Goal: Complete application form: Complete application form

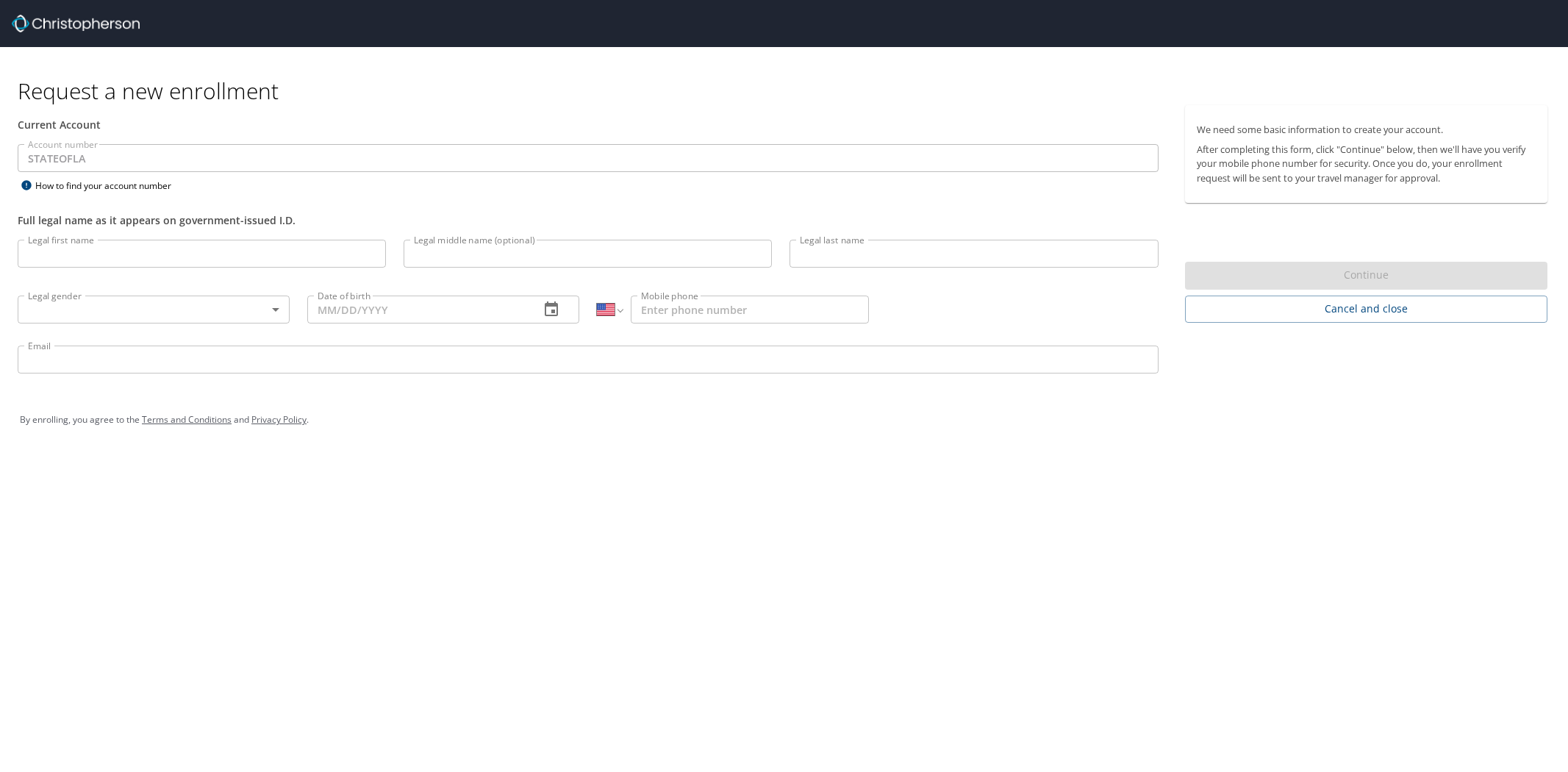
select select "US"
click at [377, 245] on input "Legal first name" at bounding box center [202, 254] width 368 height 28
type input "W"
type input "C"
type input "Cherri"
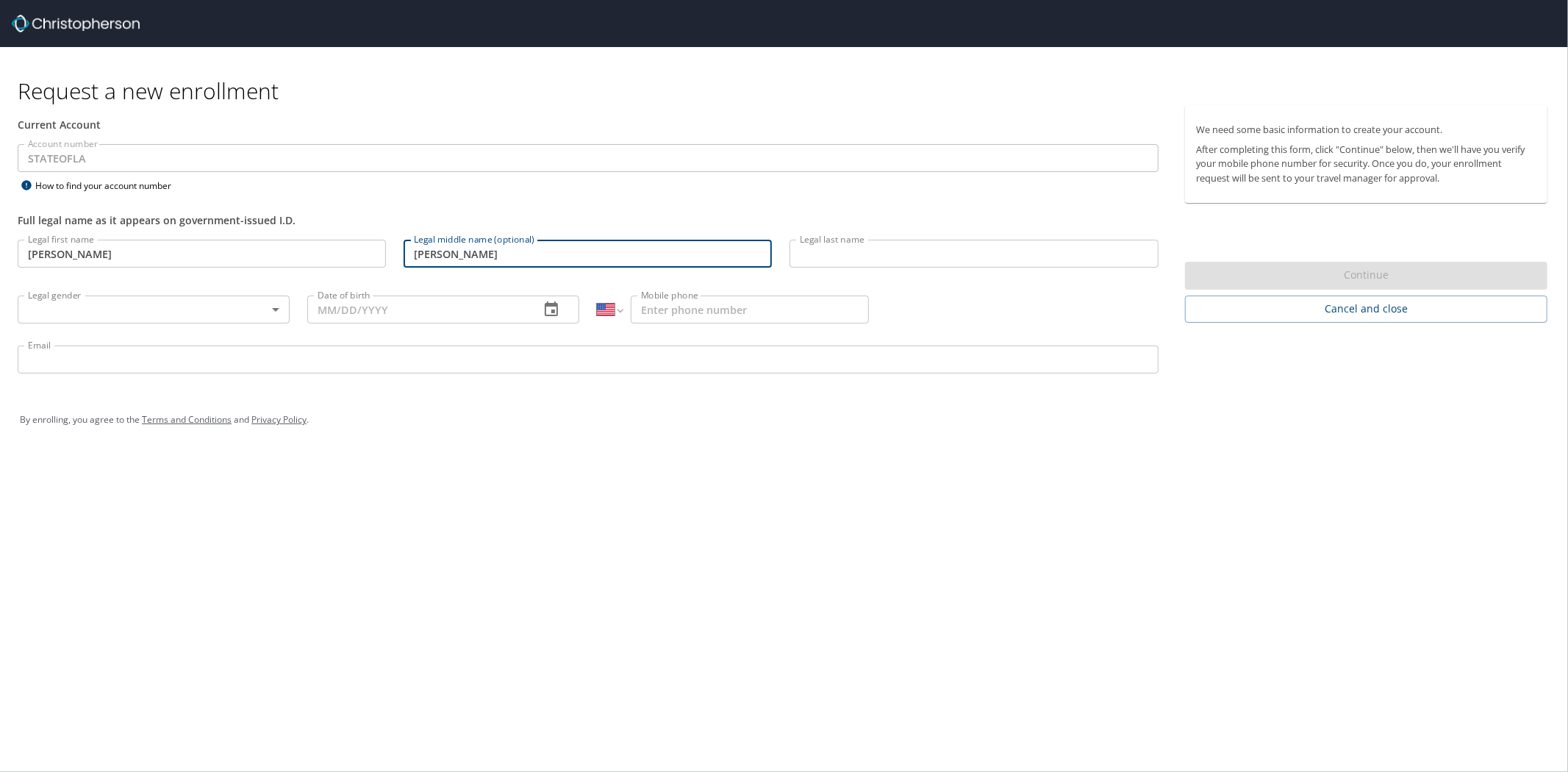
type input "Wesley"
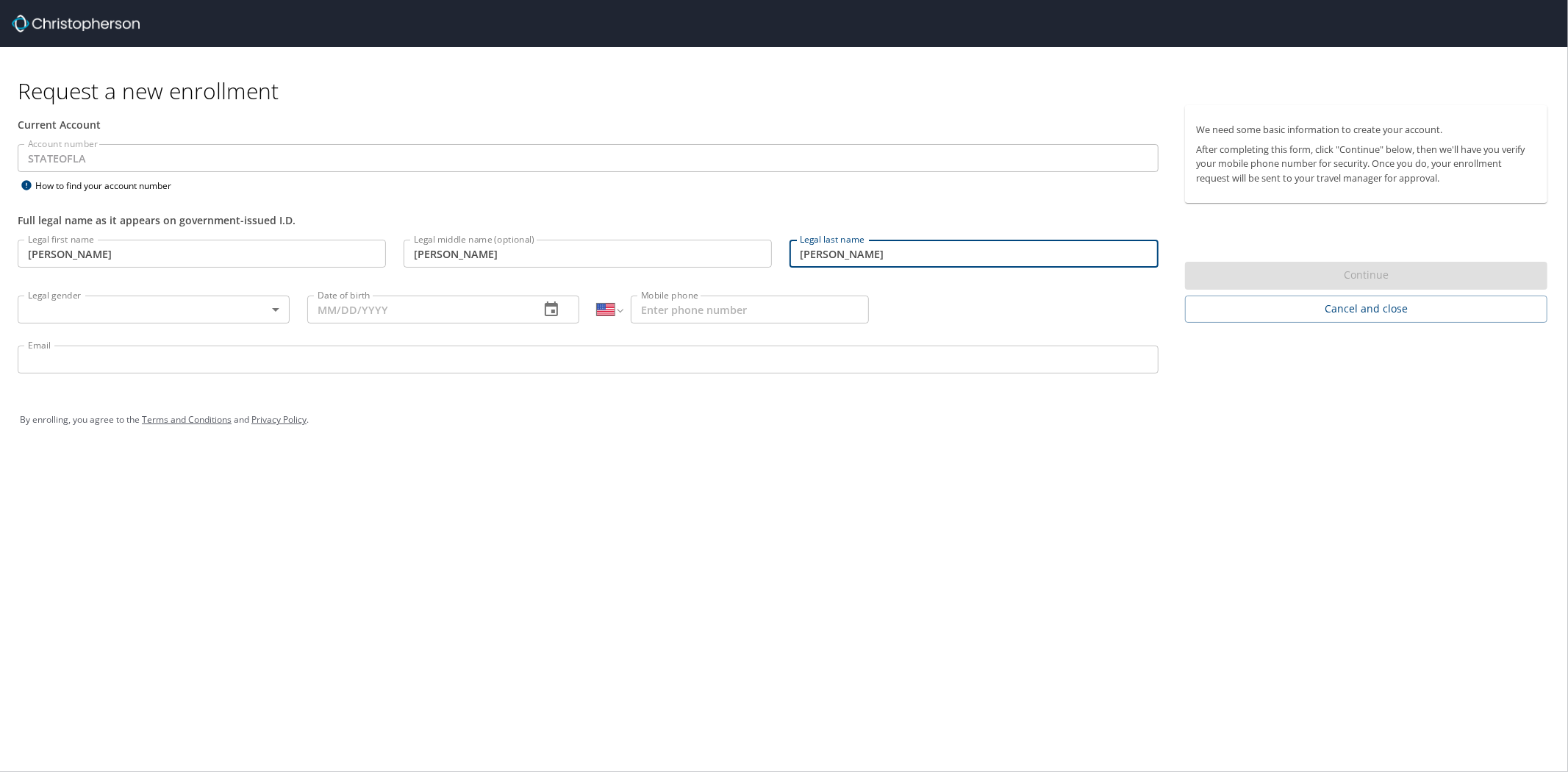
type input "Wells"
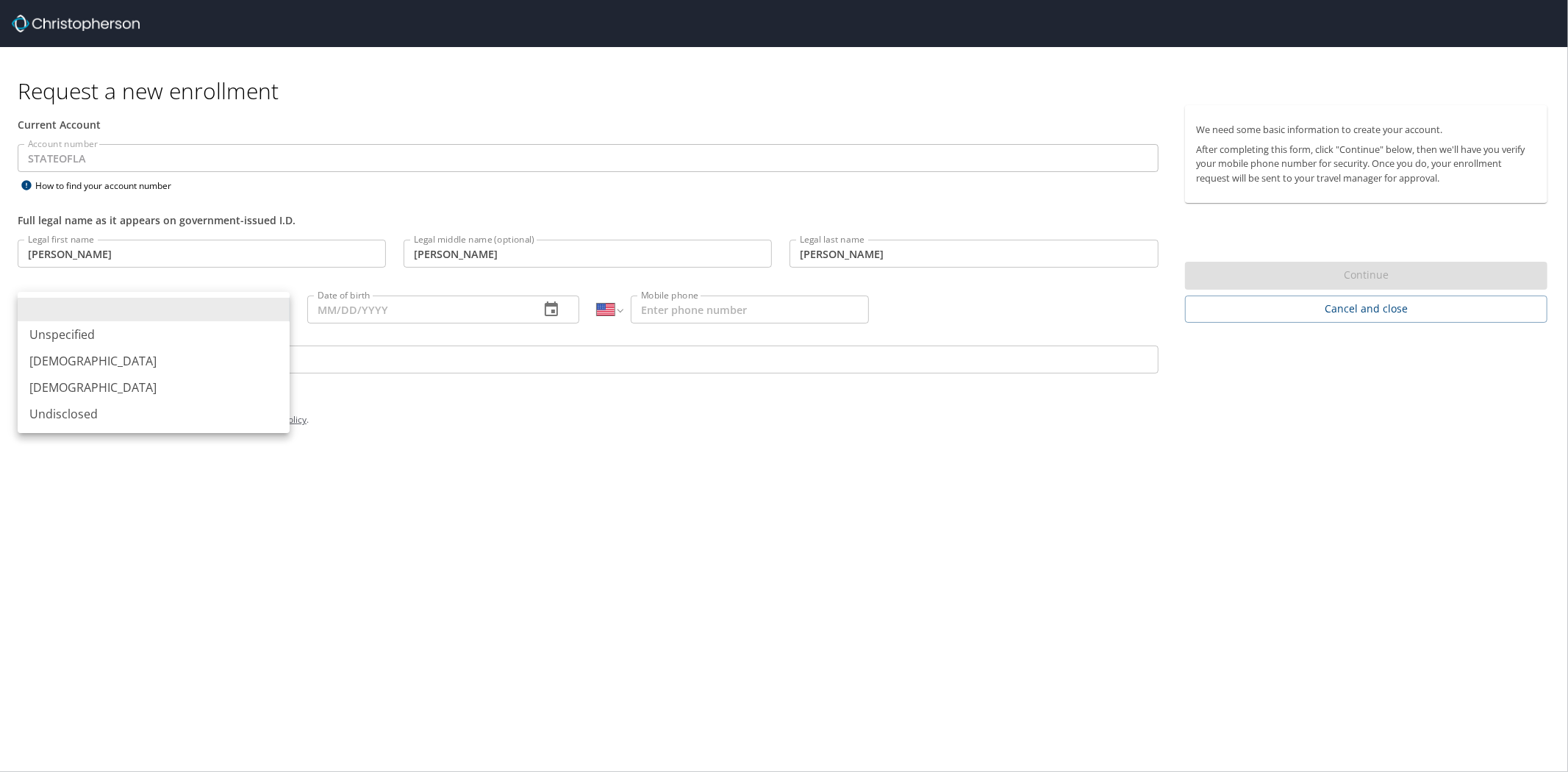
click at [158, 307] on body "Request a new enrollment Current Account Account number STATEOFLA Account numbe…" at bounding box center [784, 386] width 1568 height 772
click at [105, 388] on li "Female" at bounding box center [154, 387] width 272 height 26
type input "Female"
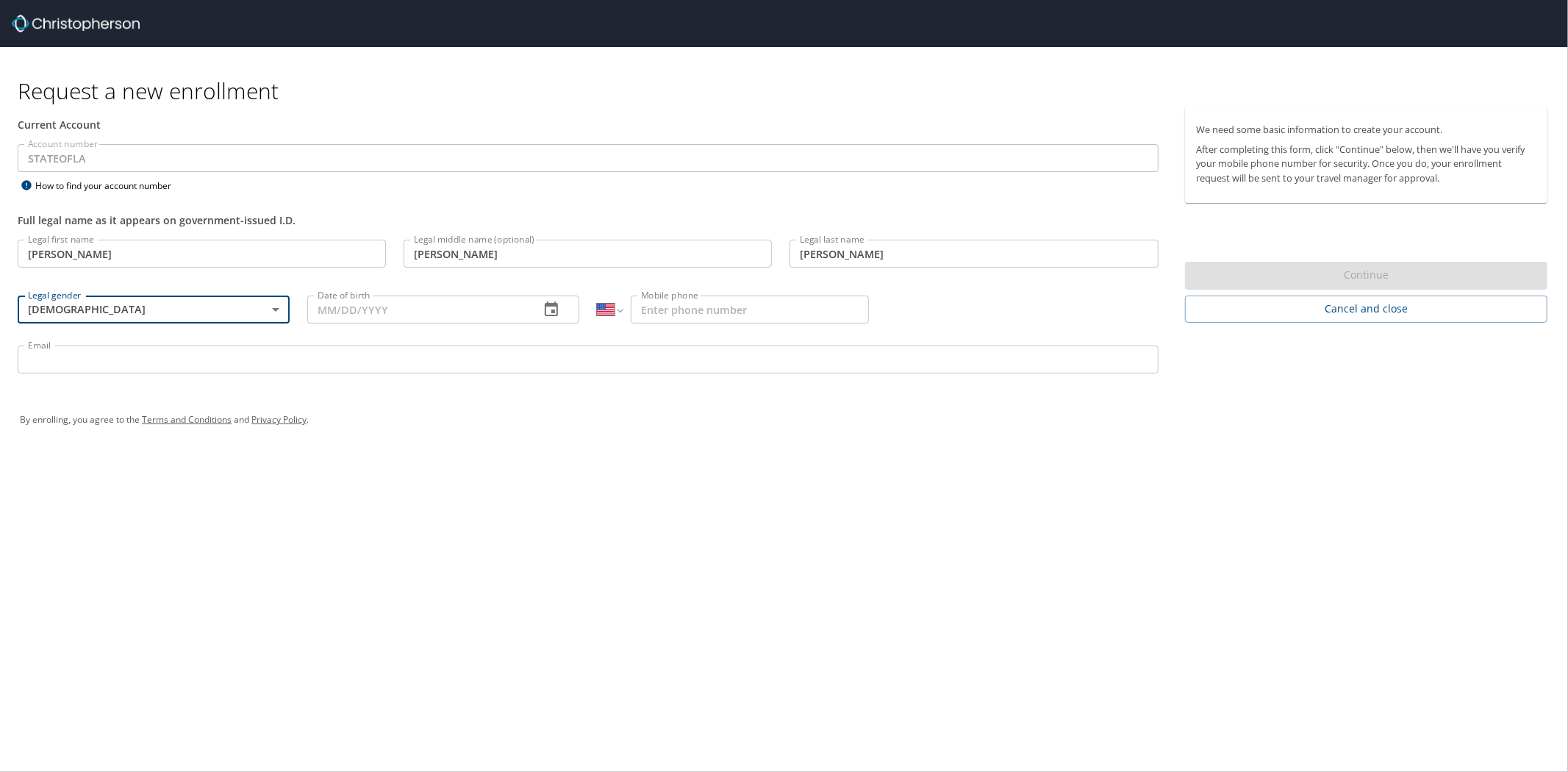
click at [543, 309] on icon "button" at bounding box center [551, 309] width 18 height 18
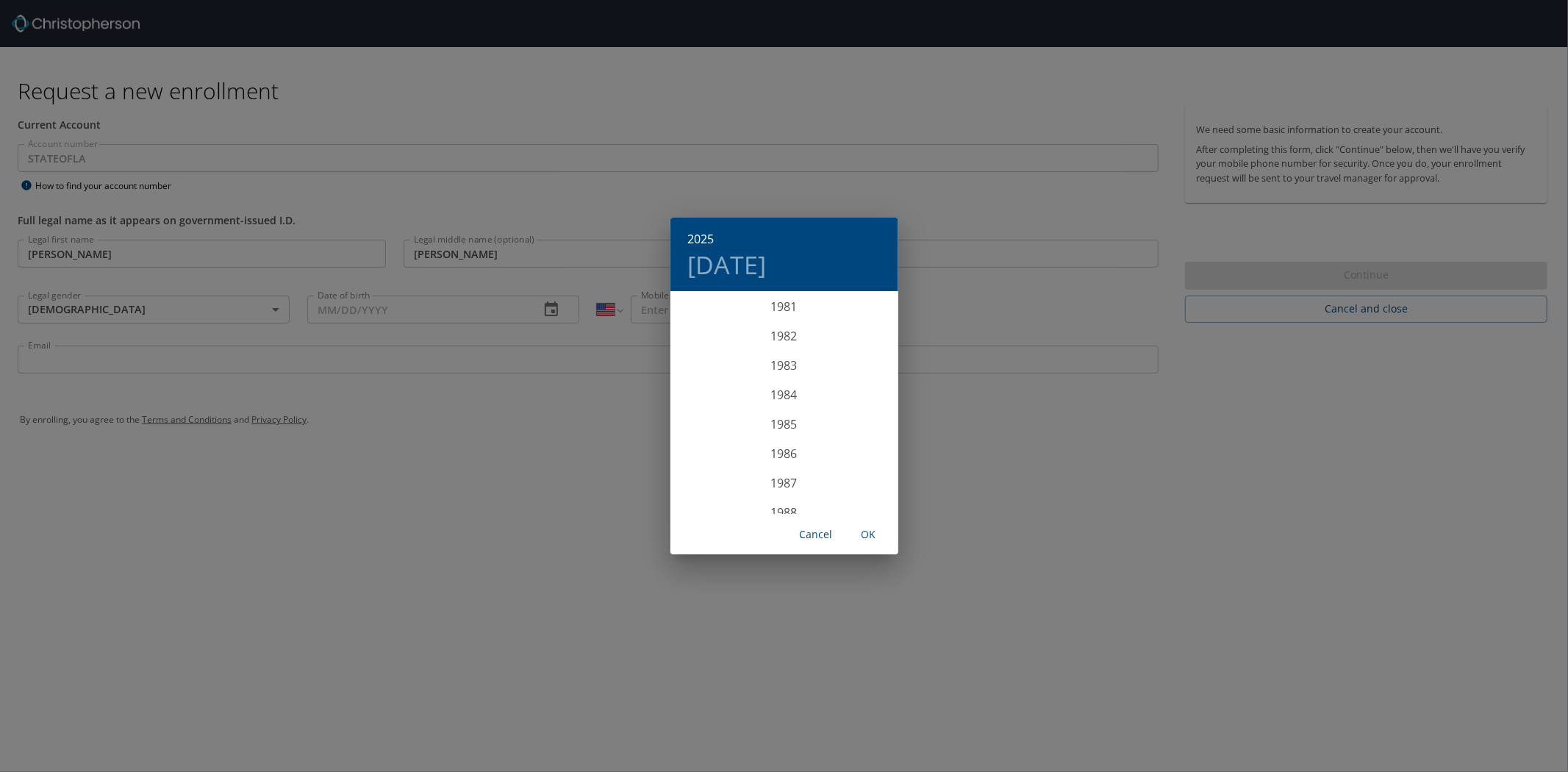
scroll to position [2412, 0]
click at [789, 367] on div "1983" at bounding box center [784, 366] width 228 height 29
click at [702, 374] on div "Apr" at bounding box center [708, 376] width 76 height 55
click at [789, 423] on p "13" at bounding box center [784, 423] width 10 height 9
click at [869, 537] on span "OK" at bounding box center [869, 535] width 36 height 19
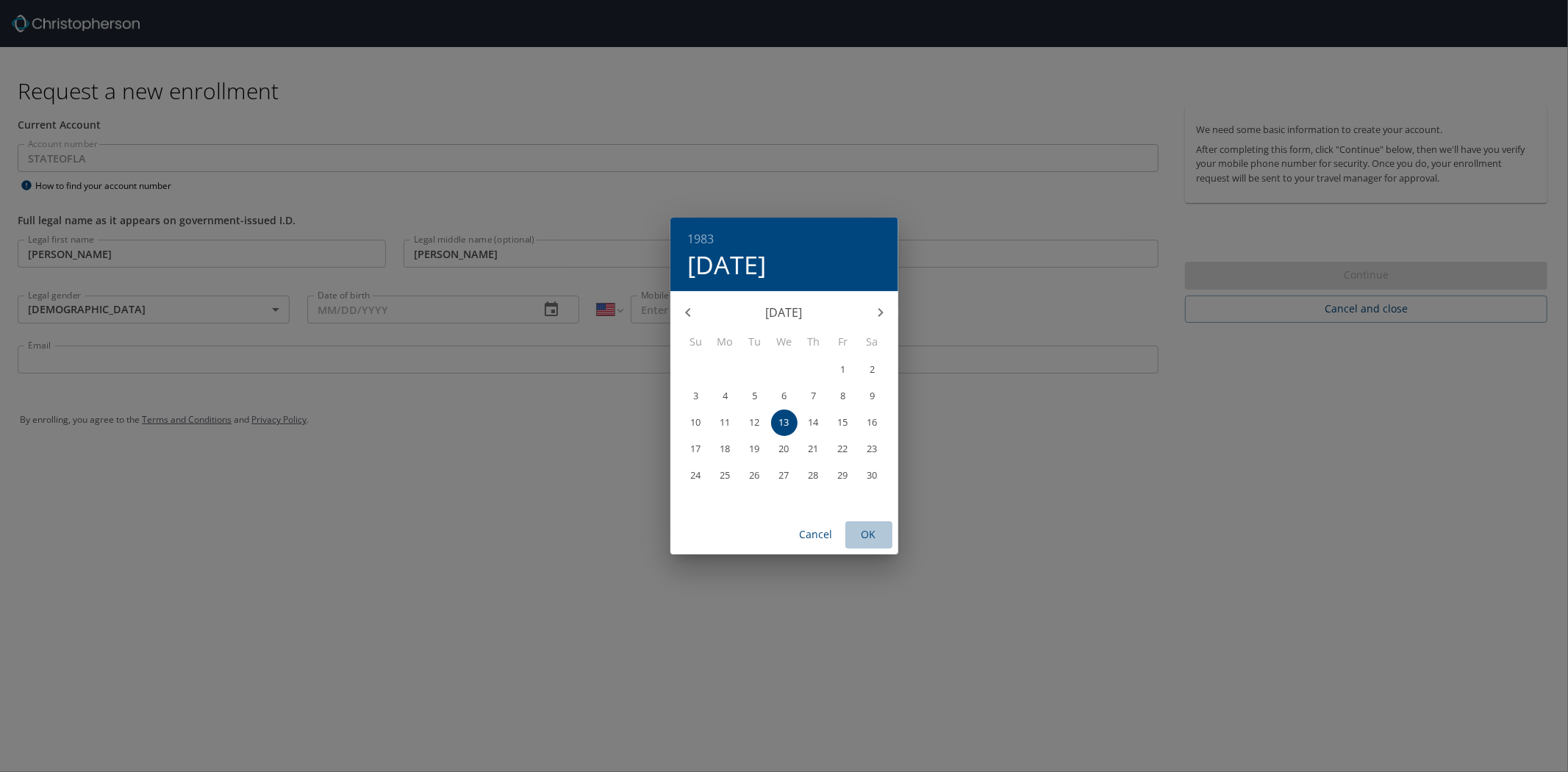
type input "04/13/1983"
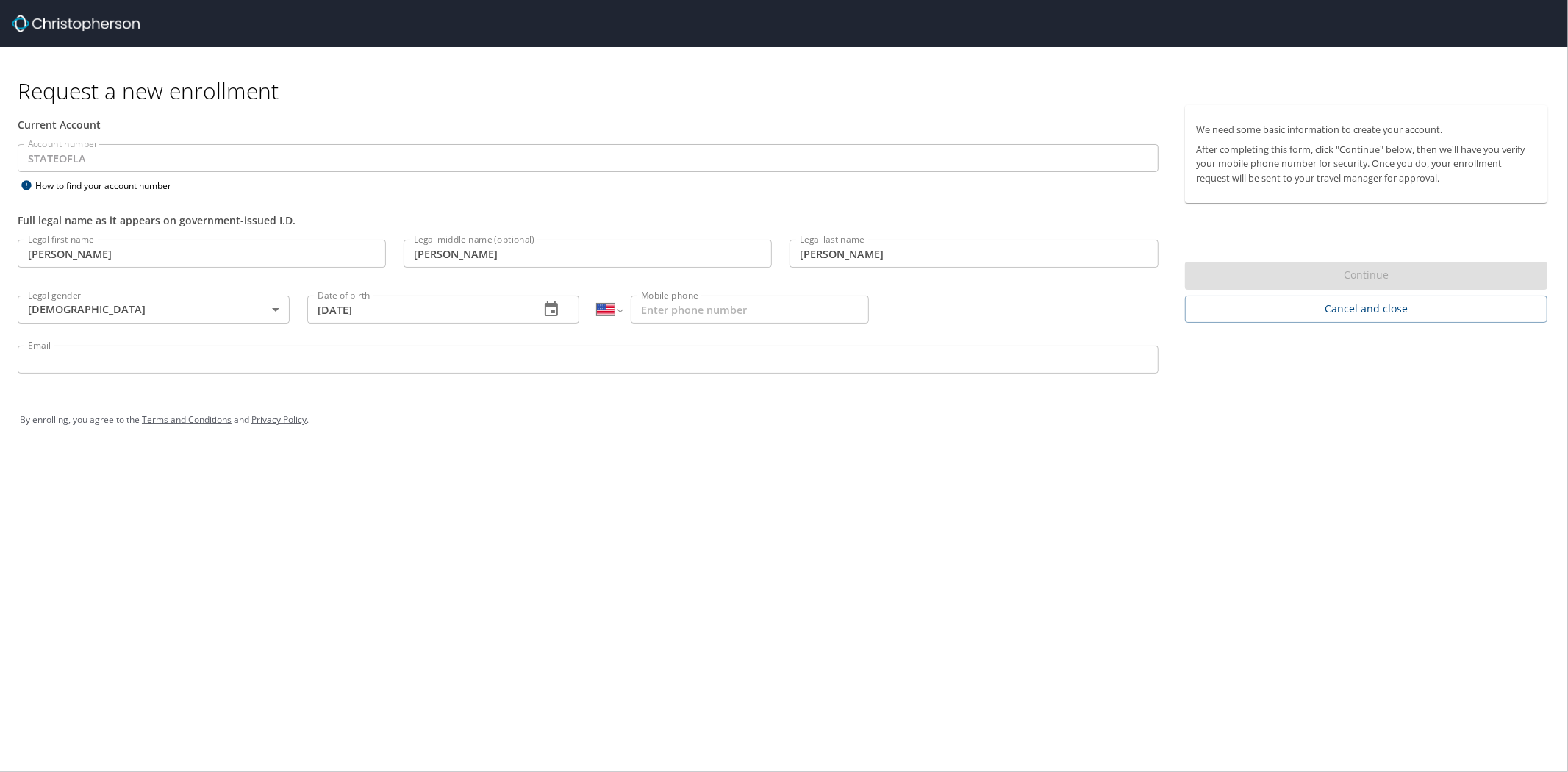
click at [761, 311] on input "Mobile phone" at bounding box center [750, 310] width 238 height 28
type input "(601) 467-5775"
click at [592, 362] on input "Email" at bounding box center [588, 360] width 1141 height 28
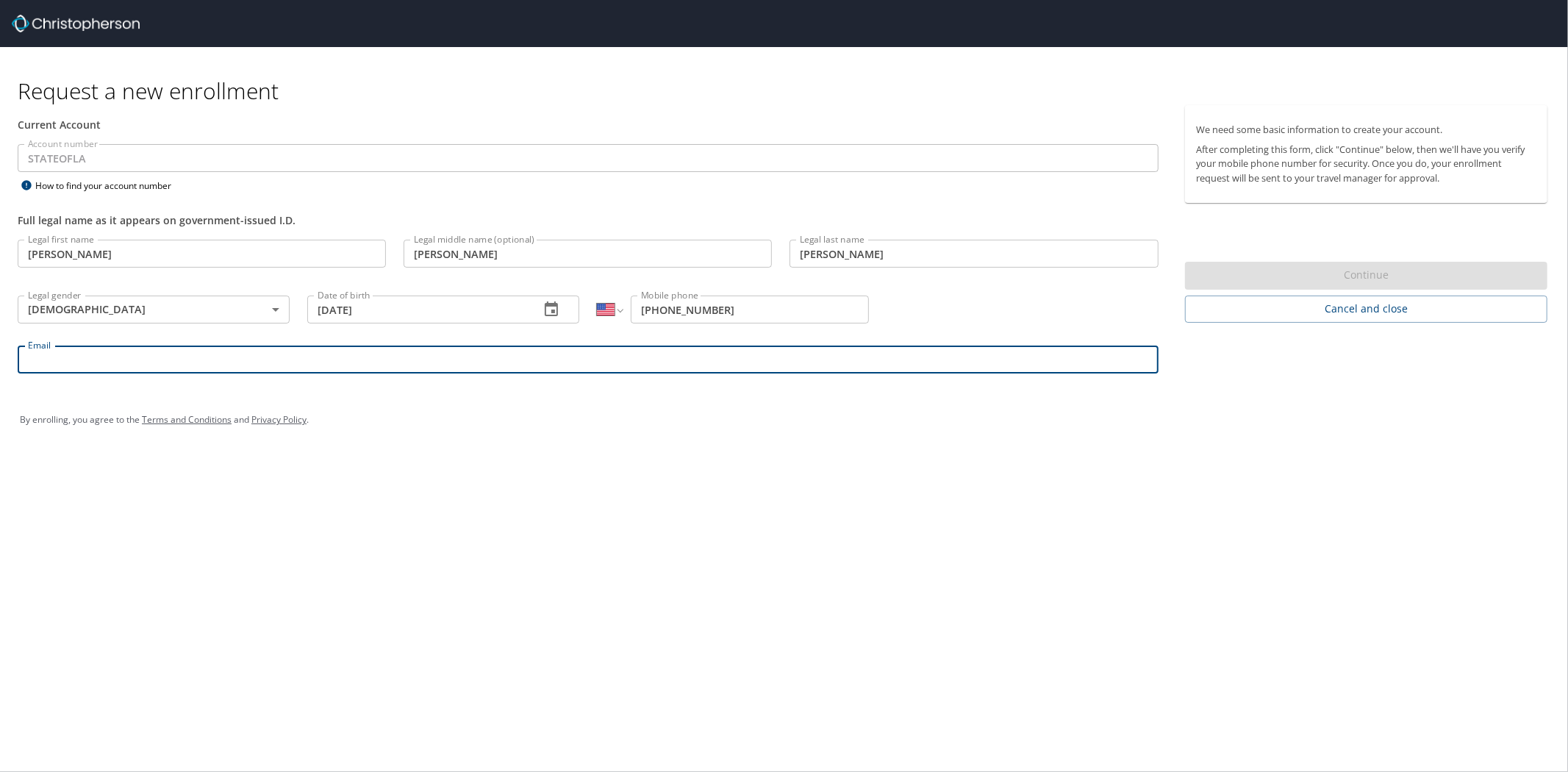
type input "cwells@rpcc.edu"
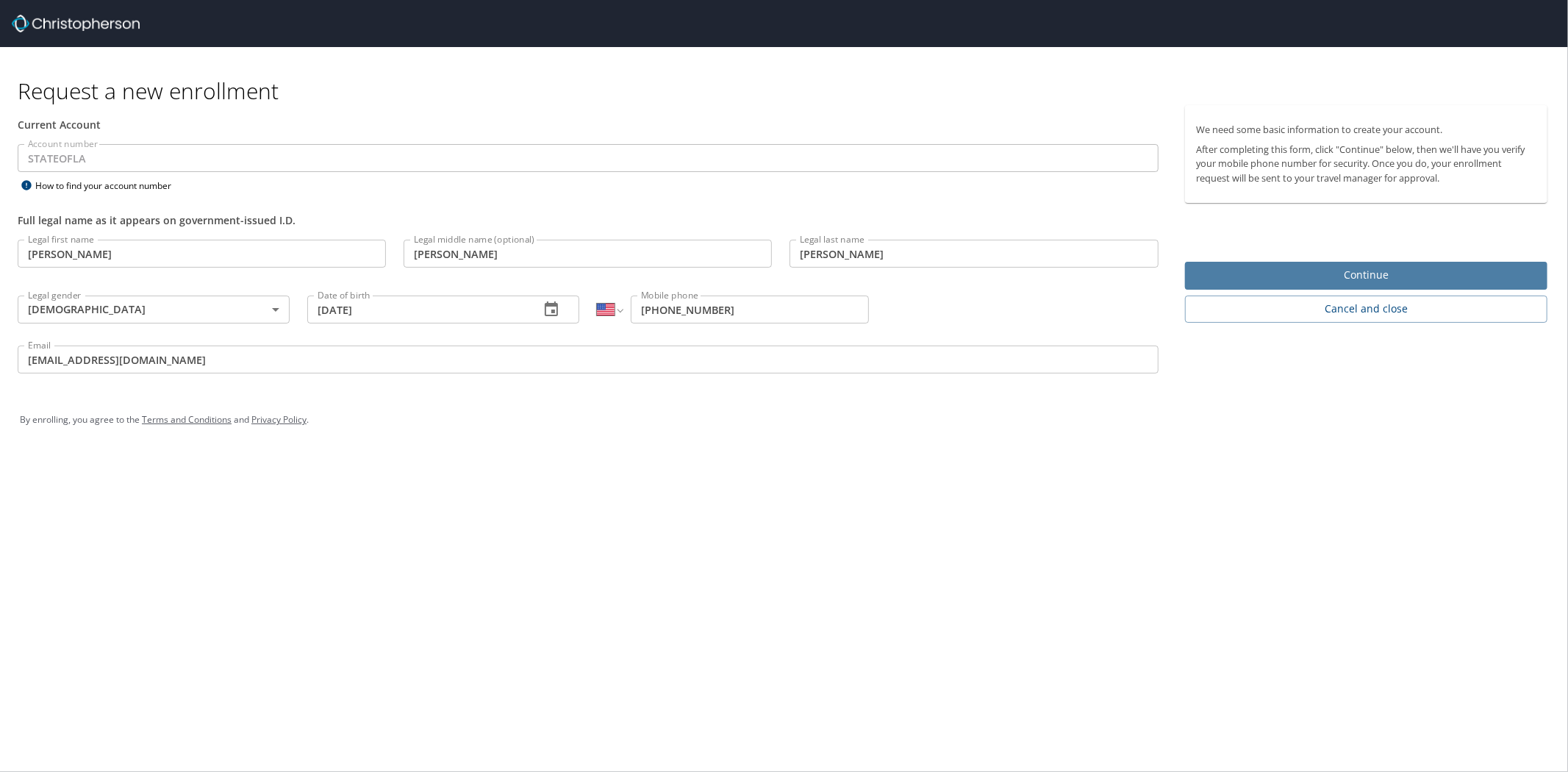
click at [1382, 278] on span "Continue" at bounding box center [1365, 275] width 339 height 19
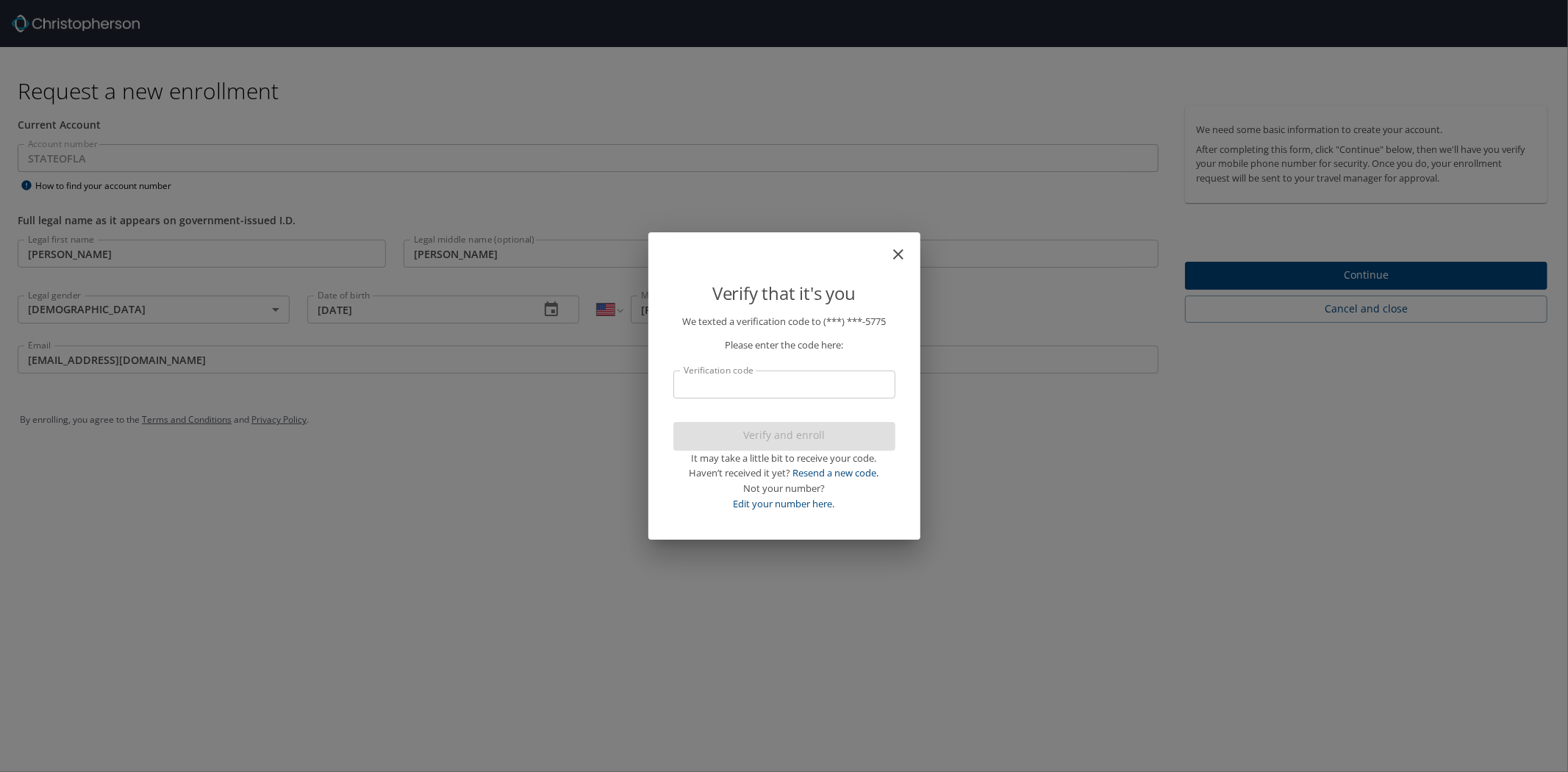
click at [841, 391] on input "Verification code" at bounding box center [784, 385] width 222 height 28
type input "0640"
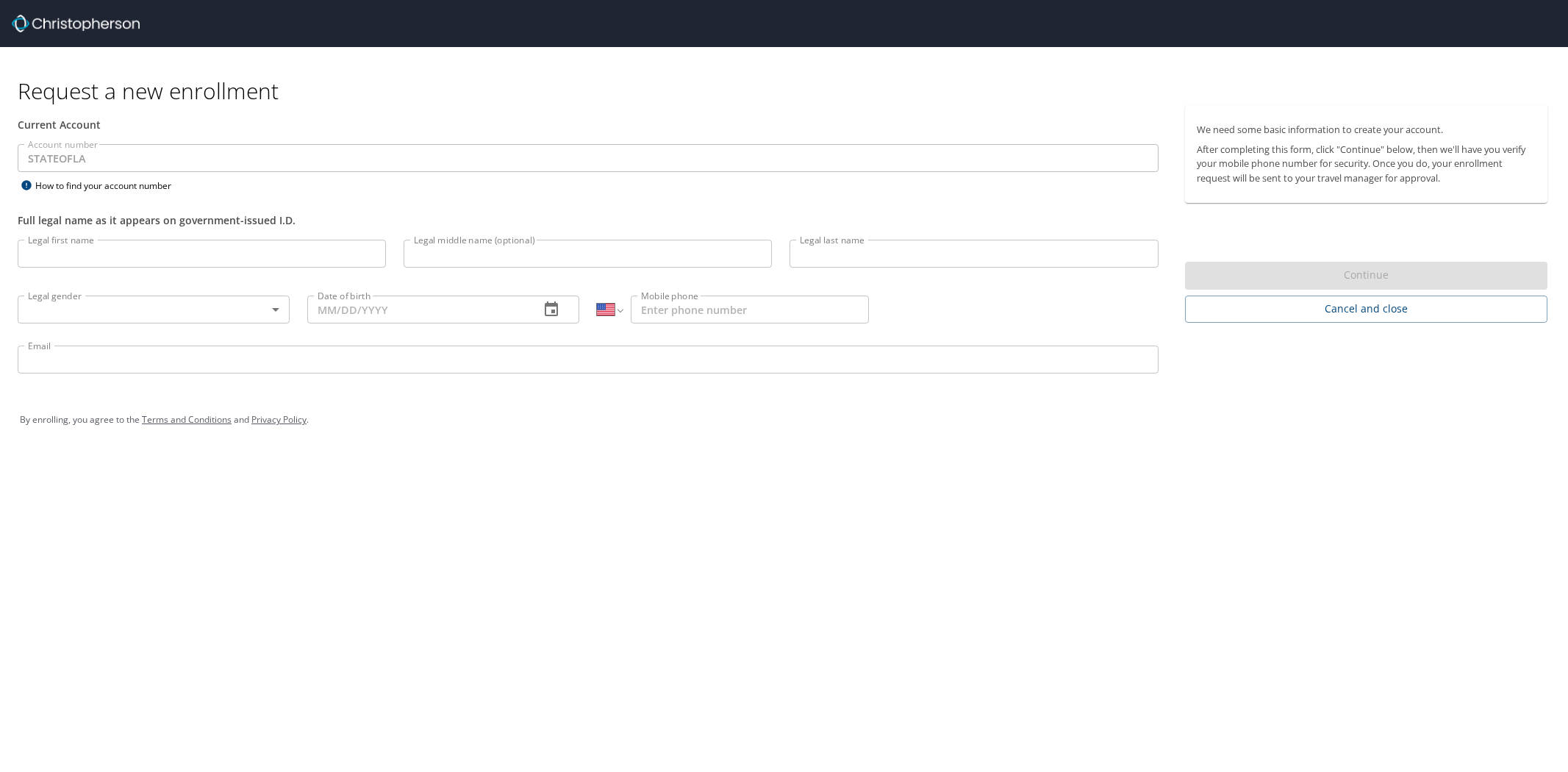
select select "US"
click at [286, 255] on input "Legal first name" at bounding box center [202, 254] width 368 height 28
type input "[PERSON_NAME]"
type input "[PHONE_NUMBER]"
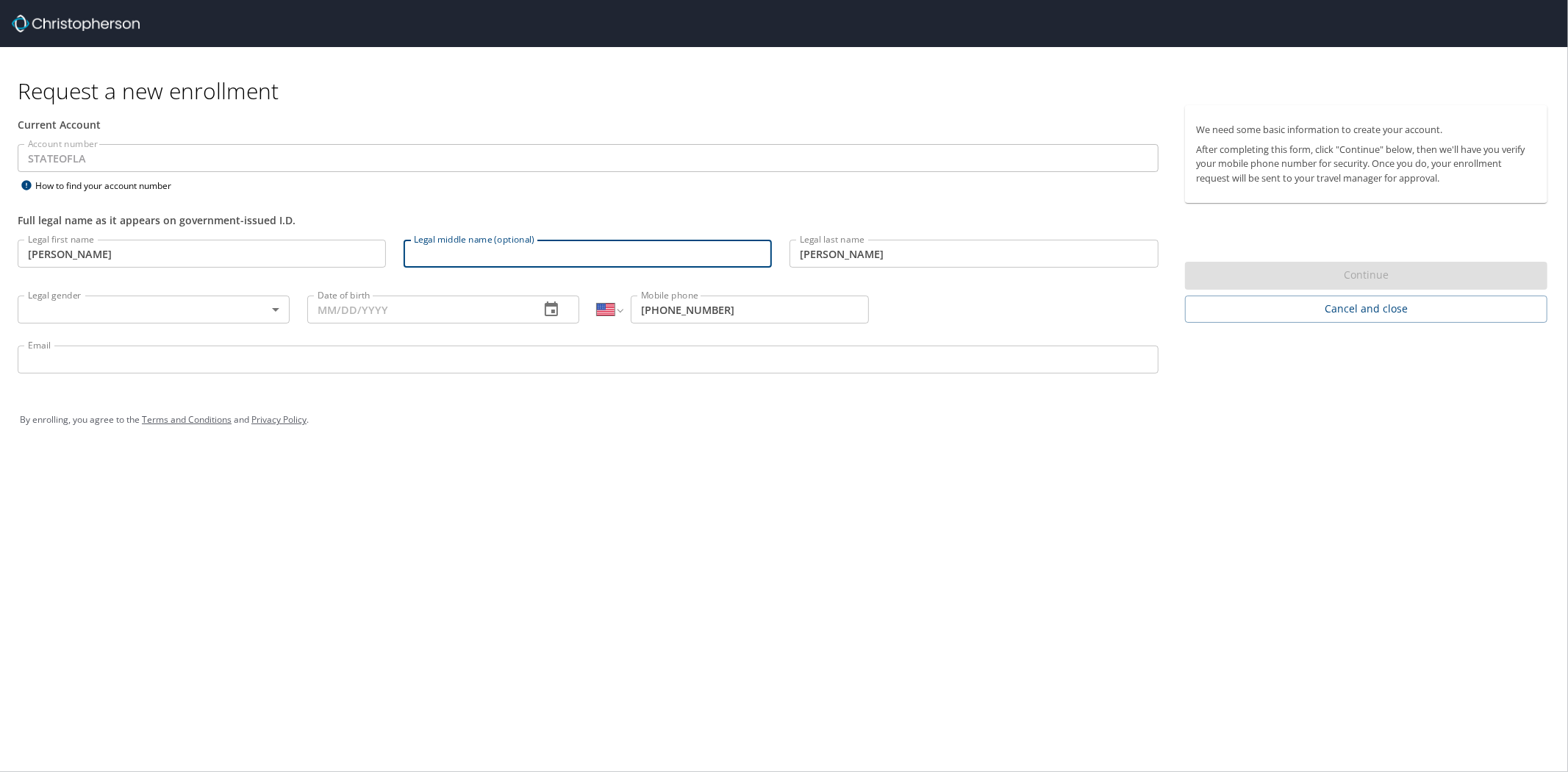
click at [517, 254] on input "Legal middle name (optional)" at bounding box center [588, 254] width 368 height 28
type input "[PERSON_NAME]"
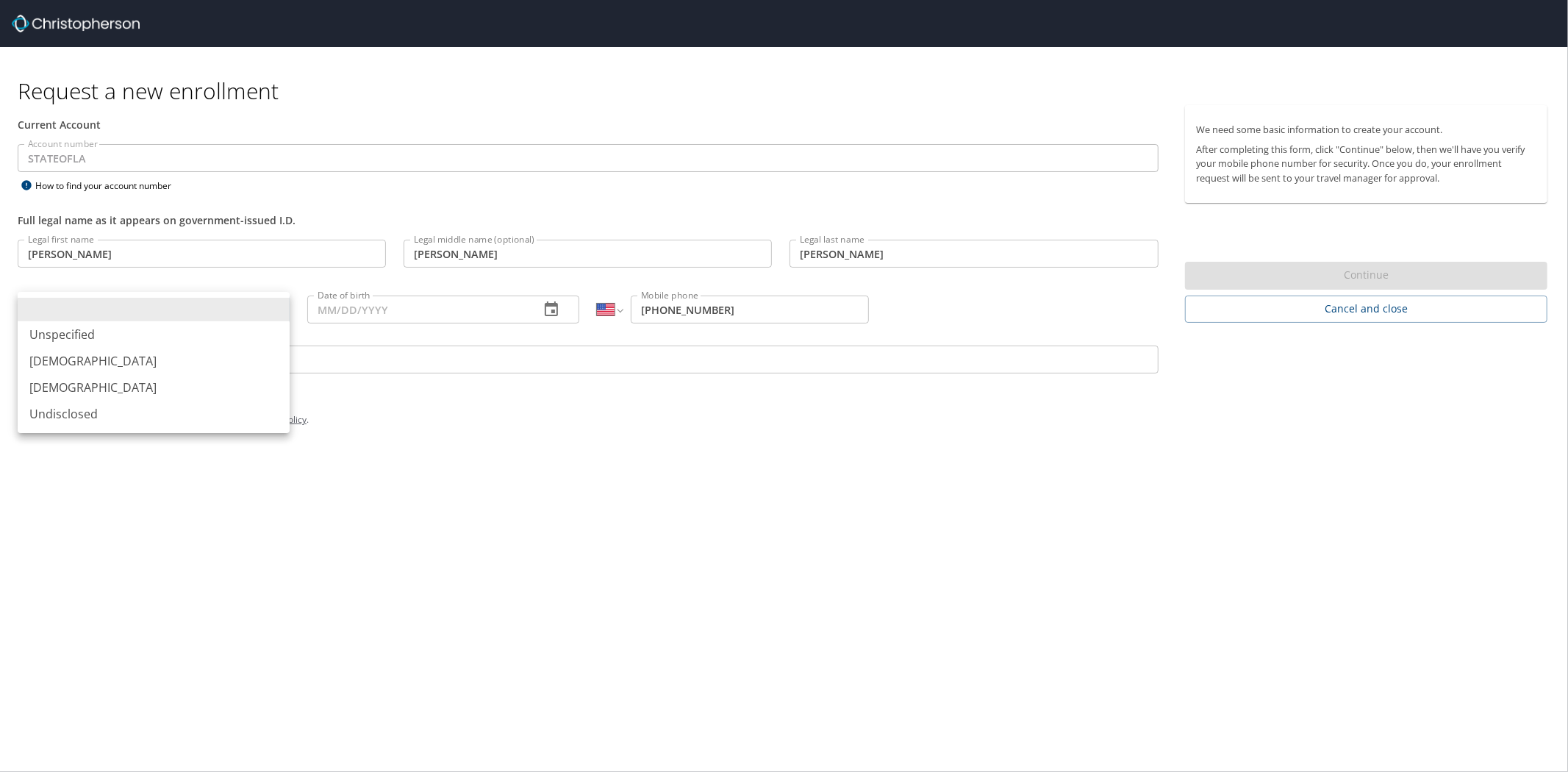
click at [216, 306] on body "Request a new enrollment Current Account Account number STATEOFLA Account numbe…" at bounding box center [784, 386] width 1568 height 772
click at [141, 384] on li "[DEMOGRAPHIC_DATA]" at bounding box center [154, 387] width 272 height 26
type input "[DEMOGRAPHIC_DATA]"
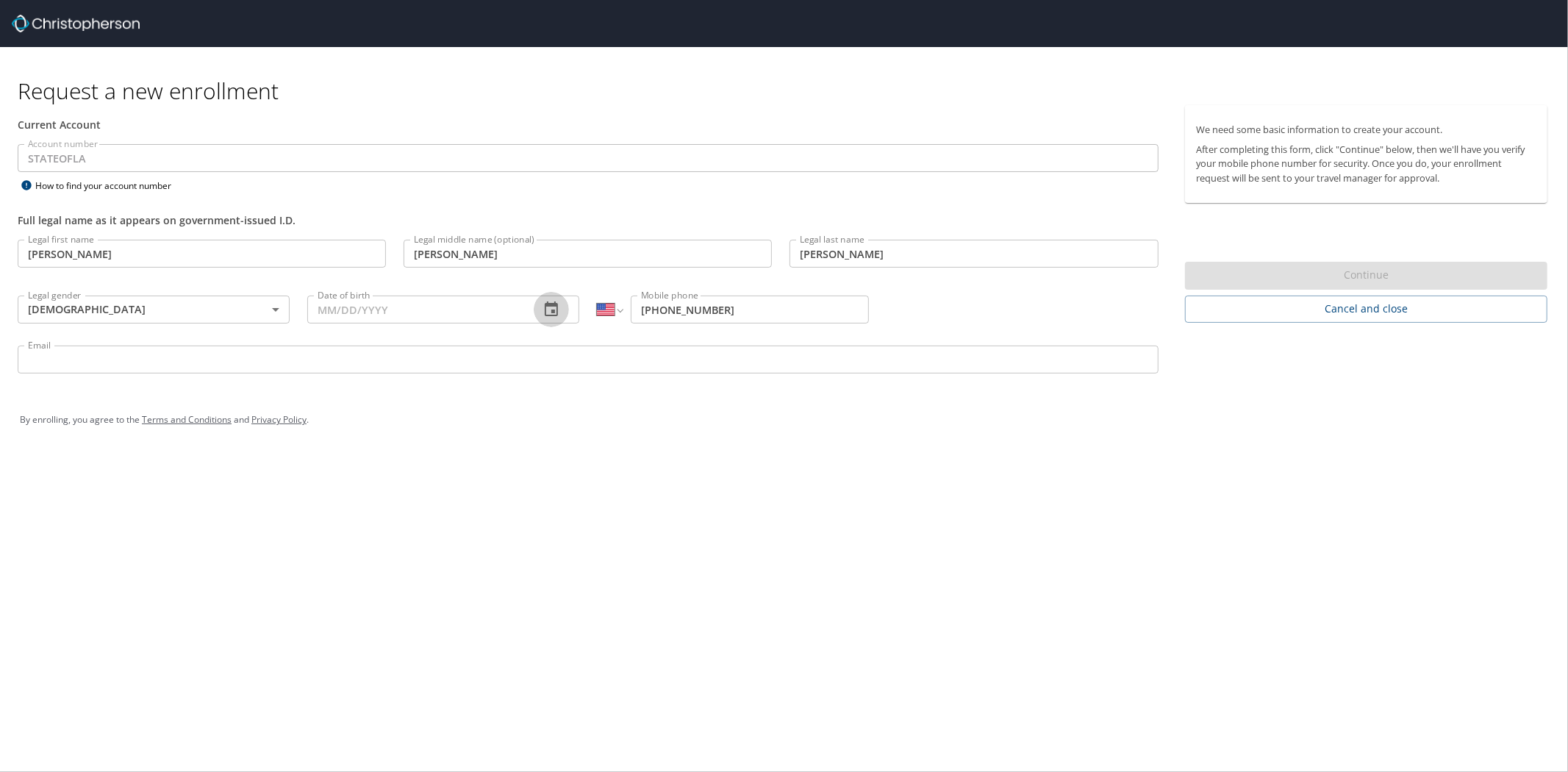
click at [553, 310] on icon "button" at bounding box center [551, 309] width 13 height 15
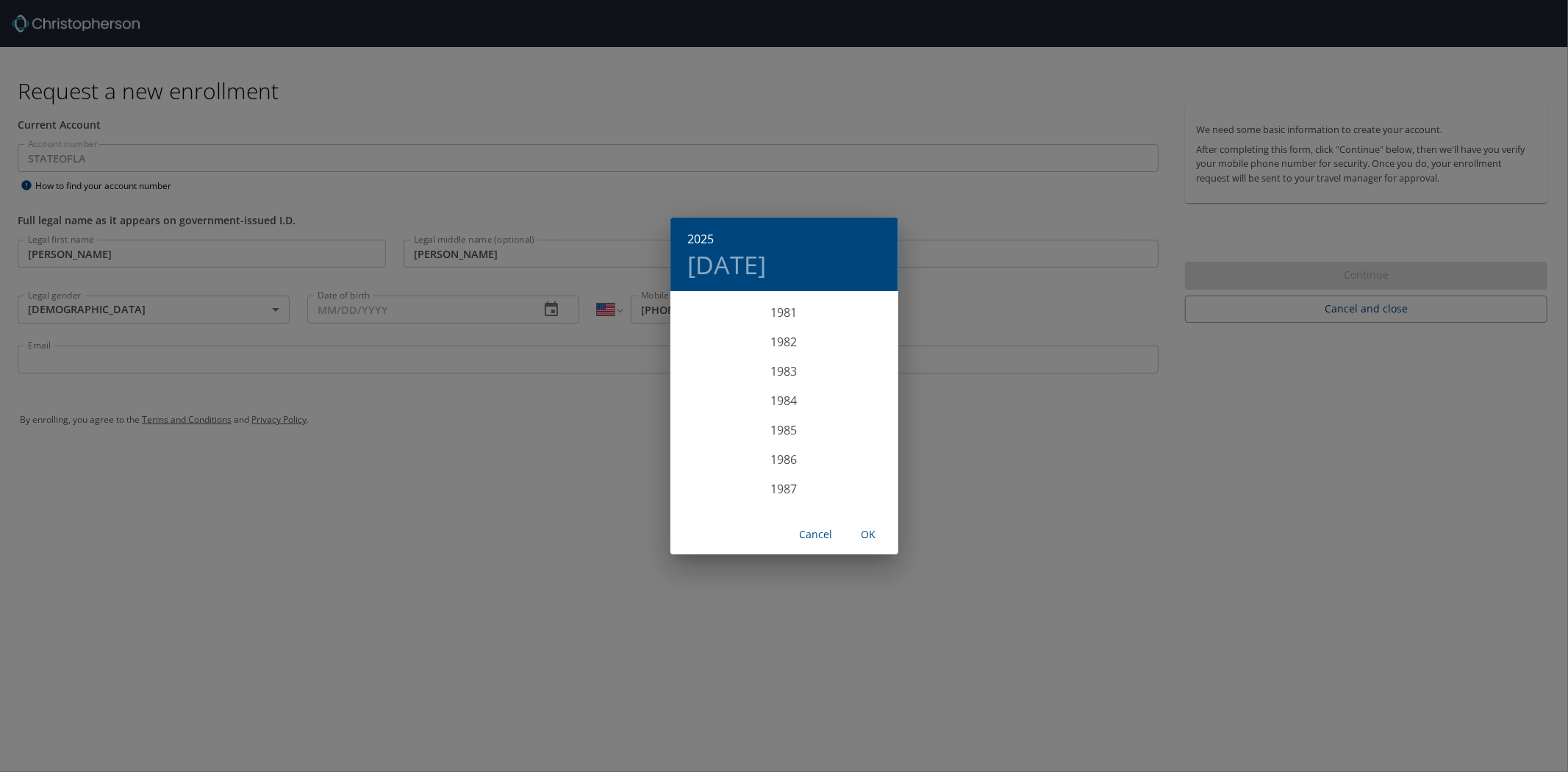
scroll to position [2345, 0]
click at [780, 440] on div "1983" at bounding box center [784, 432] width 228 height 29
click at [713, 381] on div "Apr" at bounding box center [708, 376] width 76 height 55
click at [787, 420] on p "13" at bounding box center [784, 423] width 10 height 9
click at [879, 531] on span "OK" at bounding box center [869, 535] width 36 height 19
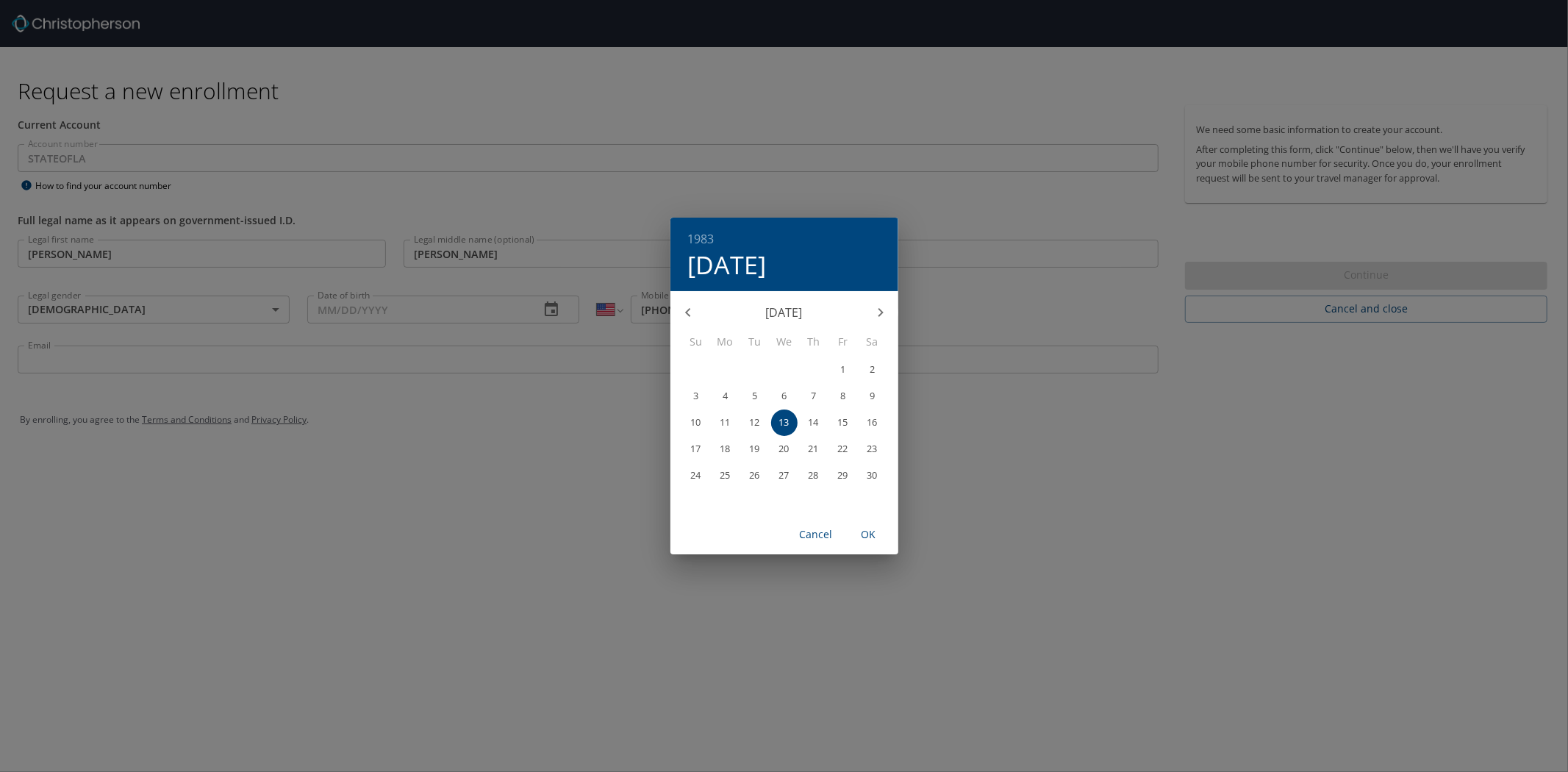
type input "04/13/1983"
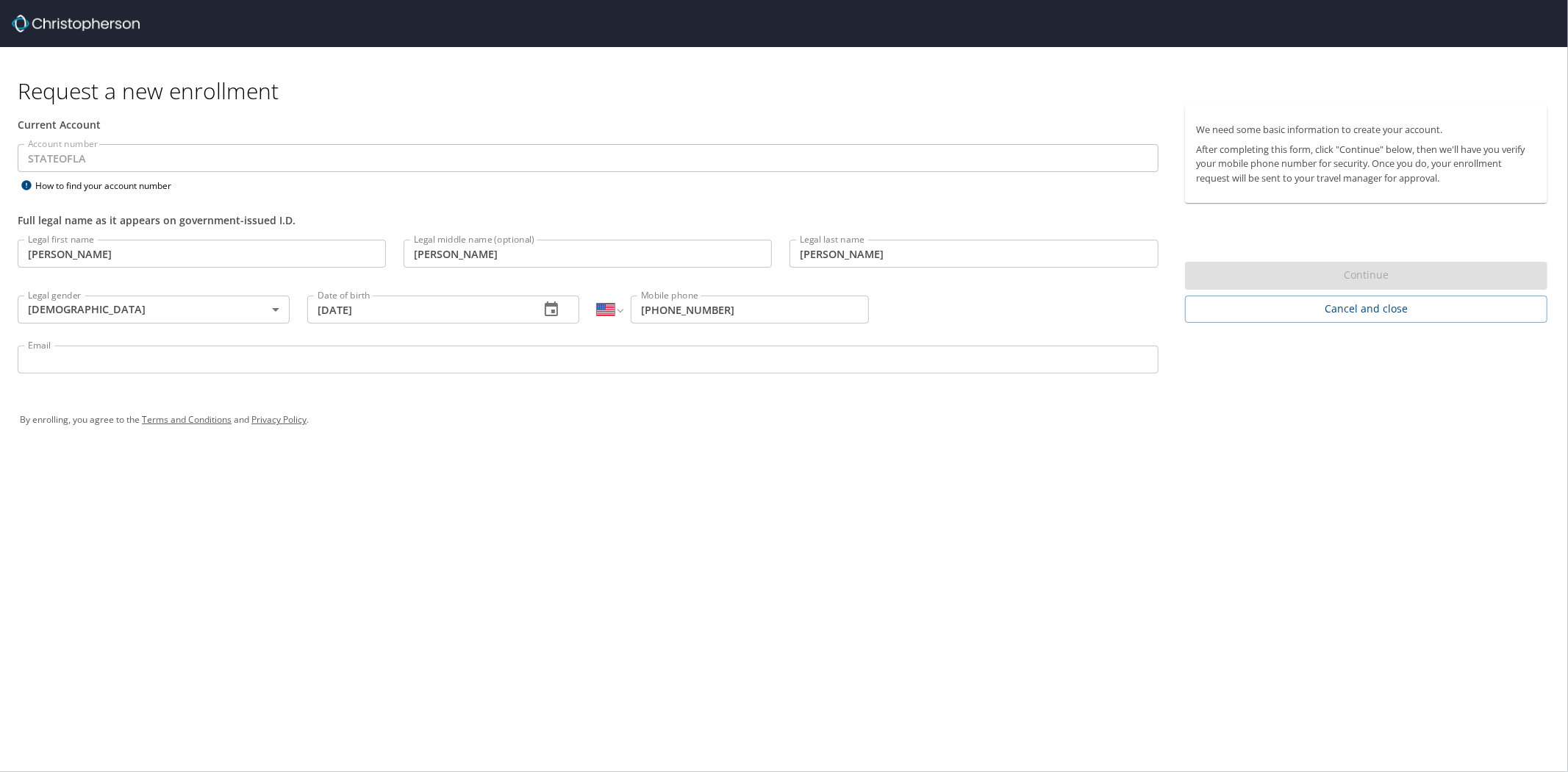
click at [538, 366] on input "Email" at bounding box center [588, 360] width 1141 height 28
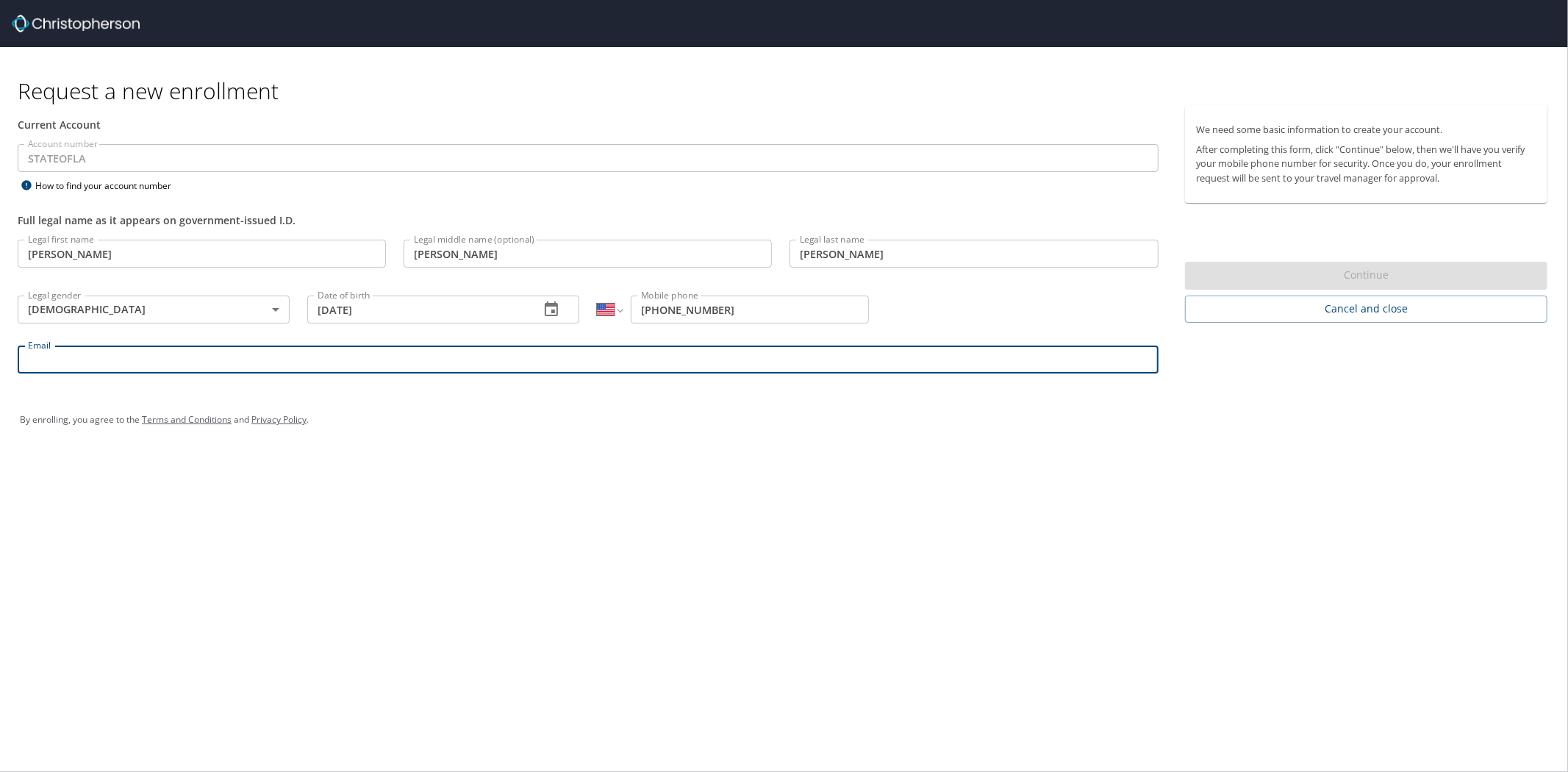
type input "cwells@rpcc.edu"
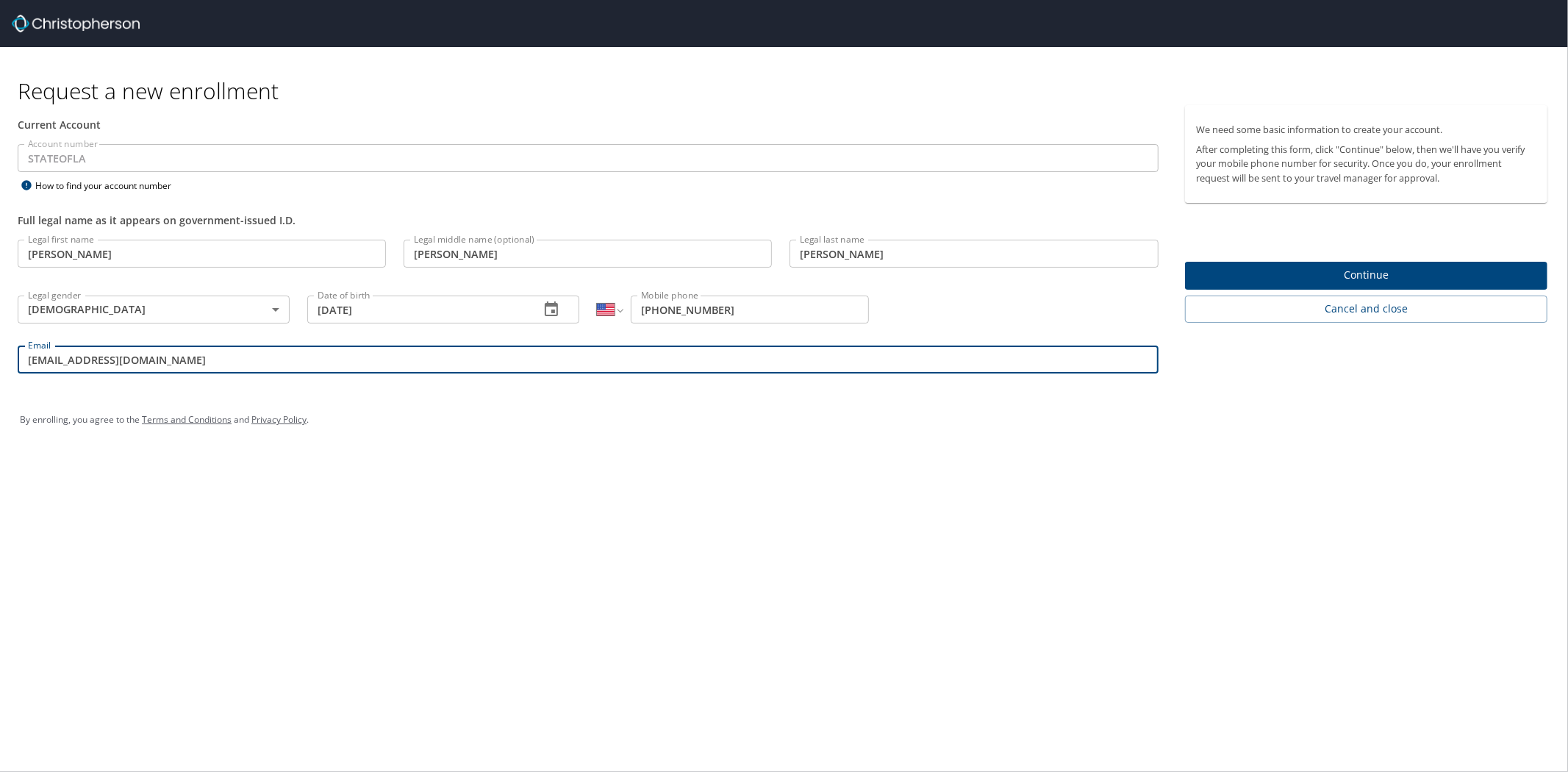
click at [1388, 269] on span "Continue" at bounding box center [1365, 275] width 339 height 19
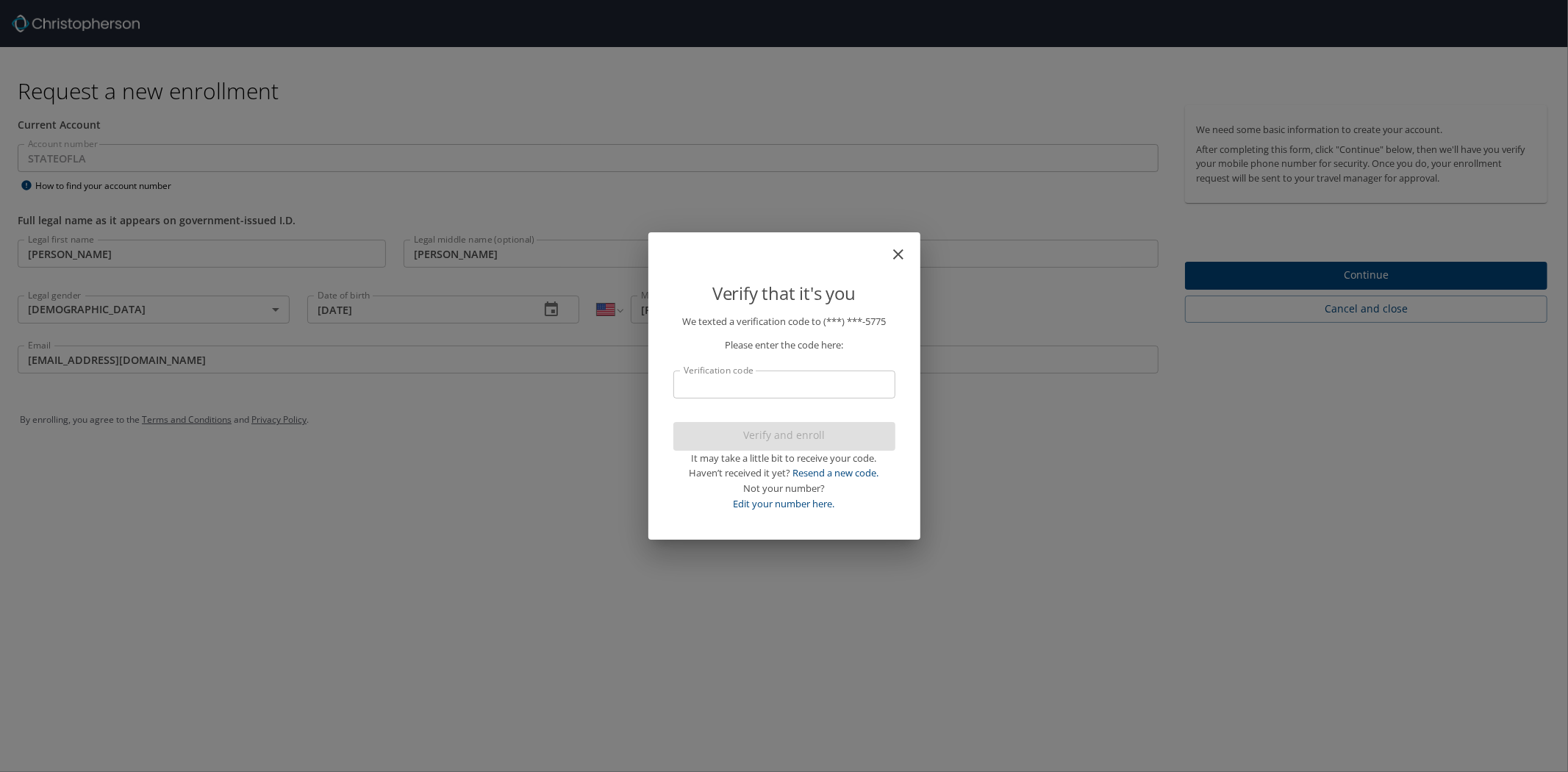
click at [862, 394] on input "Verification code" at bounding box center [784, 385] width 222 height 28
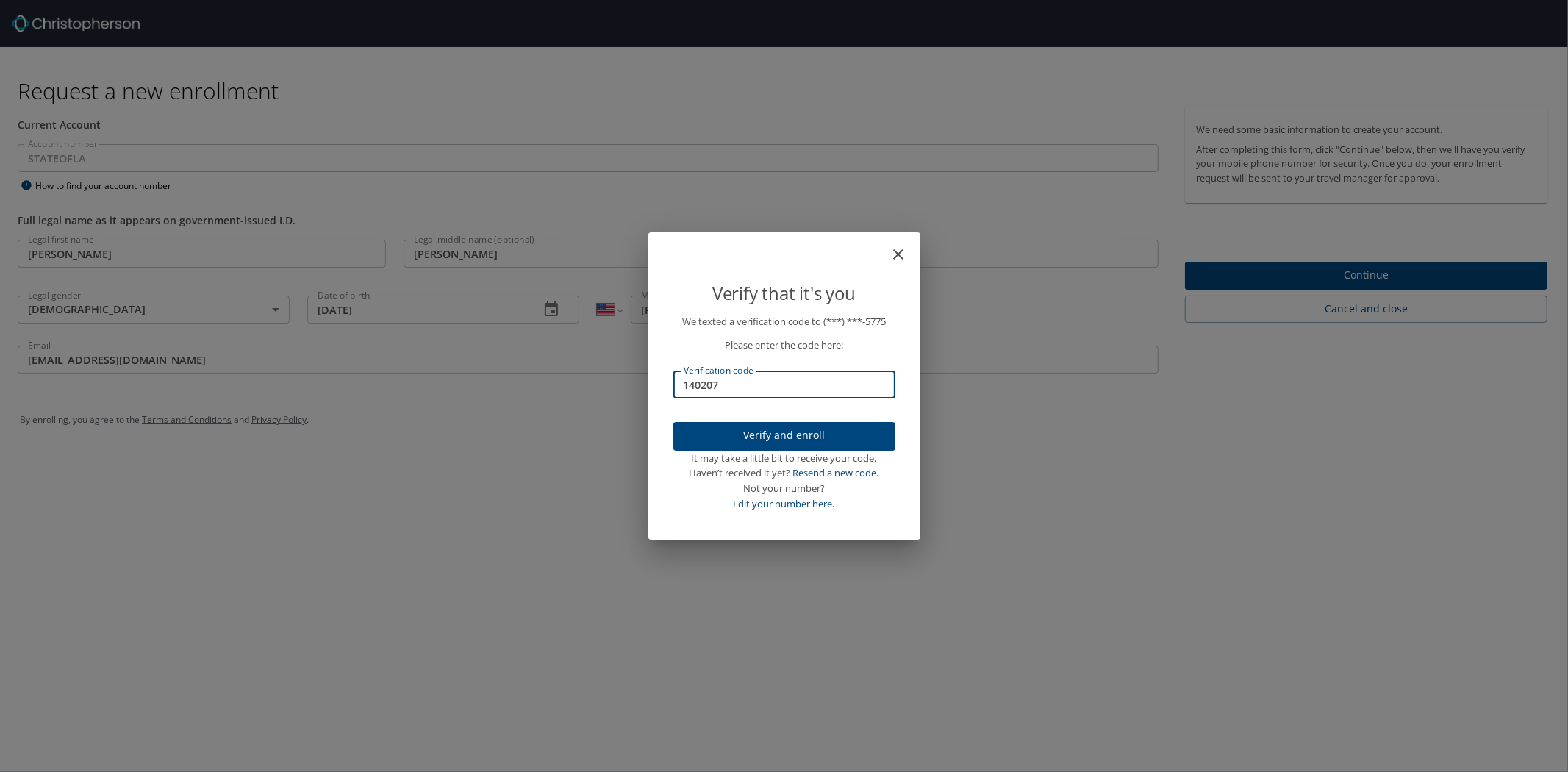
type input "140207"
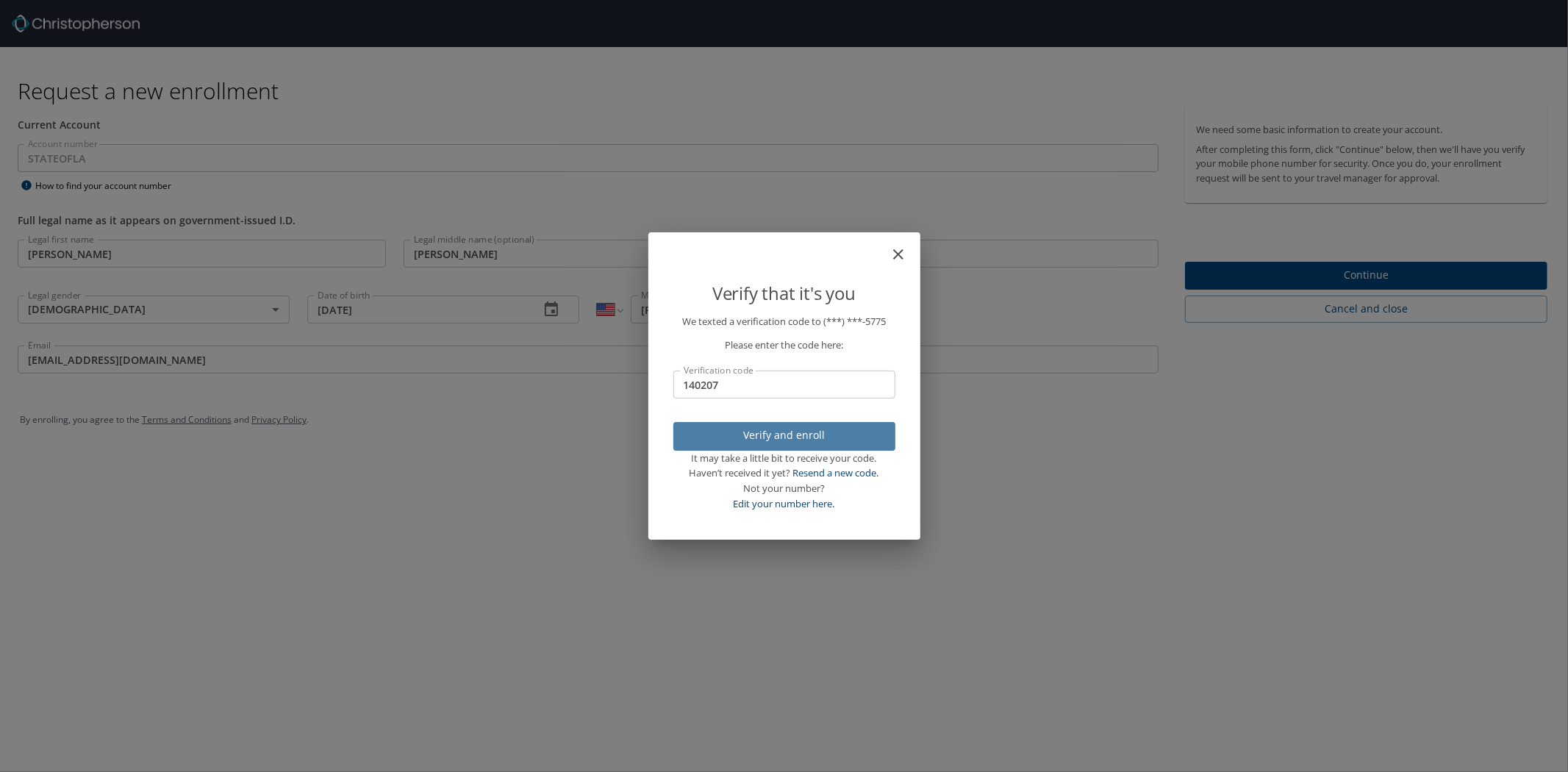
click at [810, 437] on span "Verify and enroll" at bounding box center [784, 436] width 198 height 19
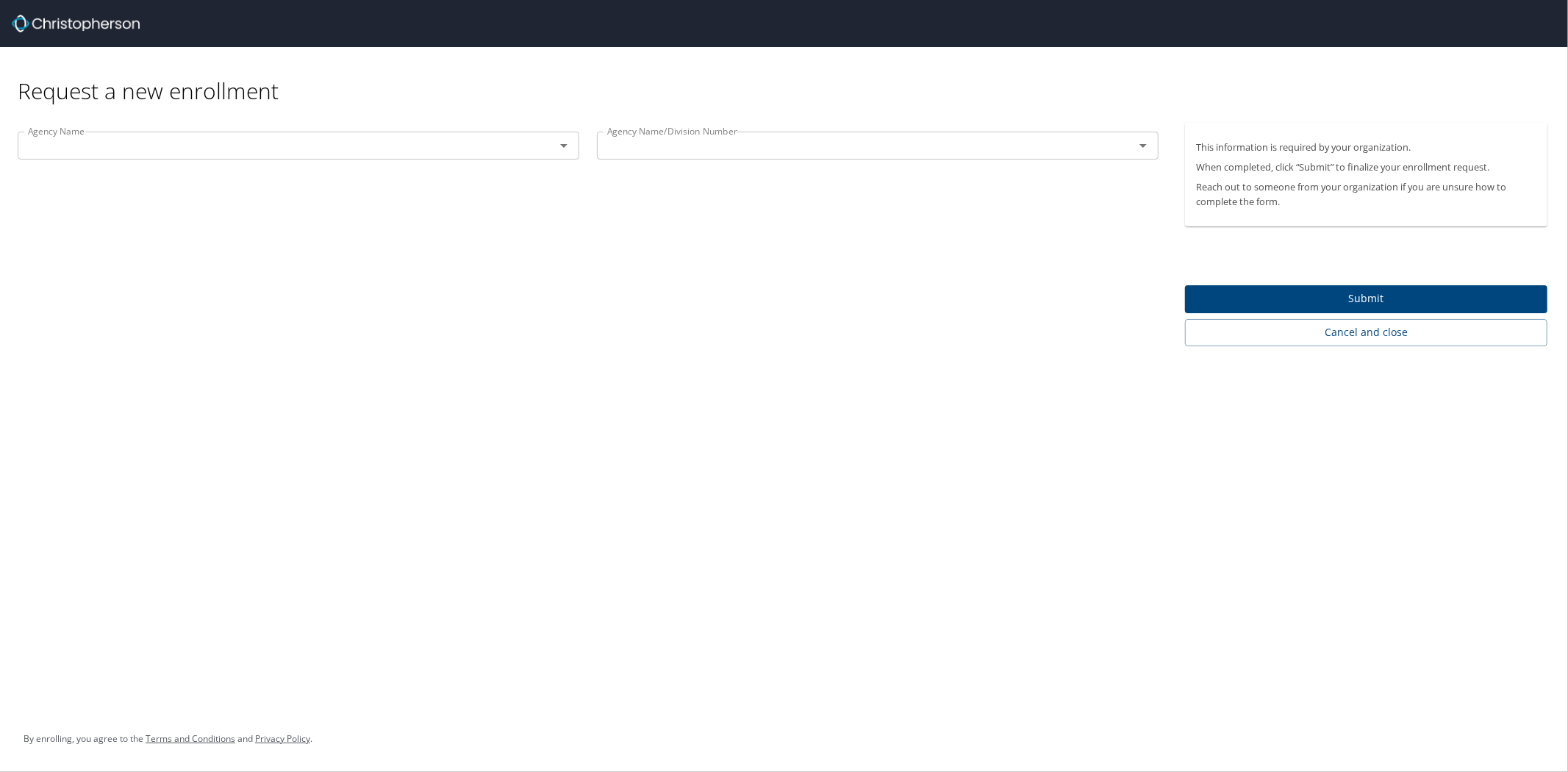
click at [221, 148] on input "text" at bounding box center [276, 146] width 509 height 19
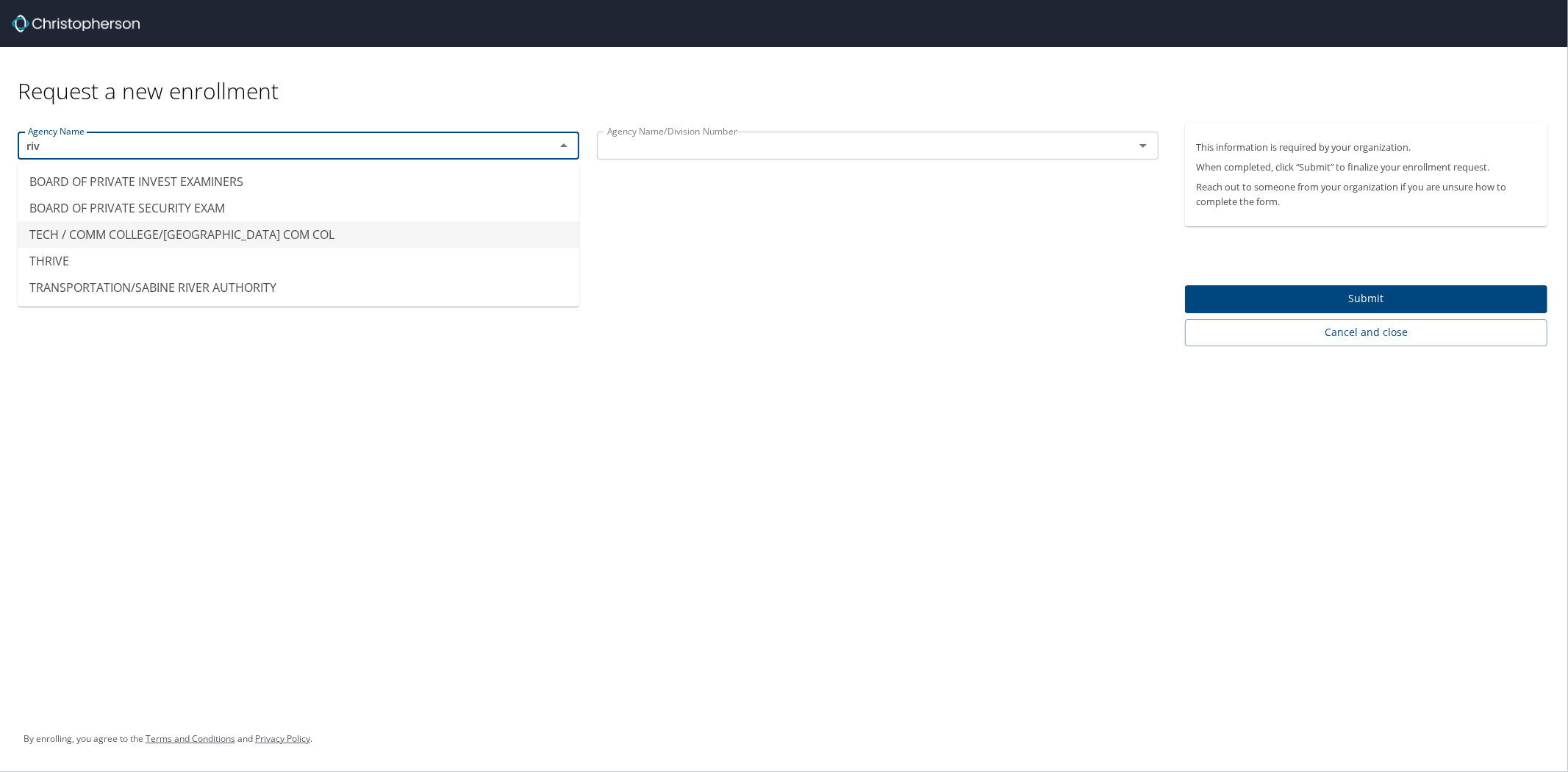
click at [150, 230] on li "TECH / COMM COLLEGE/RIVER PARISH COM COL" at bounding box center [299, 235] width 561 height 26
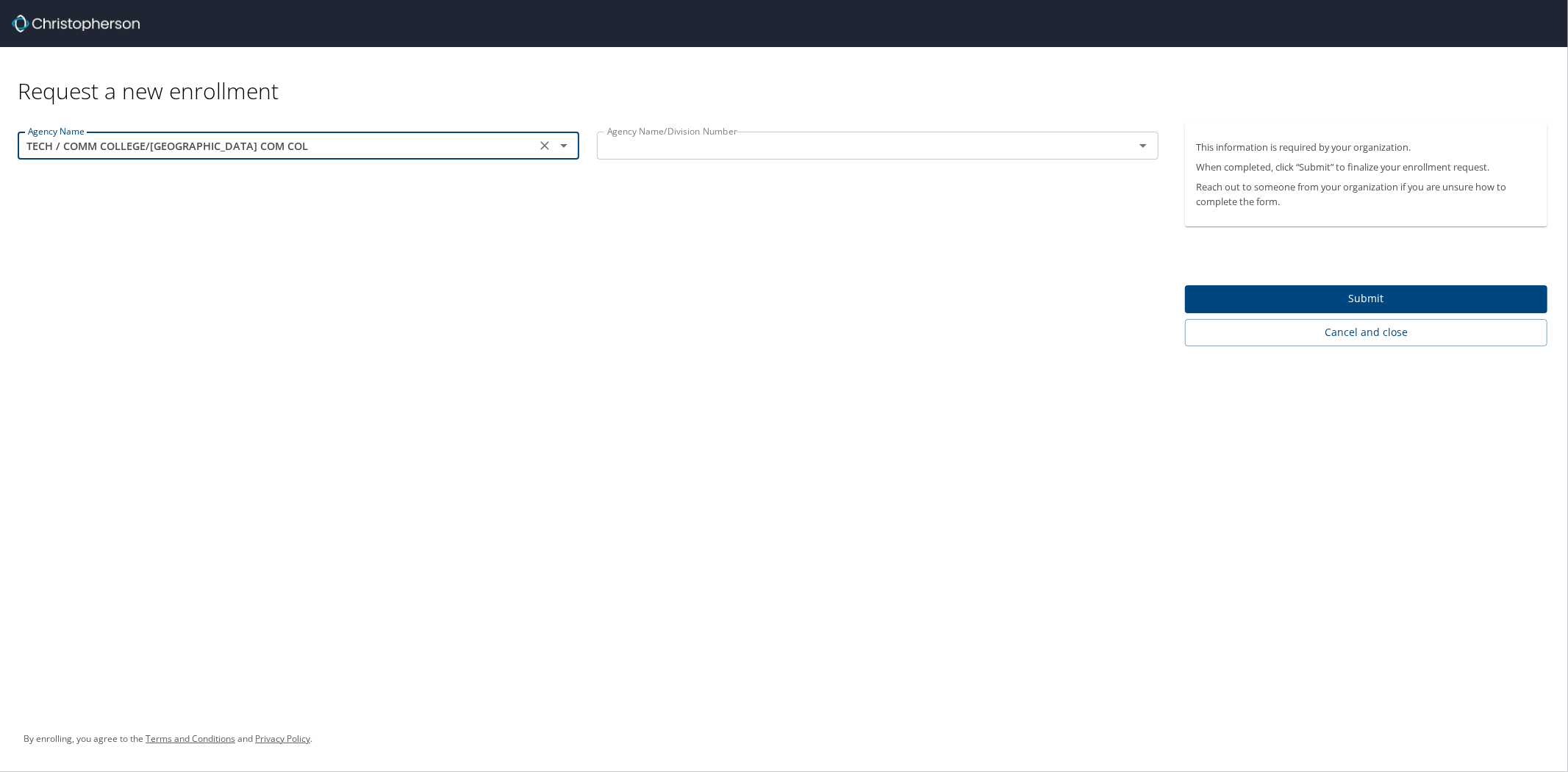
type input "TECH / COMM COLLEGE/RIVER PARISH COM COL"
click at [741, 150] on input "text" at bounding box center [855, 146] width 509 height 19
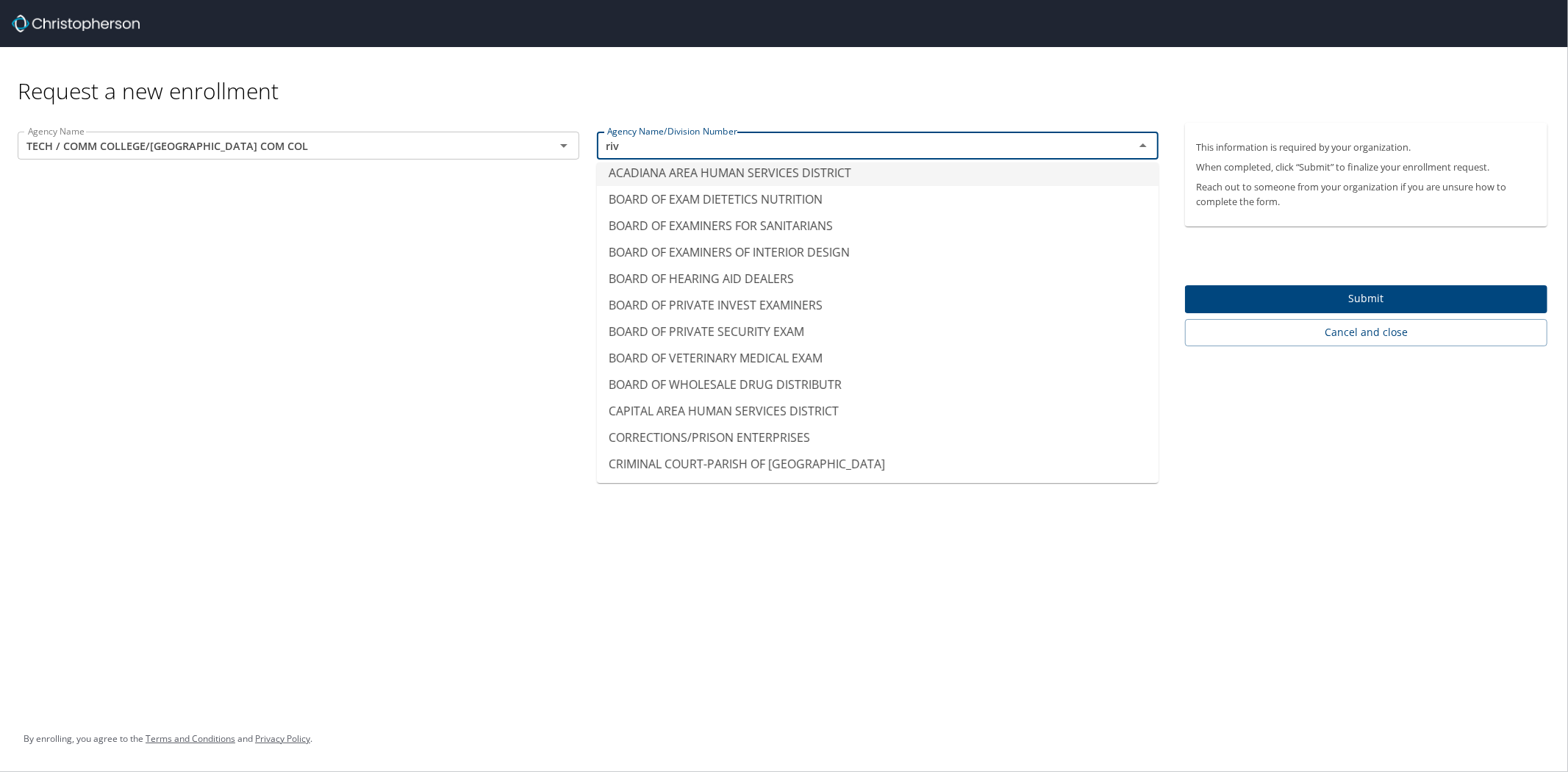
scroll to position [0, 0]
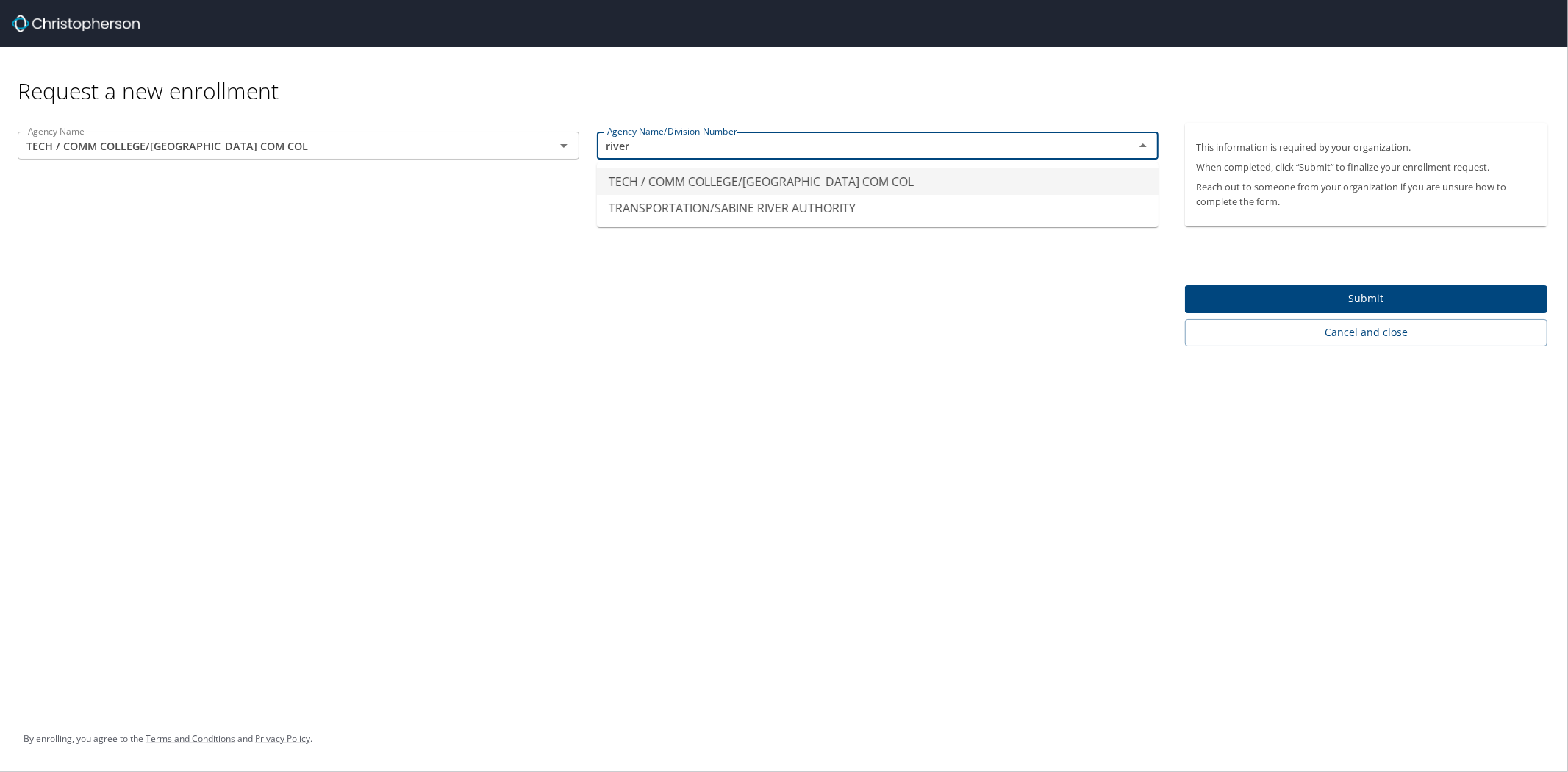
click at [803, 178] on li "TECH / COMM COLLEGE/RIVER PARISH COM COL" at bounding box center [878, 181] width 561 height 26
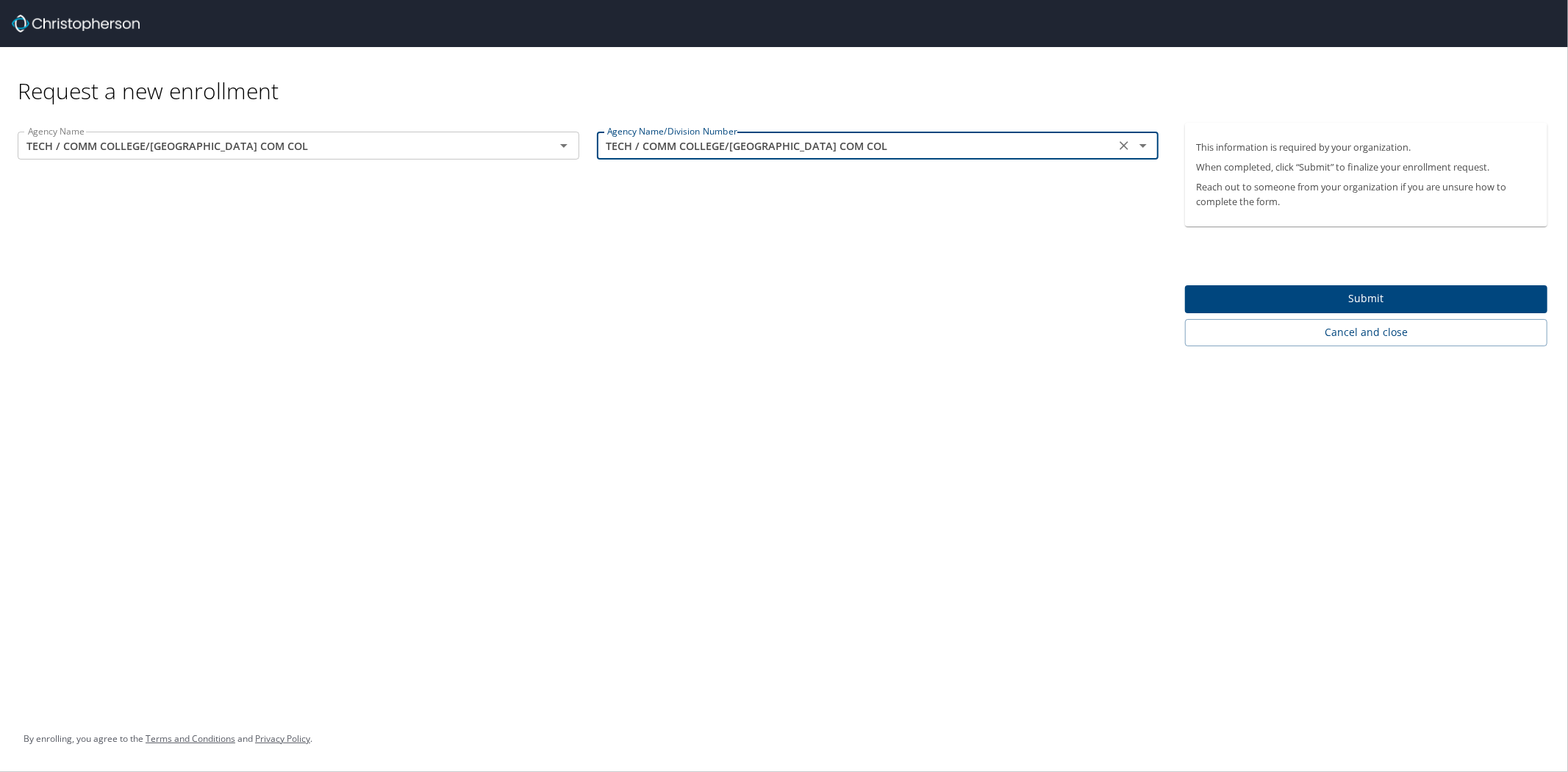
type input "TECH / COMM COLLEGE/RIVER PARISH COM COL"
click at [1318, 299] on span "Submit" at bounding box center [1365, 299] width 339 height 19
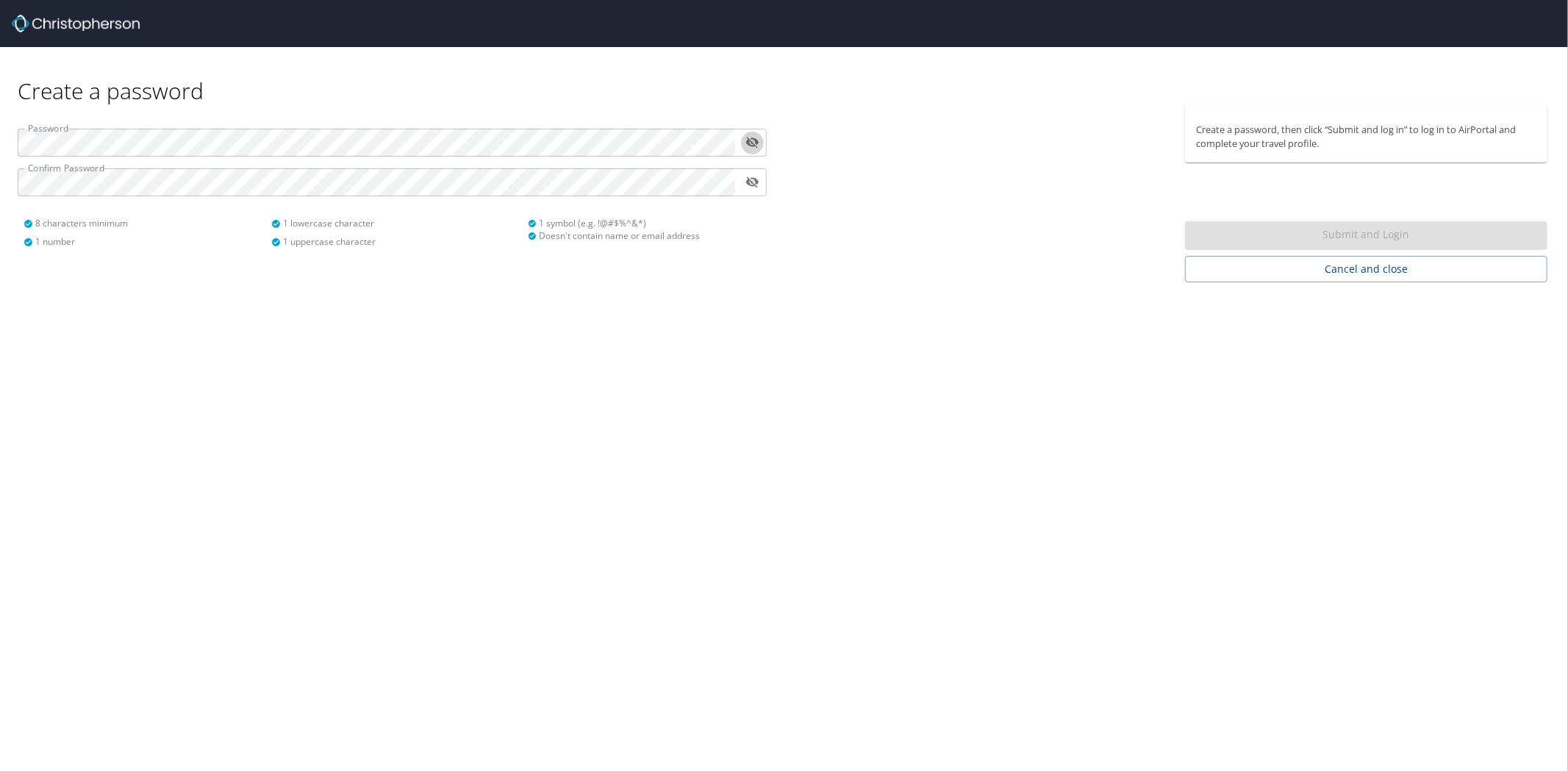
click at [759, 138] on icon "toggle password visibility" at bounding box center [752, 142] width 14 height 14
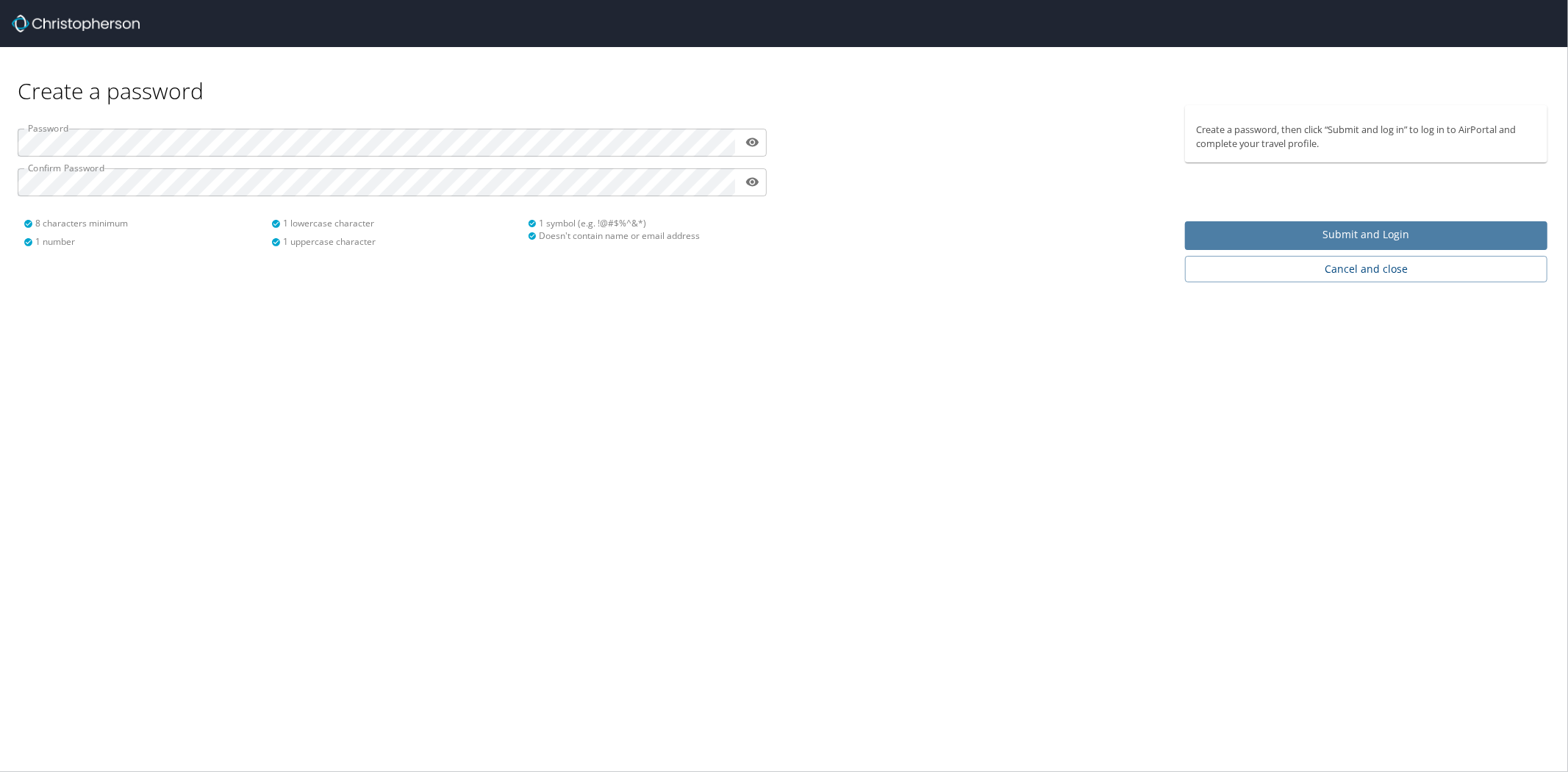
click at [1343, 234] on span "Submit and Login" at bounding box center [1365, 235] width 339 height 19
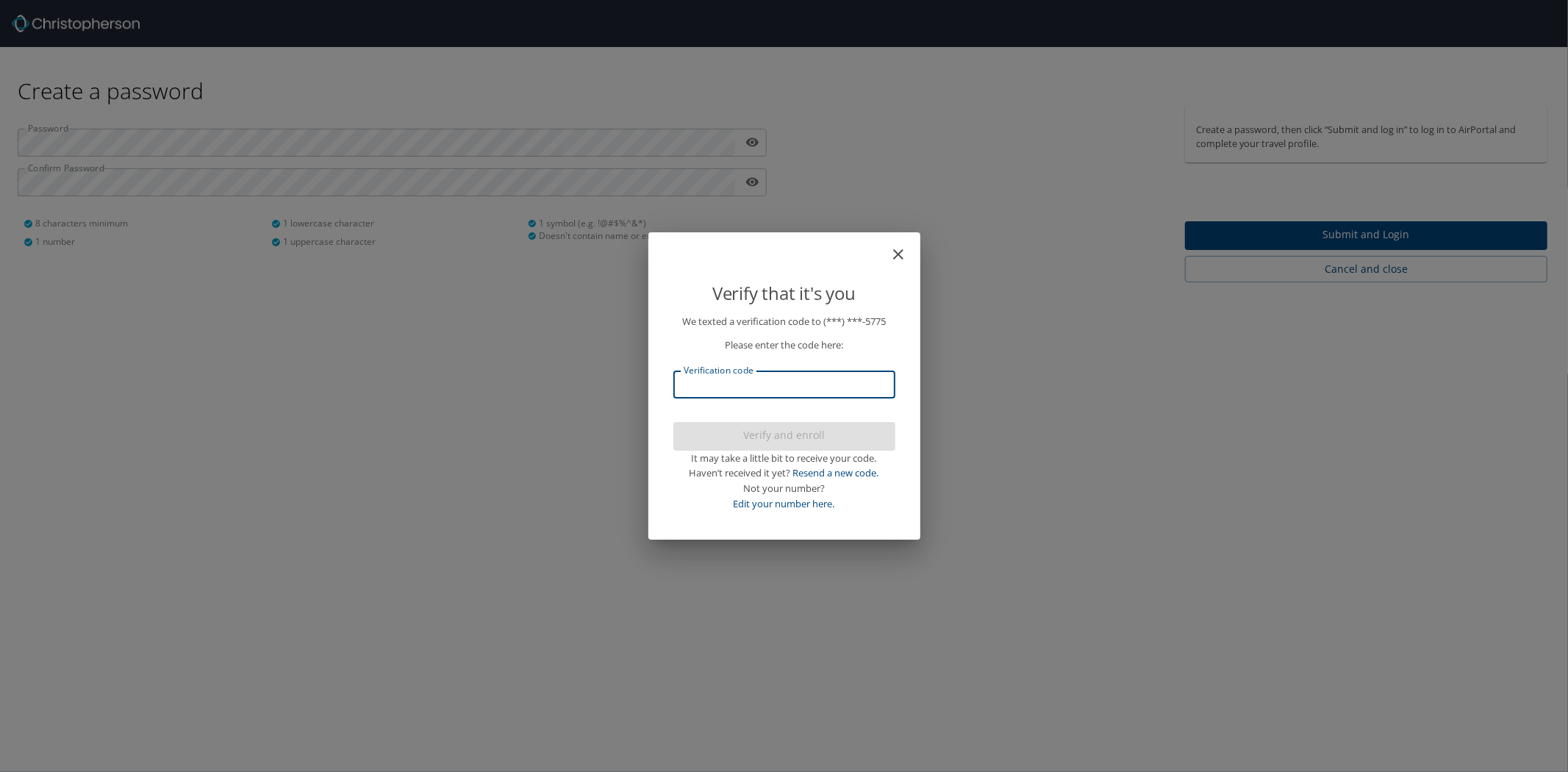
click at [774, 383] on input "Verification code" at bounding box center [784, 385] width 222 height 28
type input "563093"
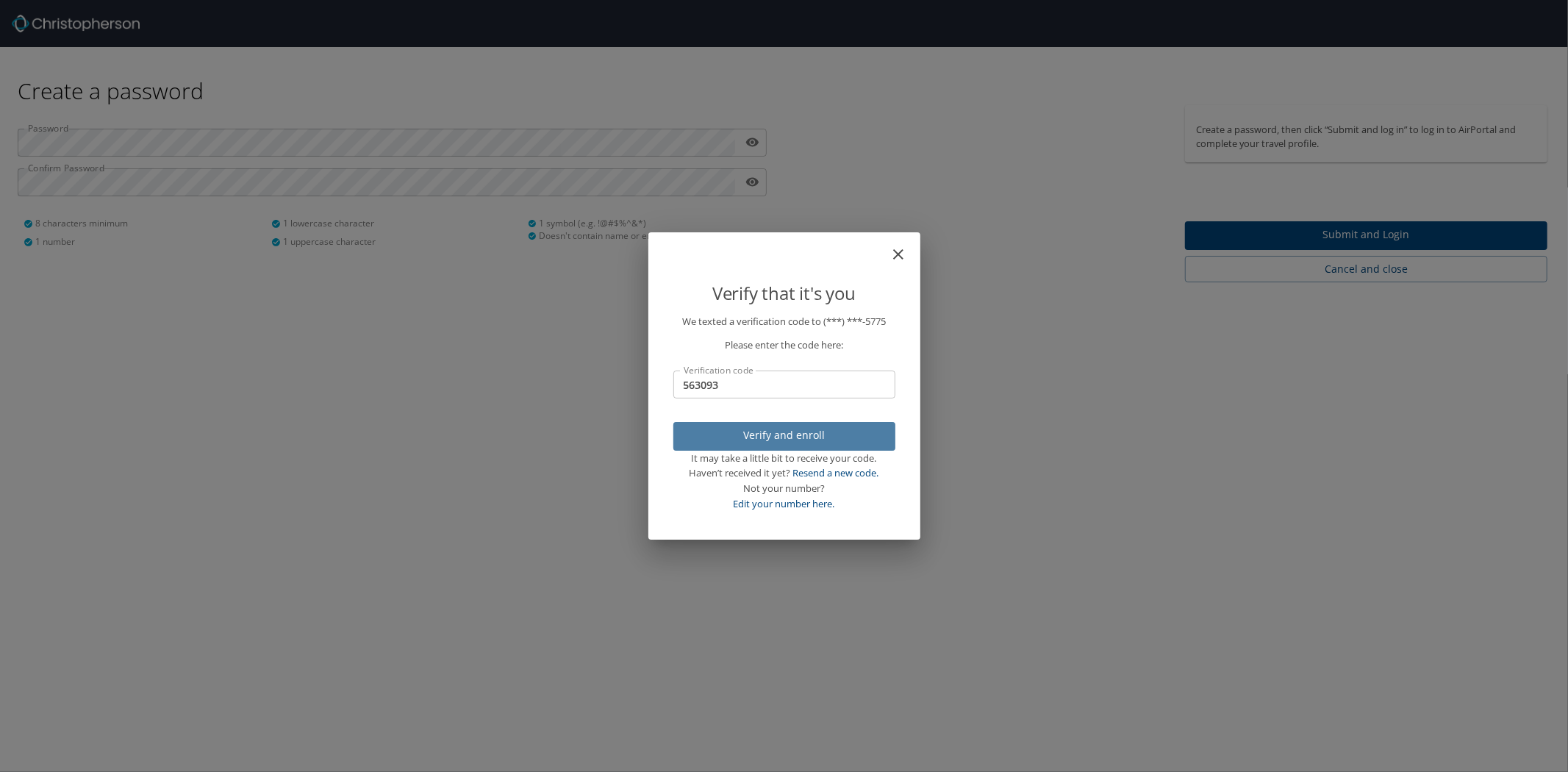
click at [776, 435] on span "Verify and enroll" at bounding box center [784, 436] width 198 height 19
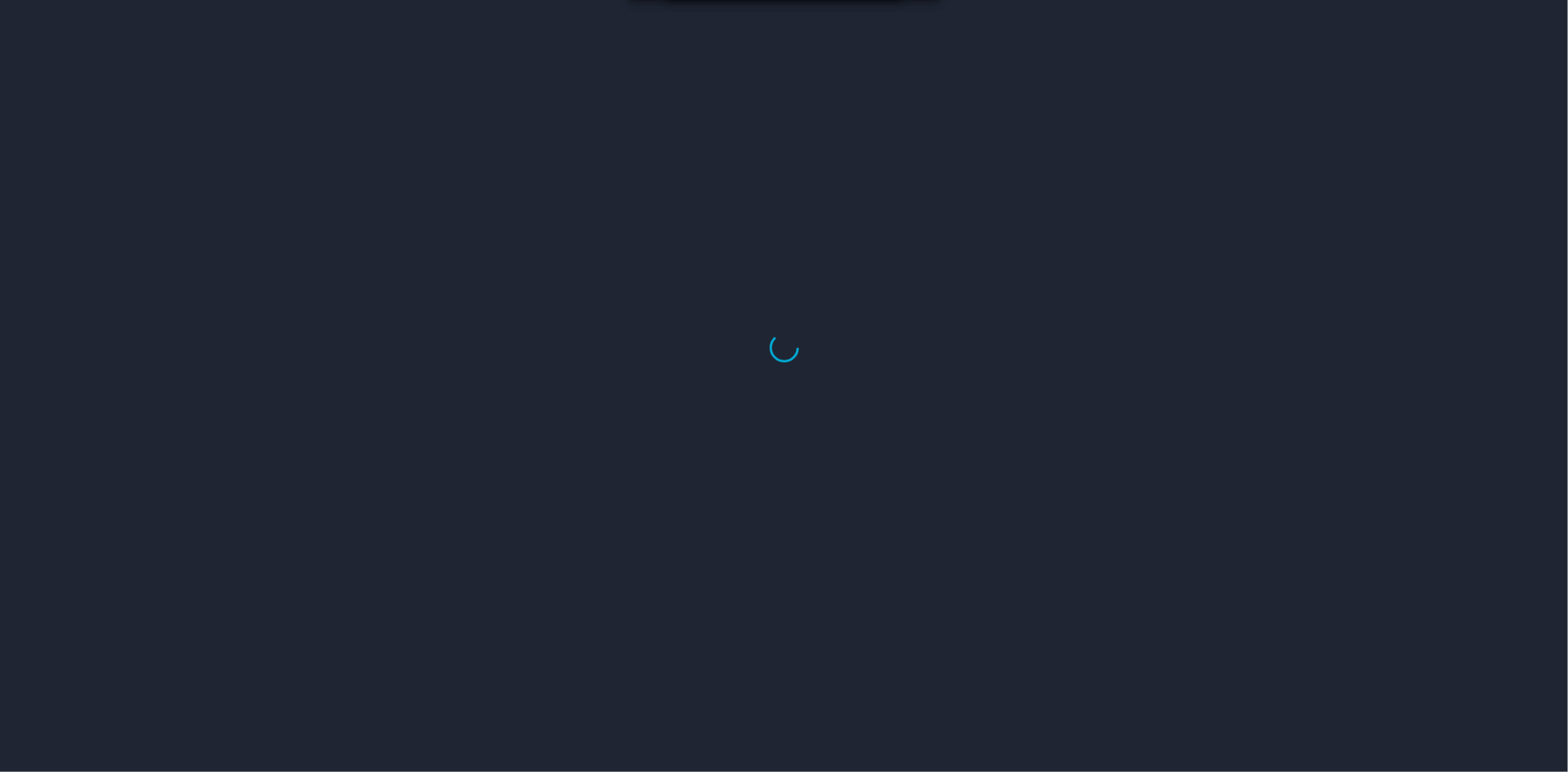
select select "US"
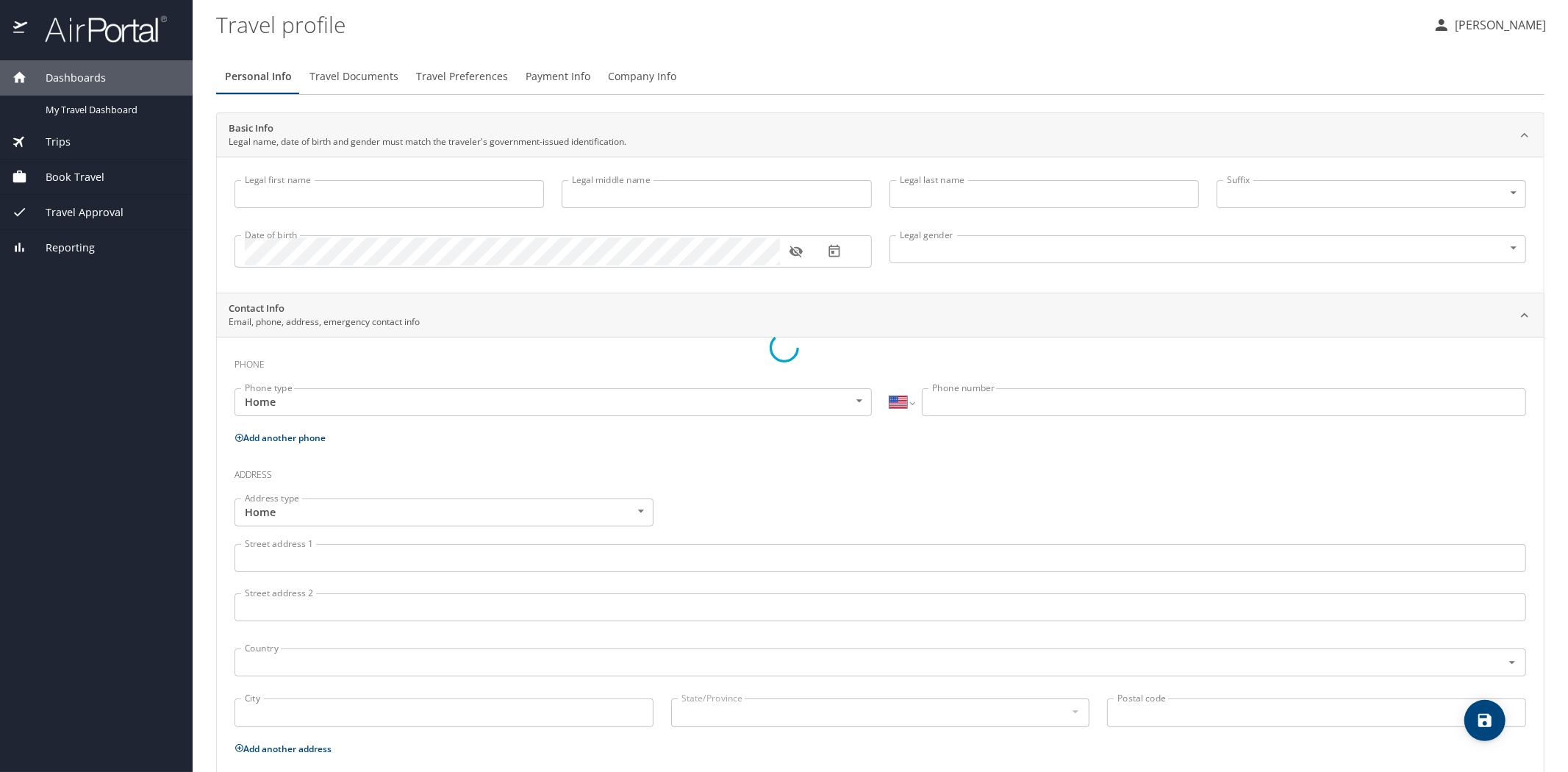
select select "US"
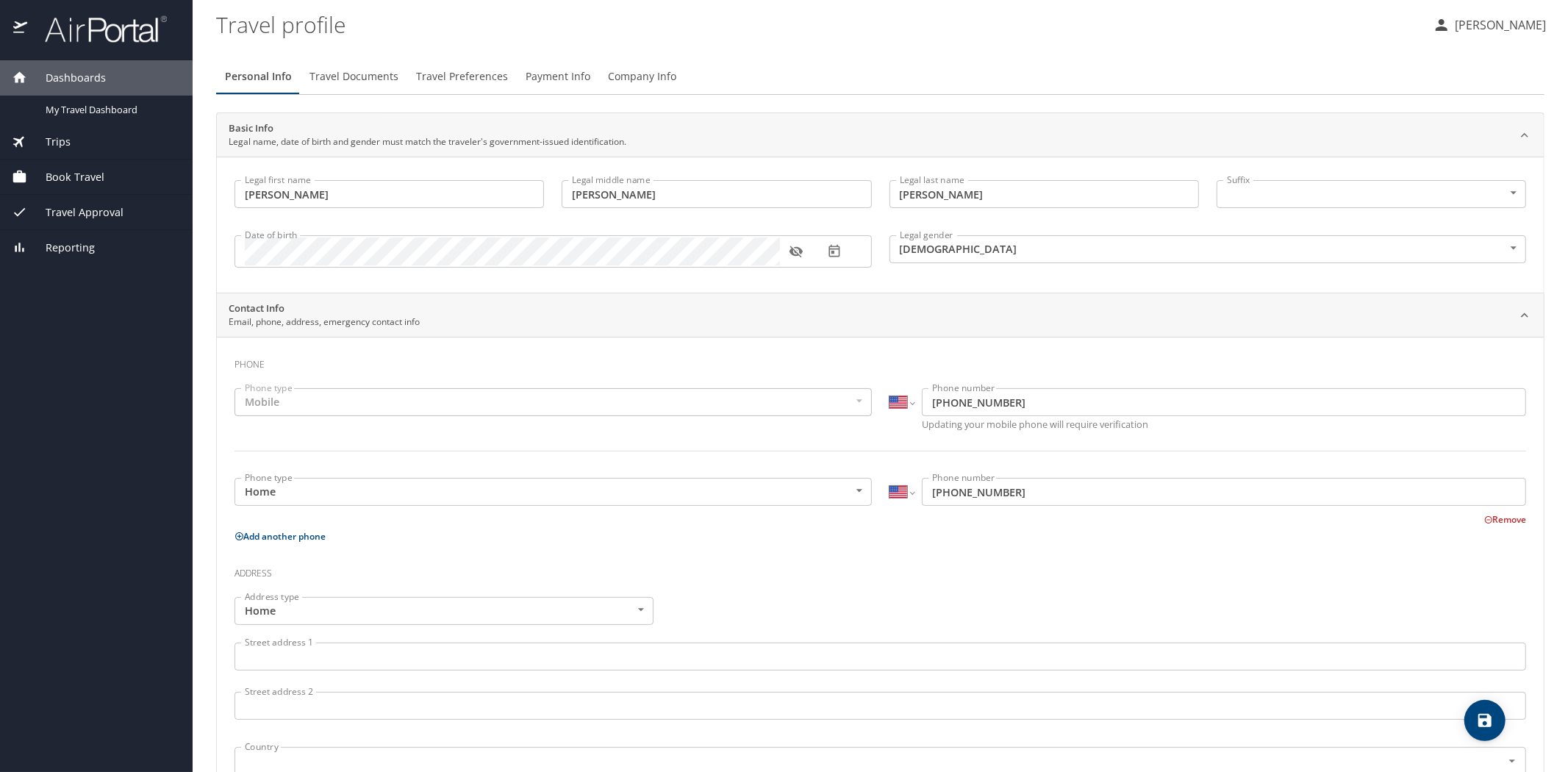
type input "[PERSON_NAME]"
type input "[DEMOGRAPHIC_DATA]"
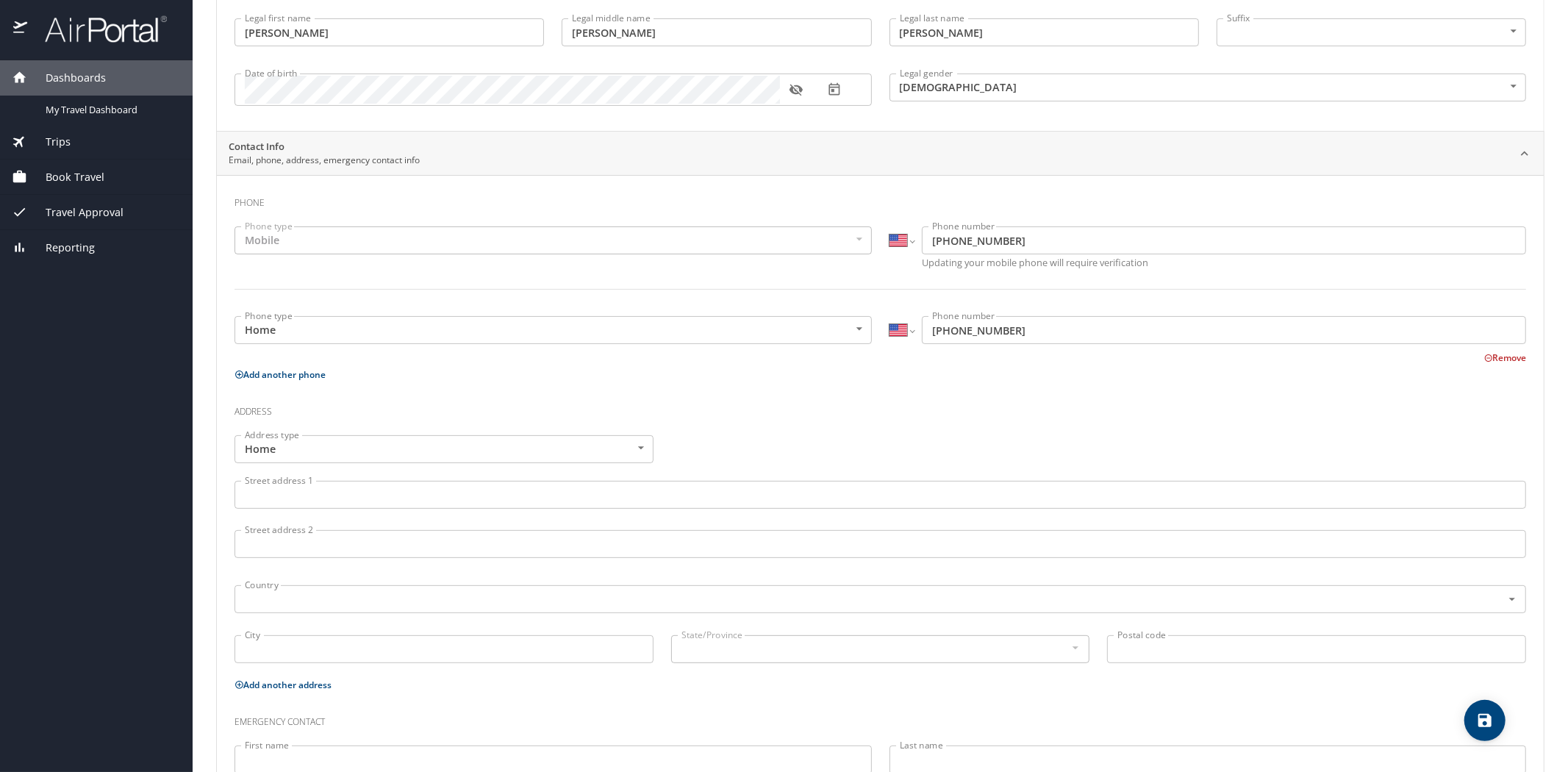
scroll to position [163, 0]
click at [391, 491] on input "Street address 1" at bounding box center [880, 493] width 1291 height 28
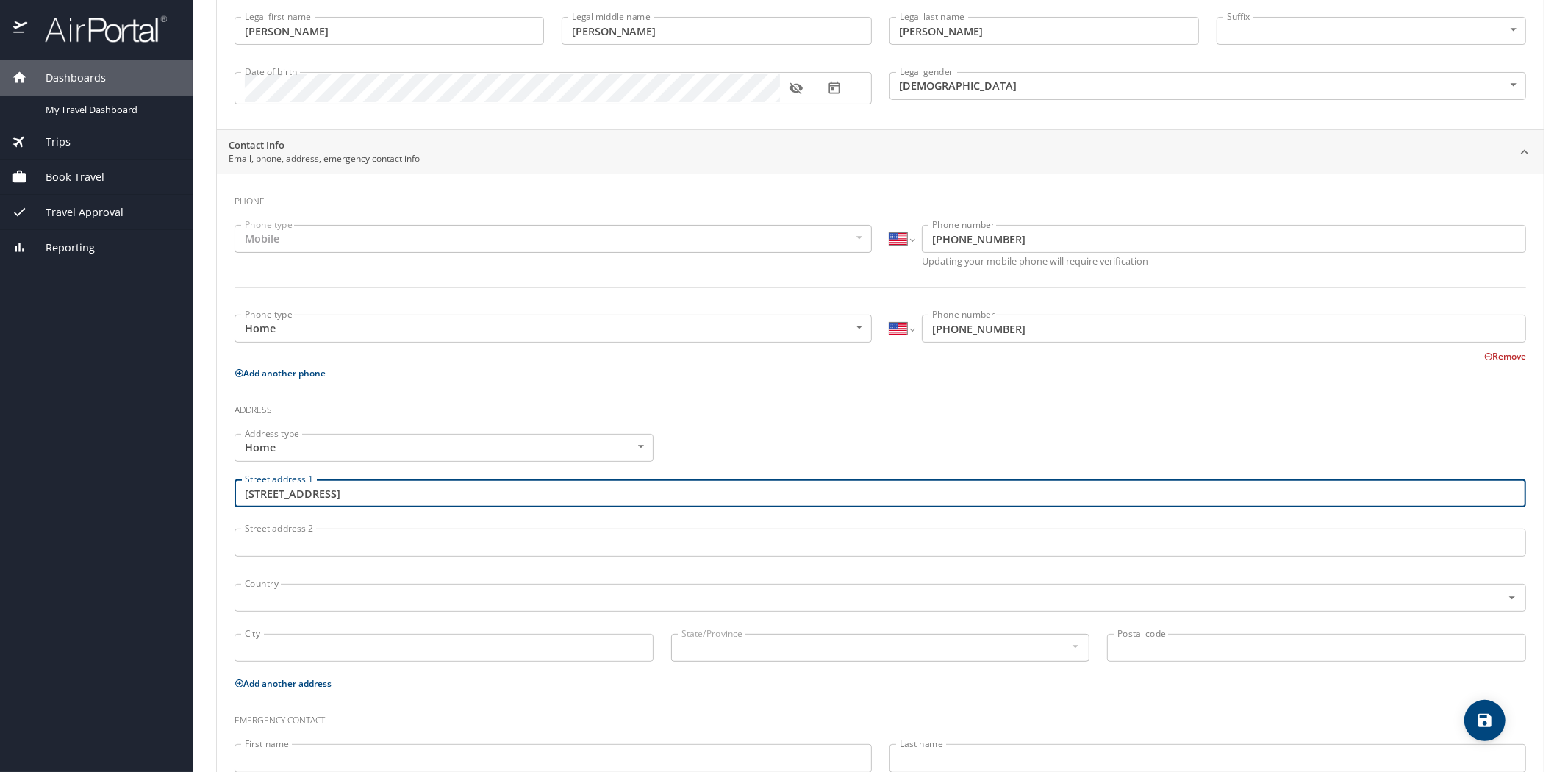
type input "16519 Ridgeview Dr"
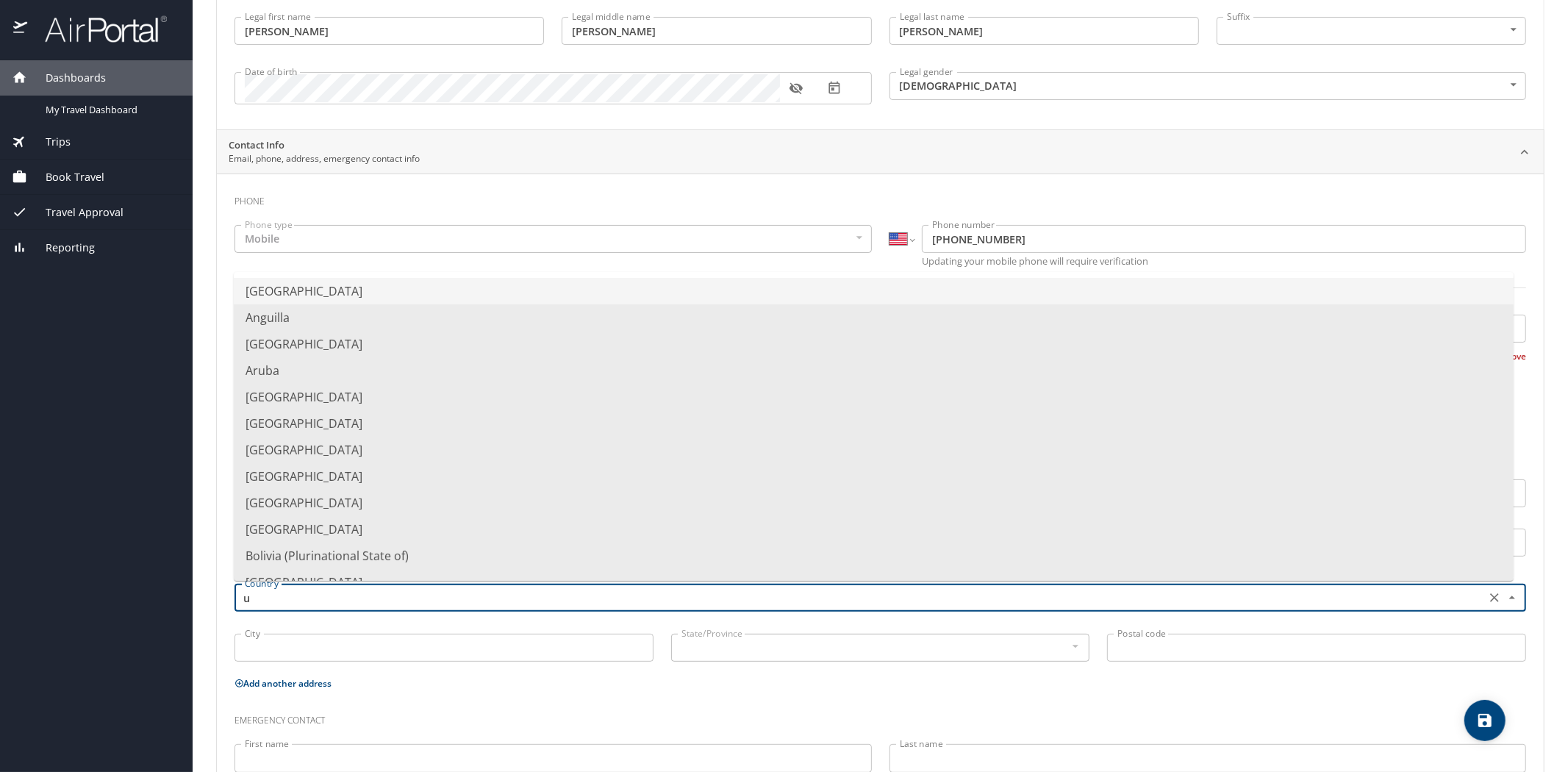
click at [380, 288] on li "United States of America" at bounding box center [873, 291] width 1280 height 26
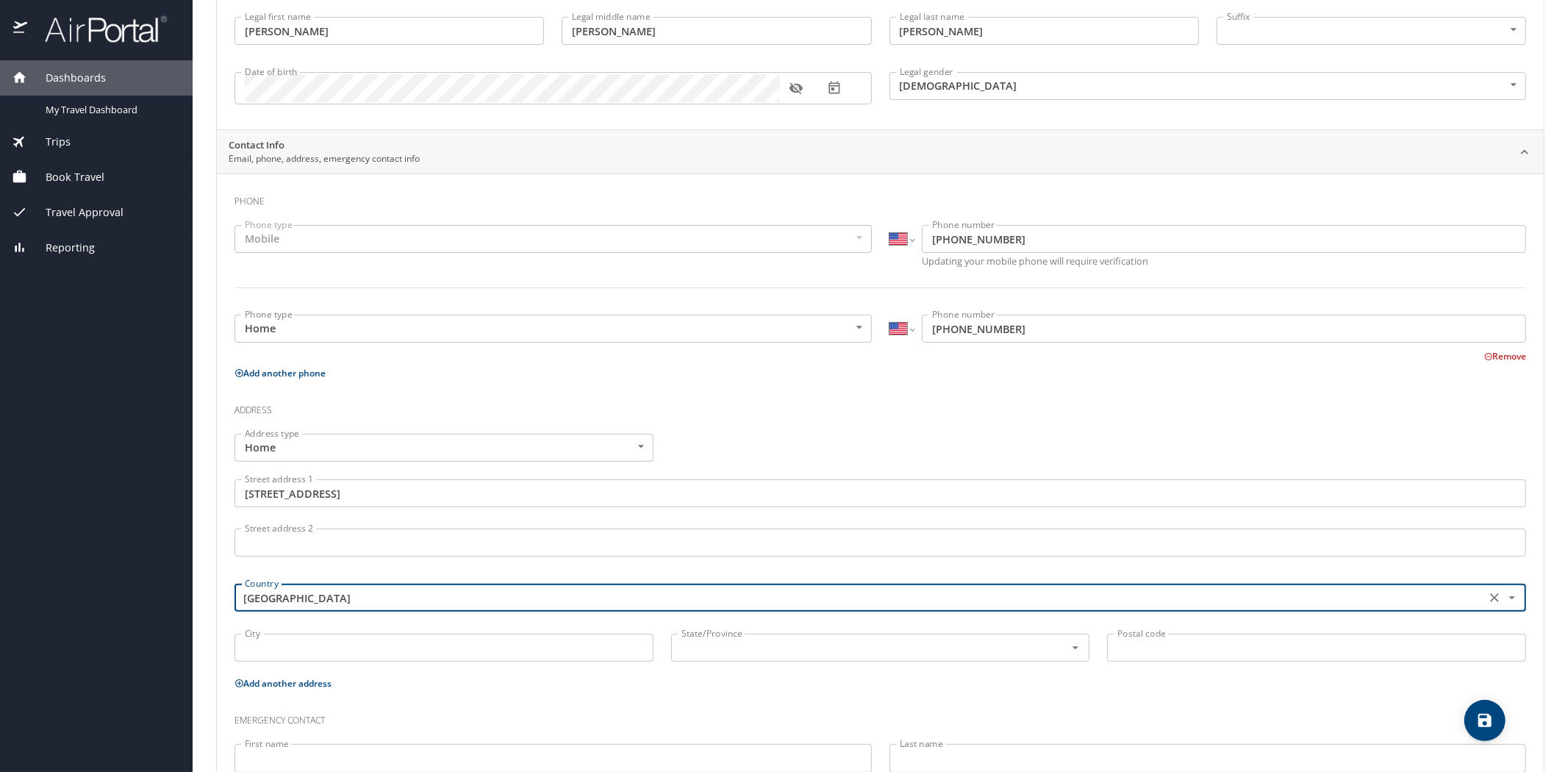
type input "[GEOGRAPHIC_DATA]"
click at [338, 648] on input "City" at bounding box center [444, 648] width 419 height 28
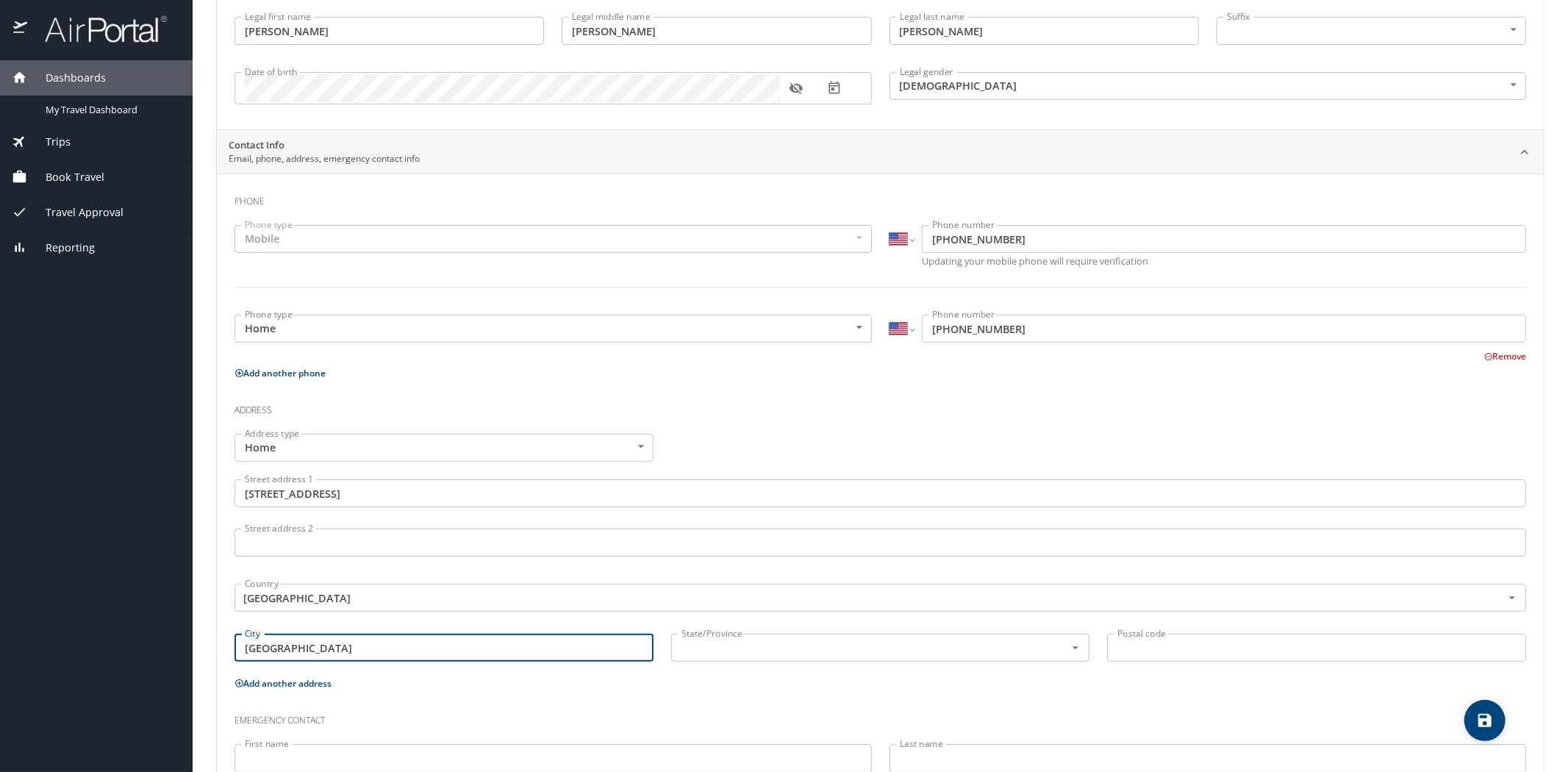
type input "[GEOGRAPHIC_DATA]"
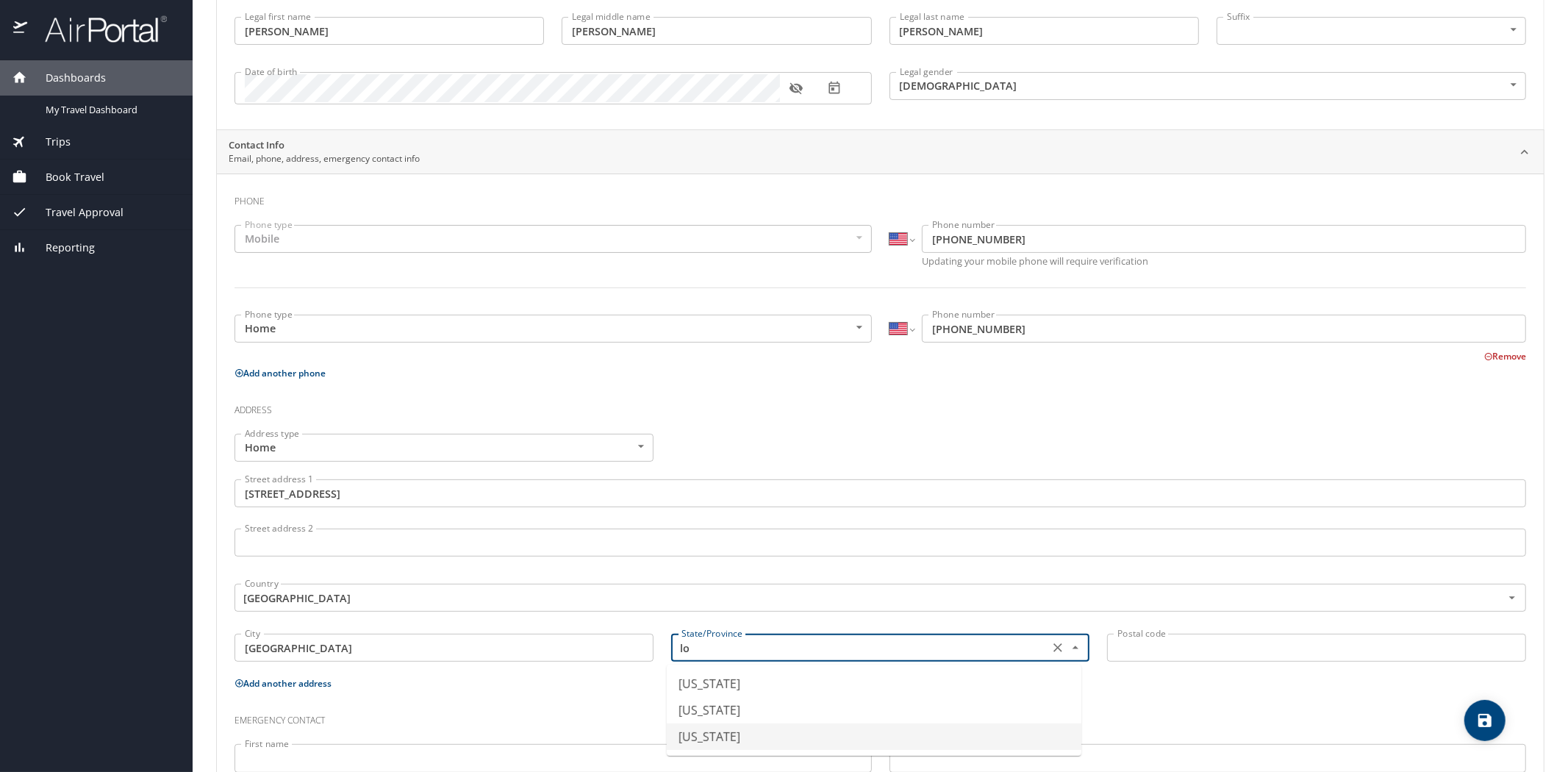
click at [760, 737] on li "[US_STATE]" at bounding box center [874, 736] width 415 height 26
type input "[US_STATE]"
click at [1172, 641] on input "Postal code" at bounding box center [1316, 648] width 419 height 28
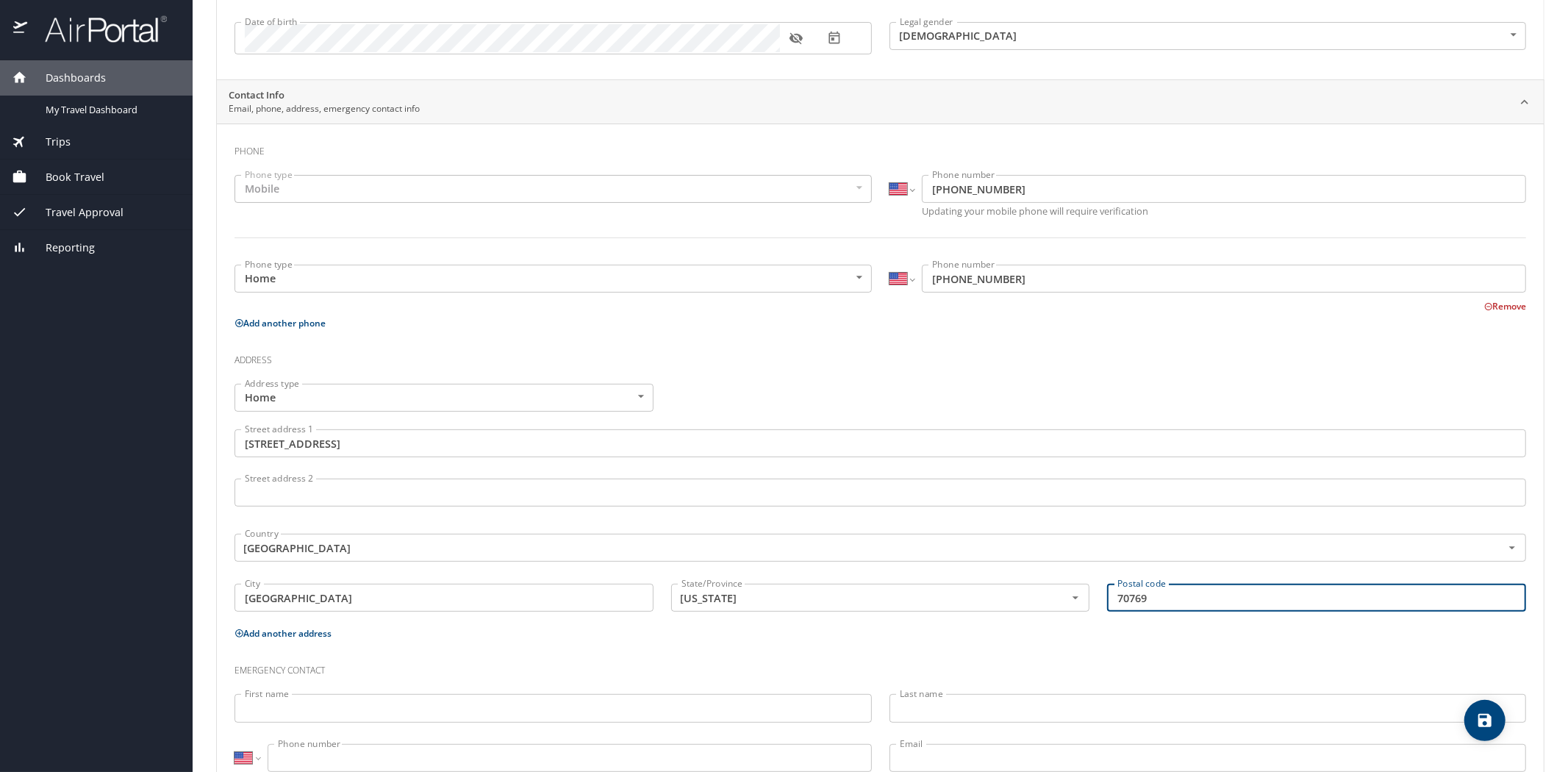
scroll to position [260, 0]
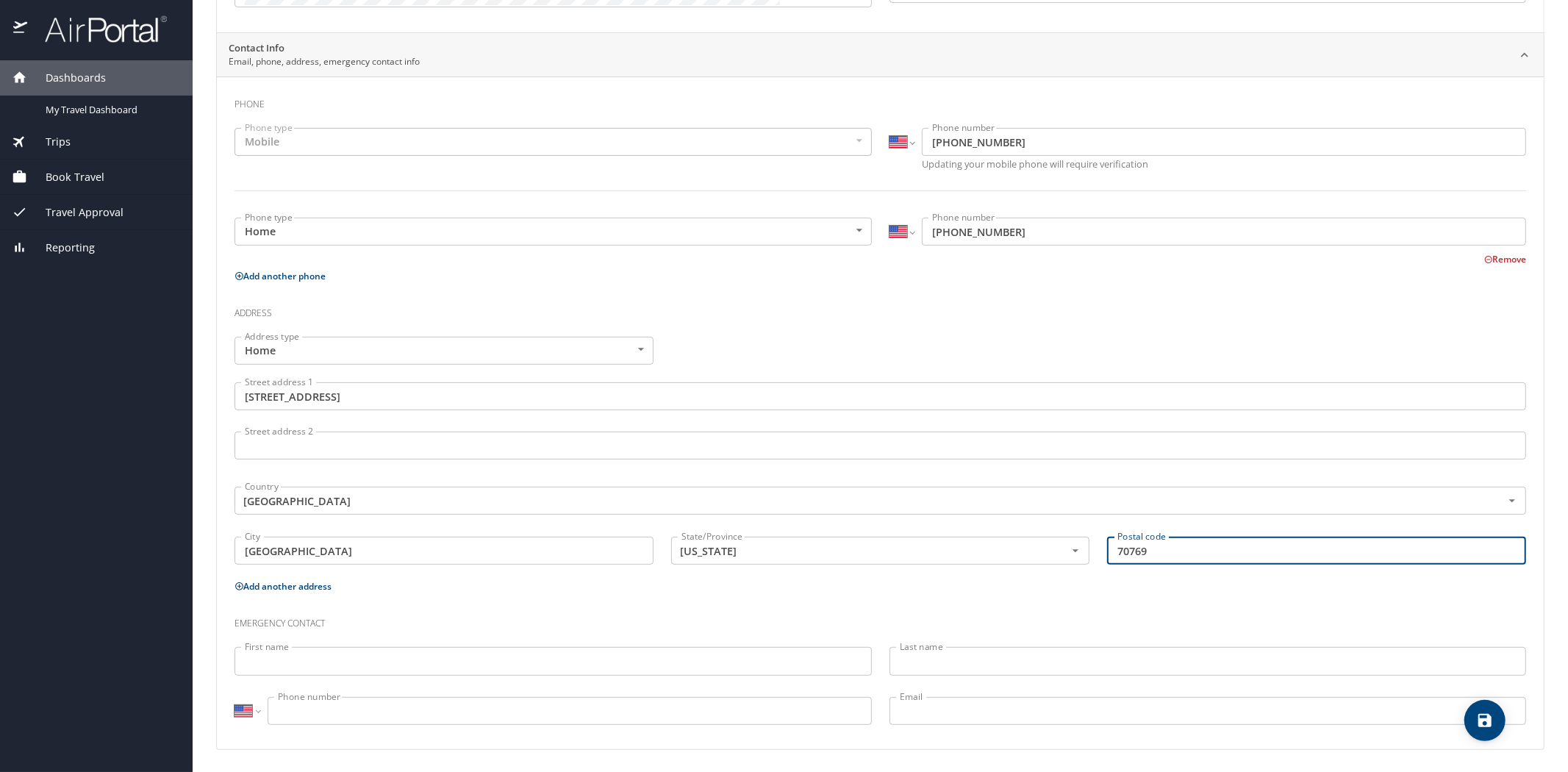
type input "70769"
click at [392, 667] on input "First name" at bounding box center [553, 661] width 638 height 28
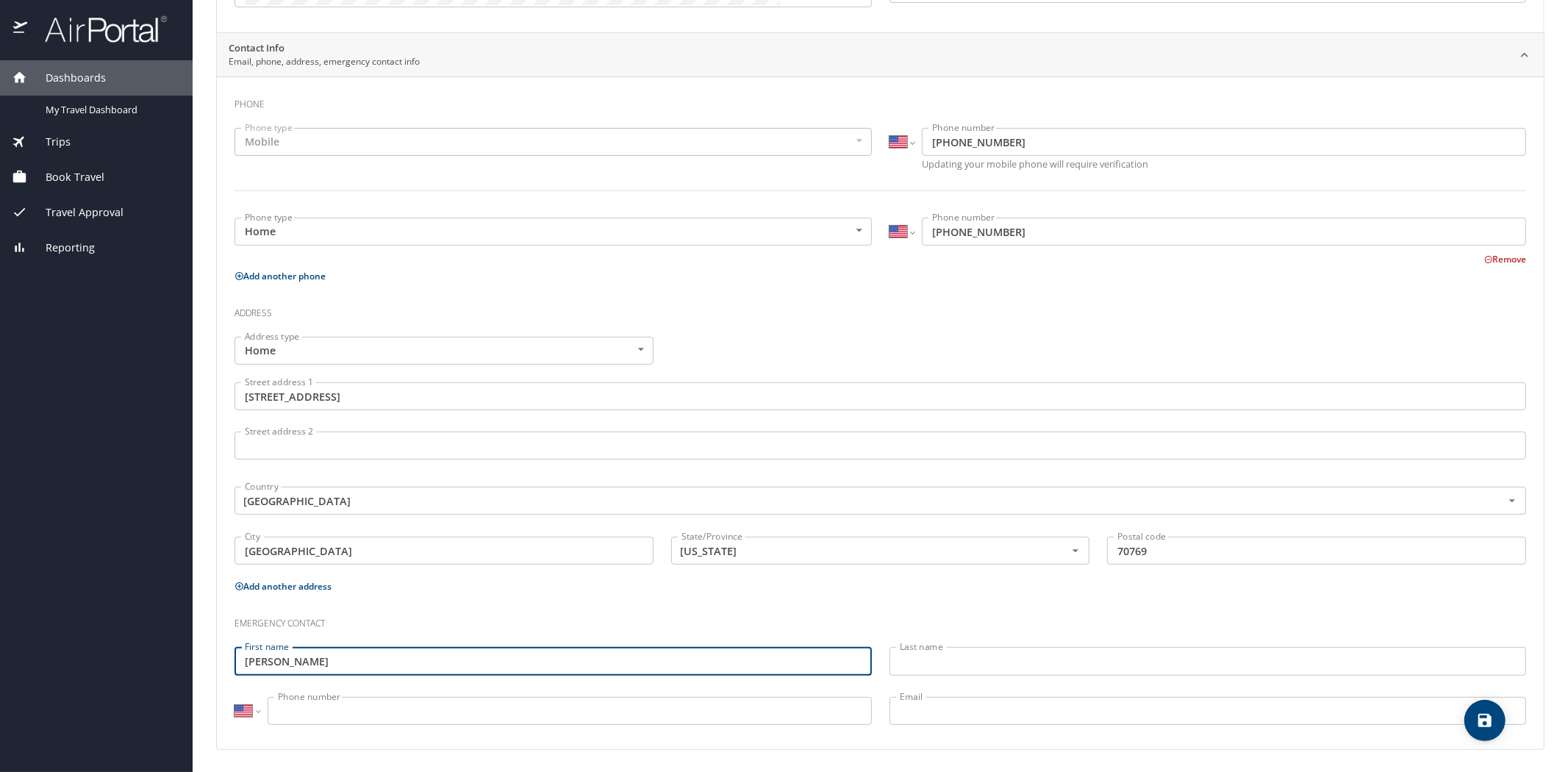
type input "Derek"
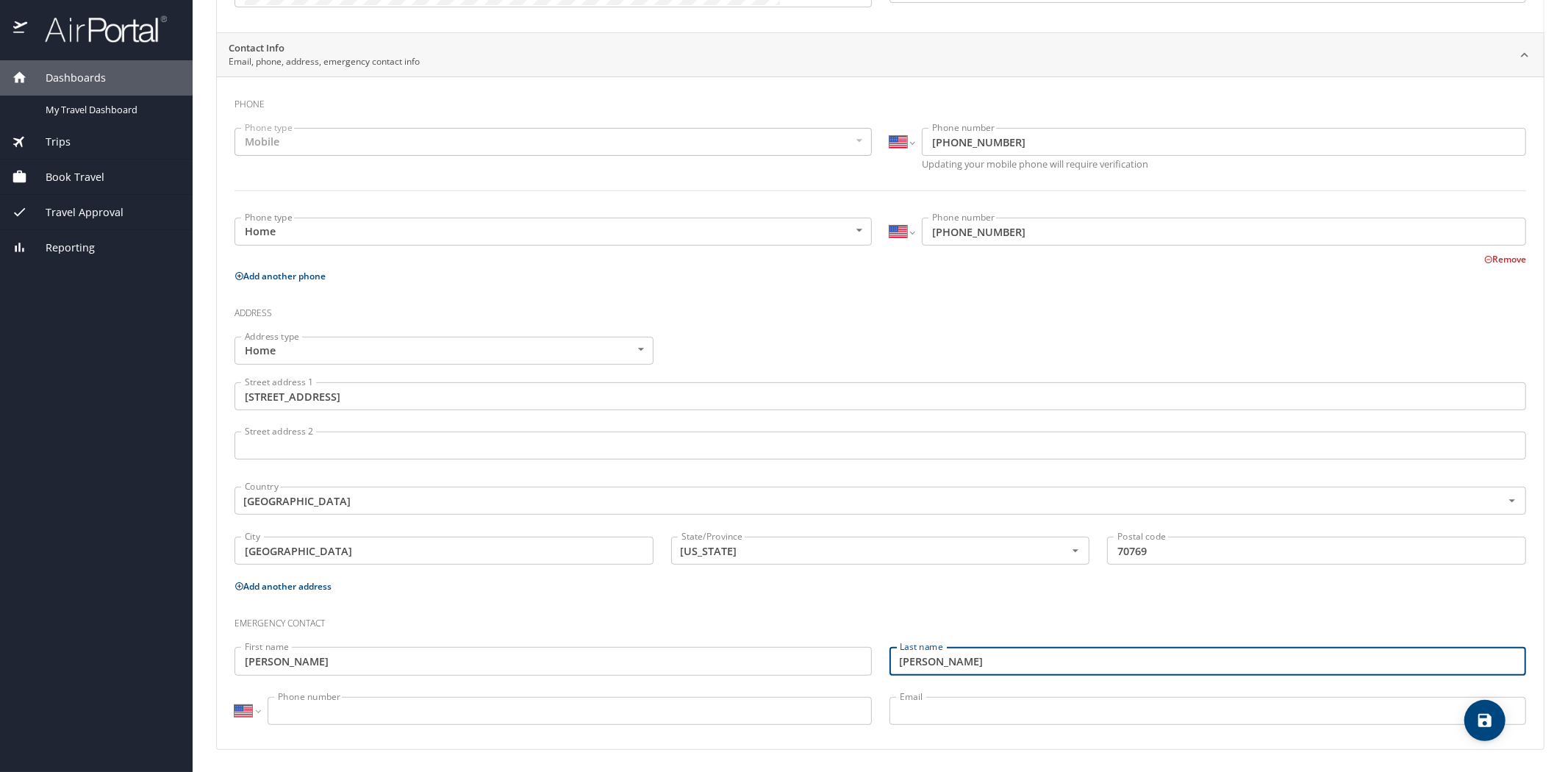
type input "Wells"
click at [364, 713] on input "Phone number" at bounding box center [569, 711] width 604 height 28
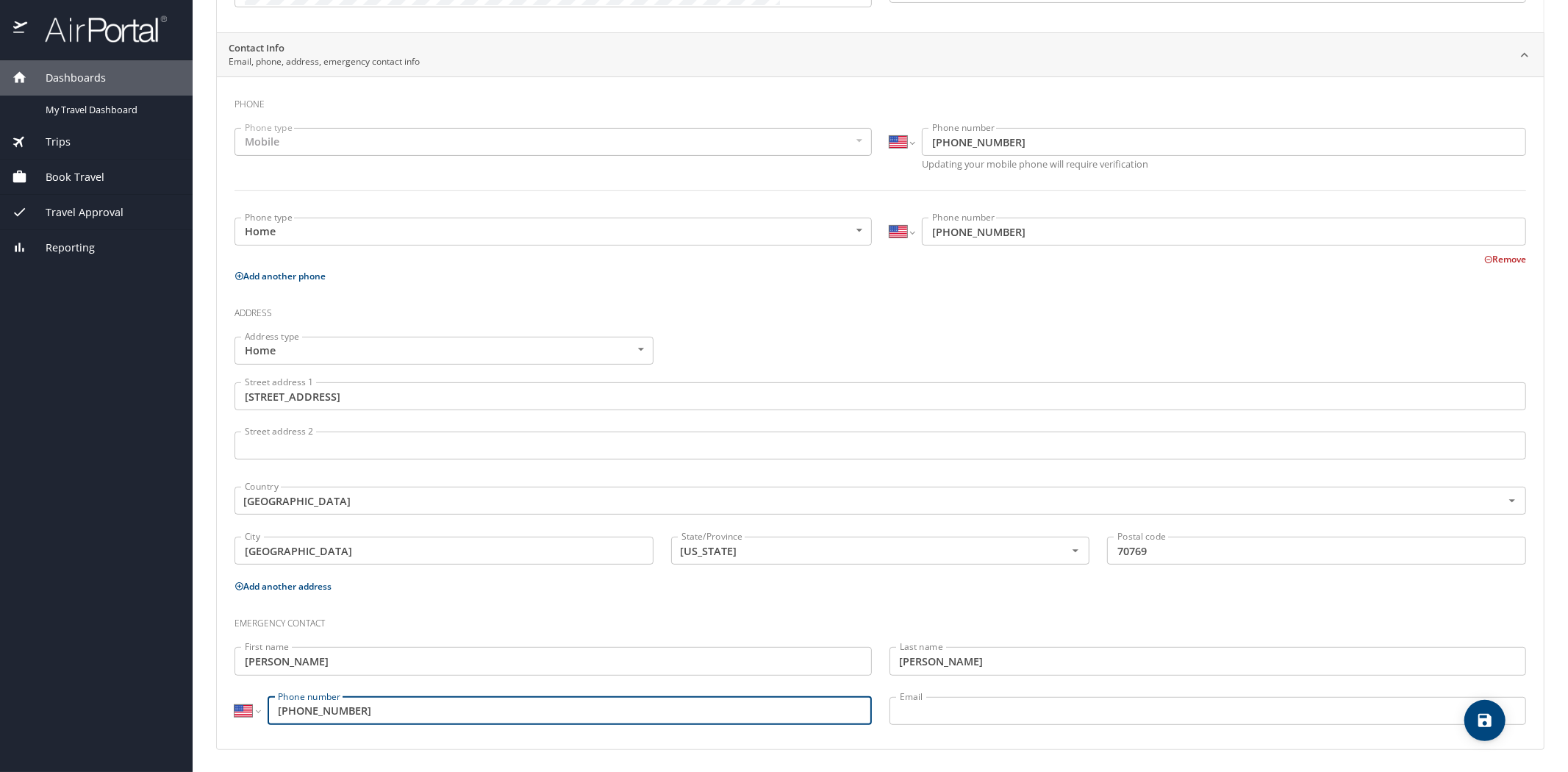
type input "(225) 241-9900"
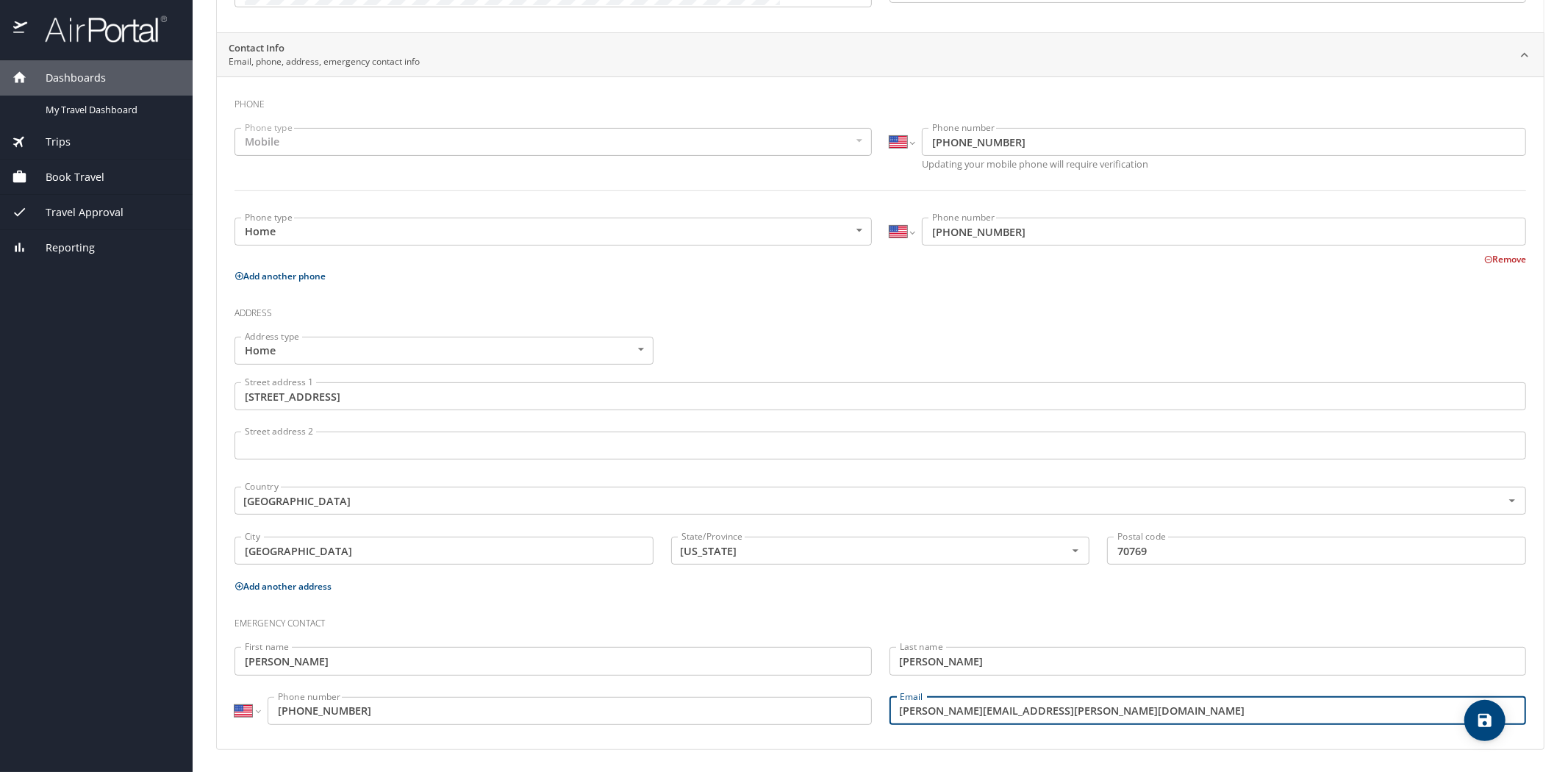
type input "derek.l.wells@hotmail.com"
click at [1487, 726] on icon "save" at bounding box center [1484, 720] width 13 height 13
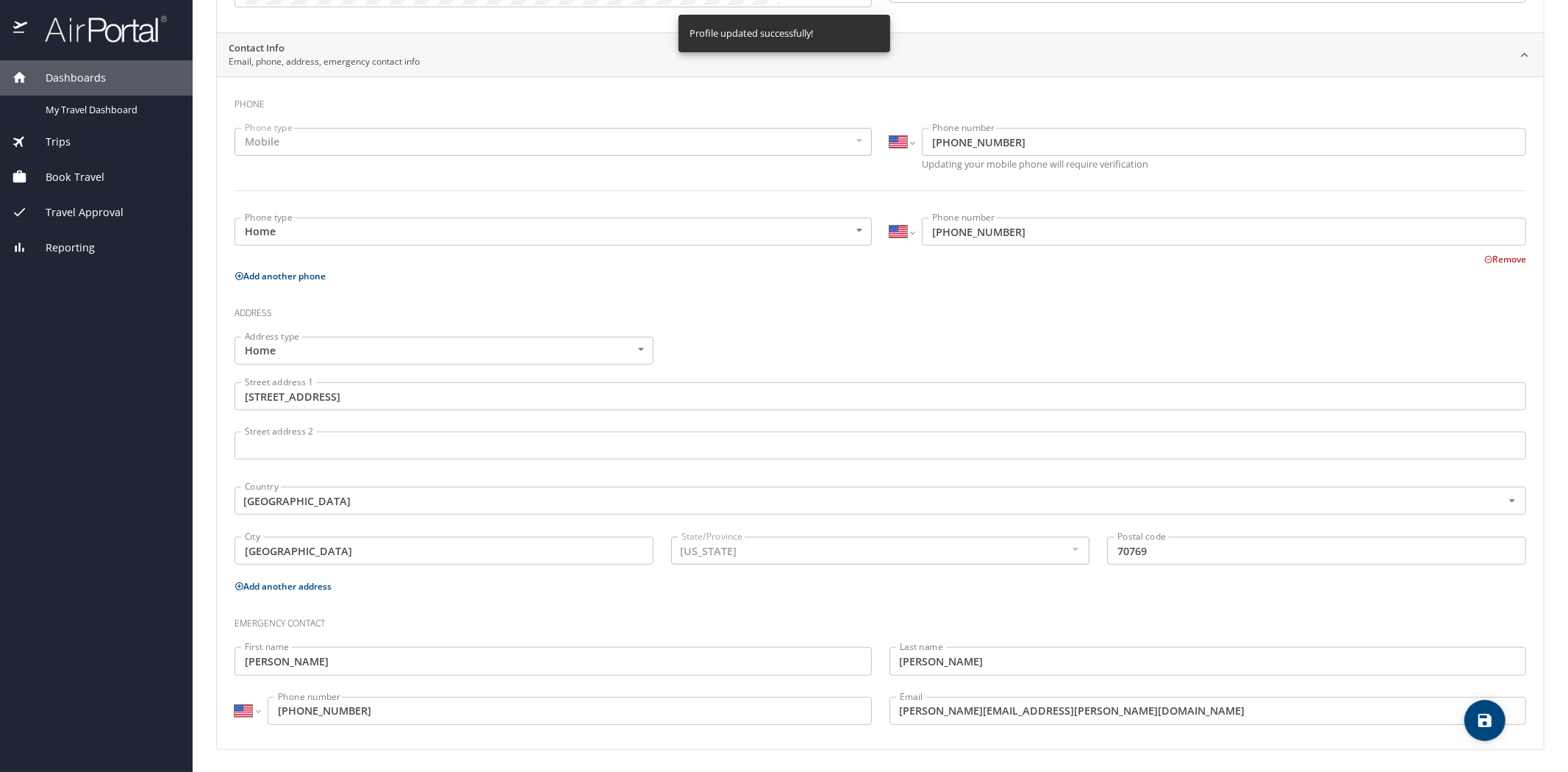
select select "US"
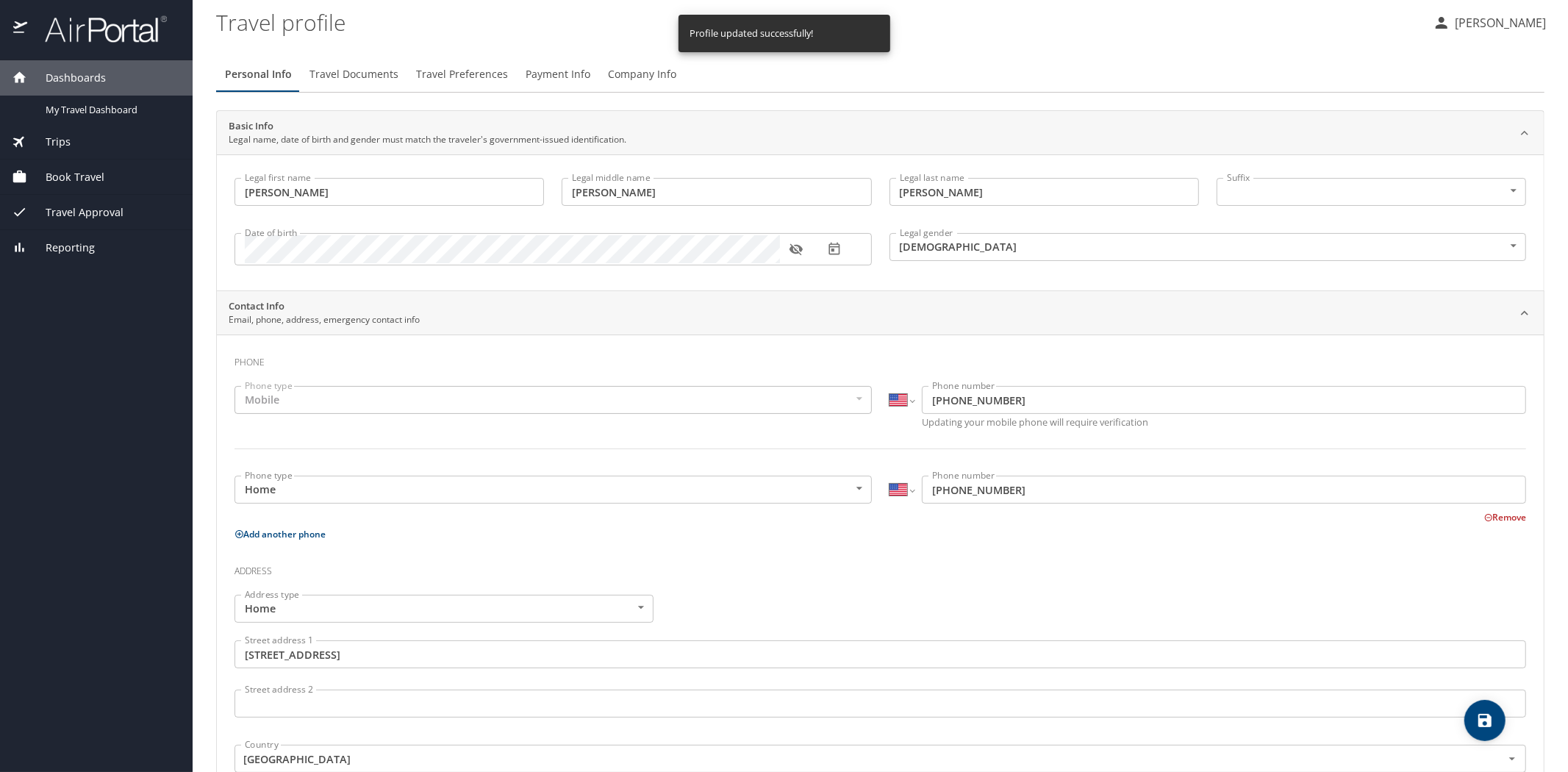
scroll to position [0, 0]
click at [388, 78] on span "Travel Documents" at bounding box center [354, 77] width 89 height 19
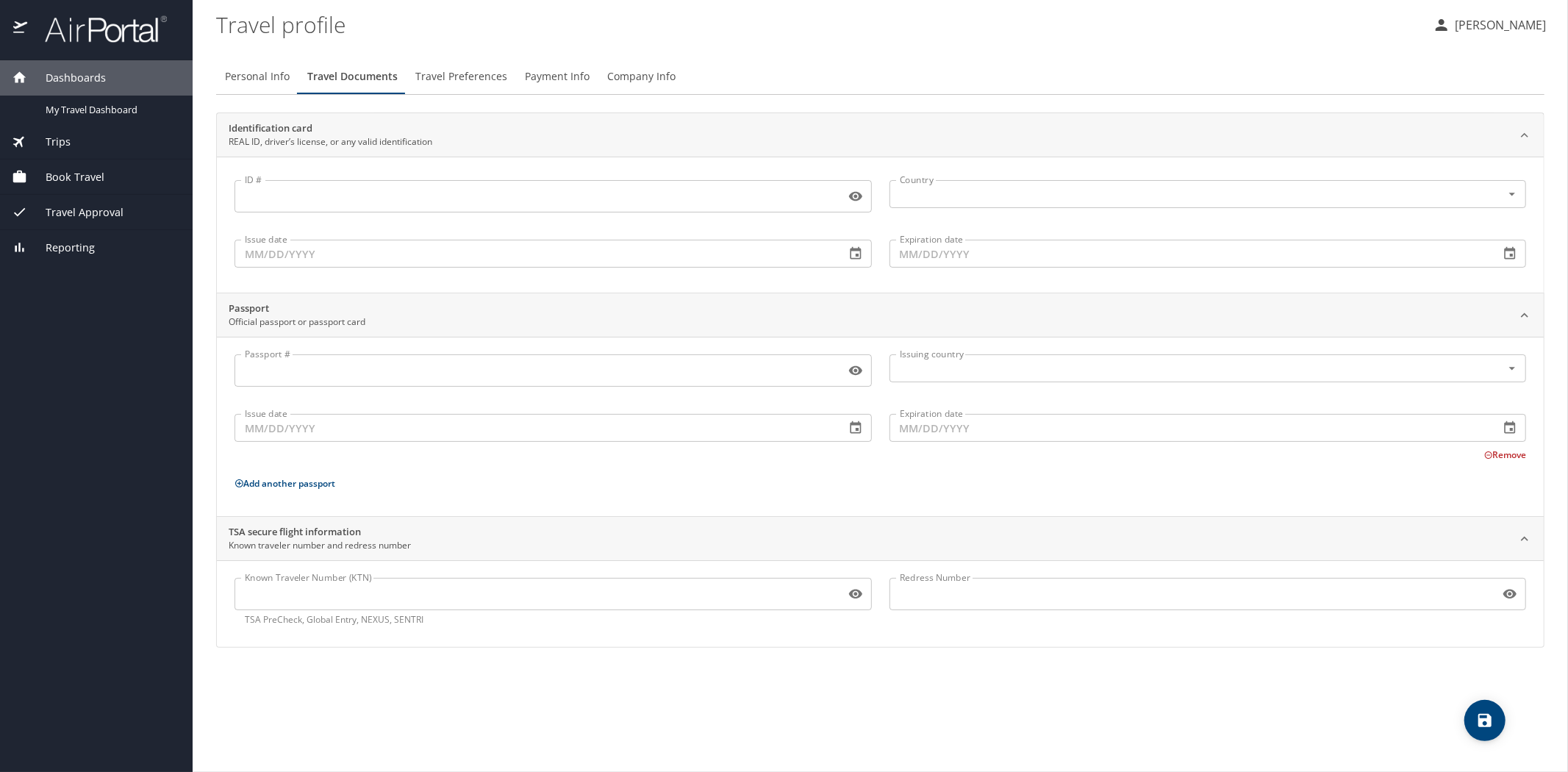
click at [350, 201] on input "ID #" at bounding box center [537, 196] width 605 height 28
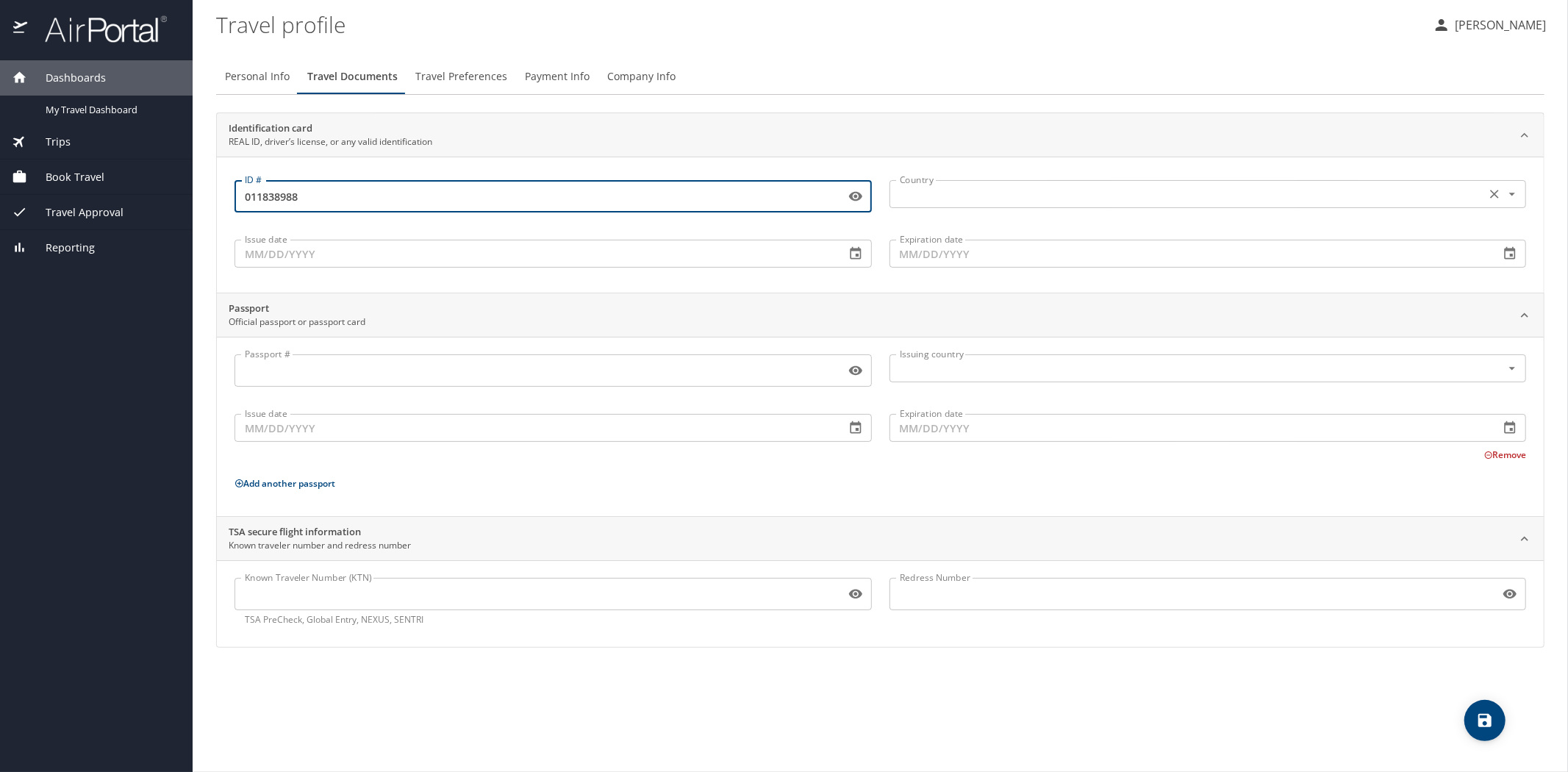
type input "011838988"
click at [915, 194] on input "text" at bounding box center [1186, 193] width 585 height 19
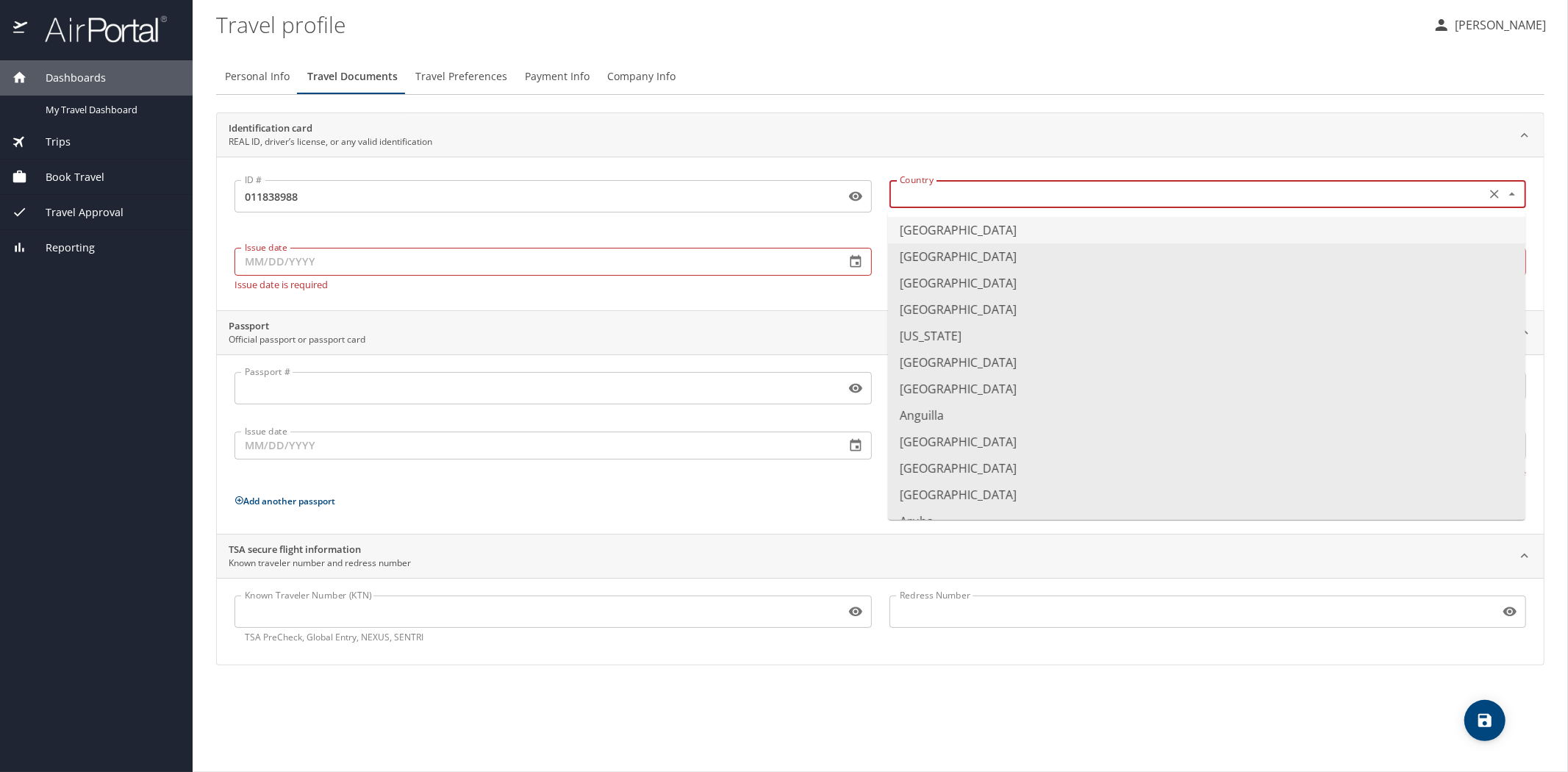
click at [952, 230] on li "United States of America" at bounding box center [1207, 230] width 638 height 26
type input "United States of America"
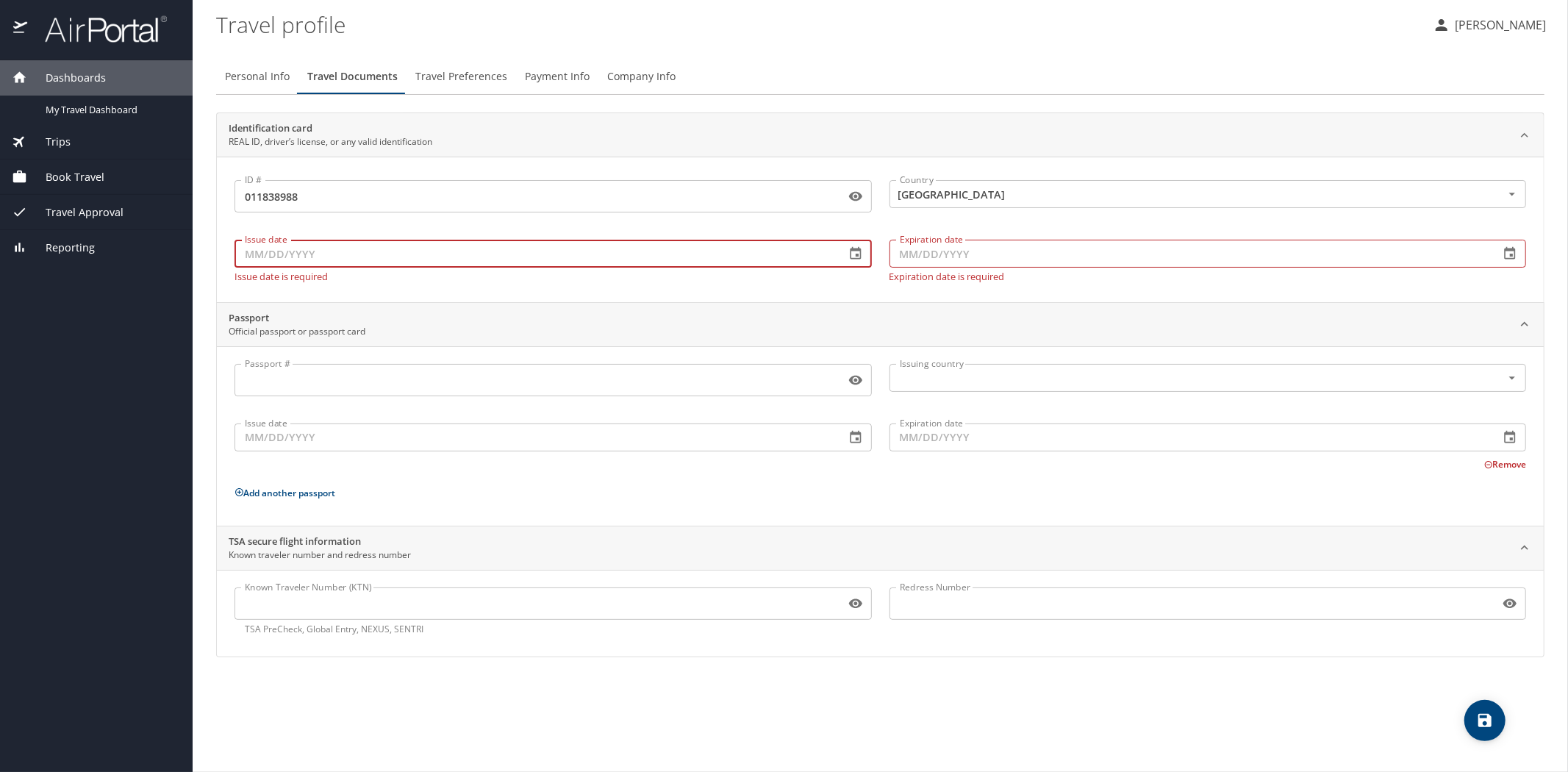
click at [631, 259] on input "Issue date" at bounding box center [534, 254] width 599 height 28
type input "04/14/2023"
click at [1022, 255] on input "Expiration date" at bounding box center [1189, 254] width 599 height 28
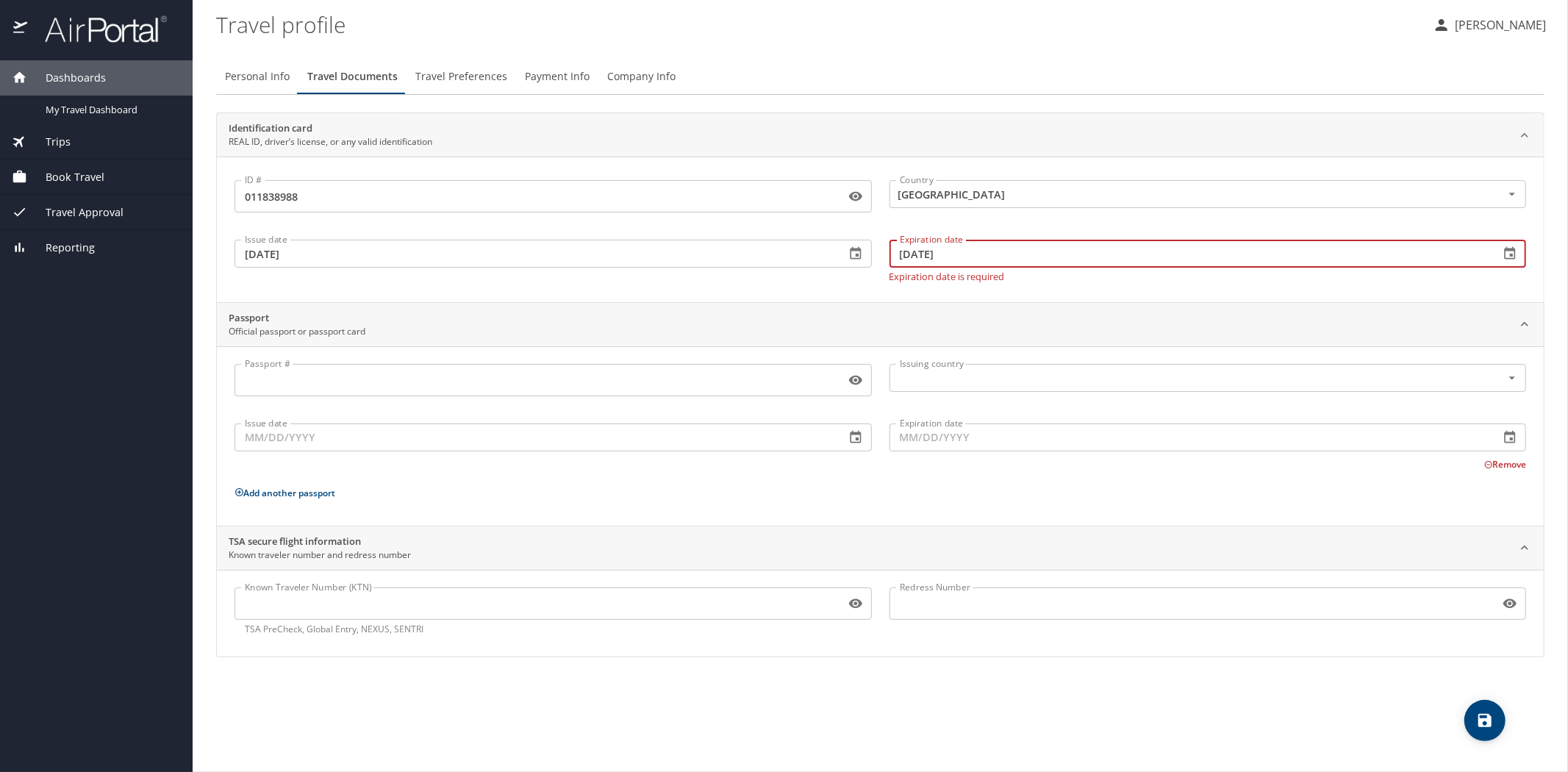
type input "04/13/2029"
click at [346, 605] on input "Known Traveler Number (KTN)" at bounding box center [537, 604] width 605 height 28
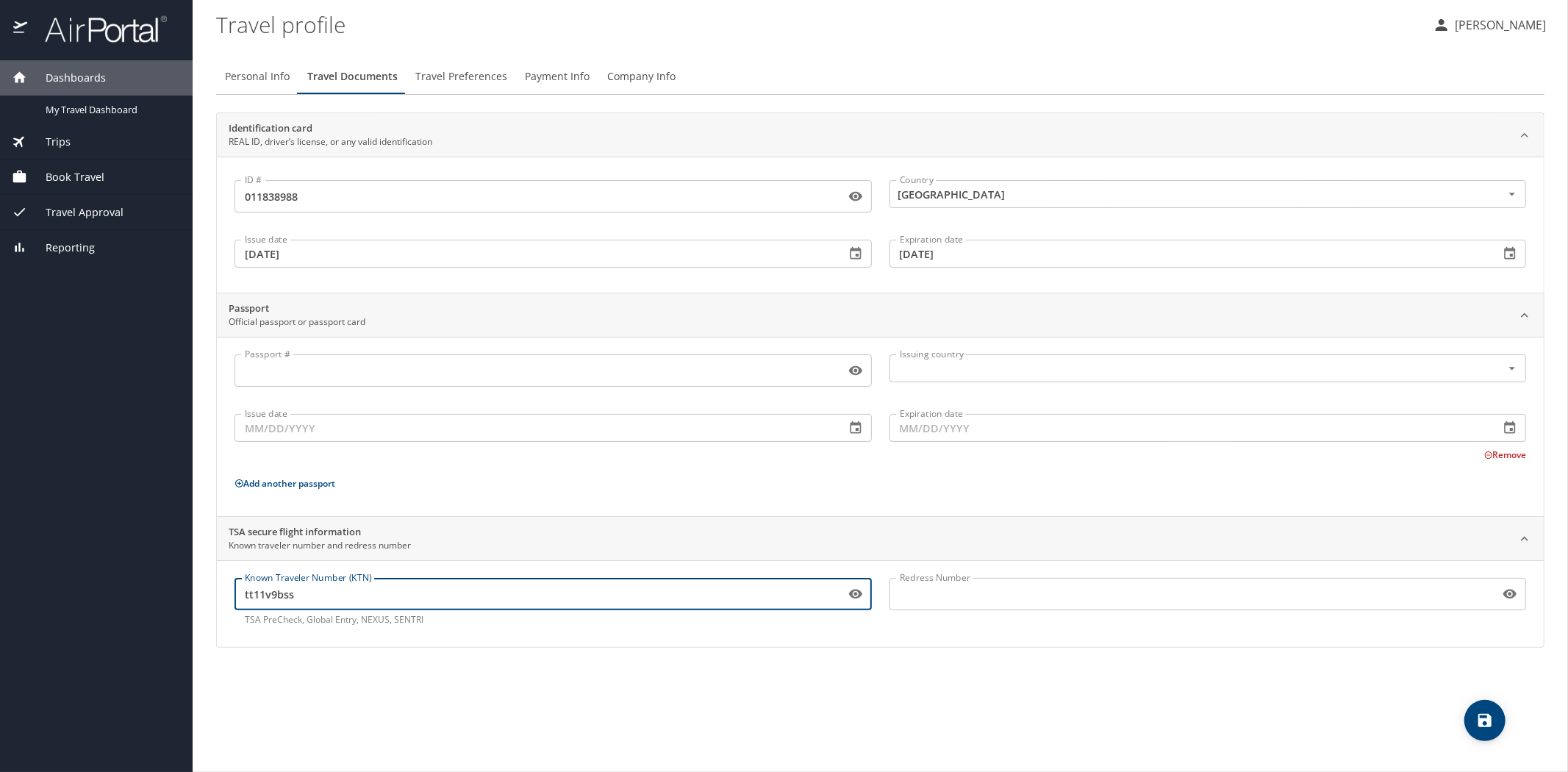
type input "tt11v9bss"
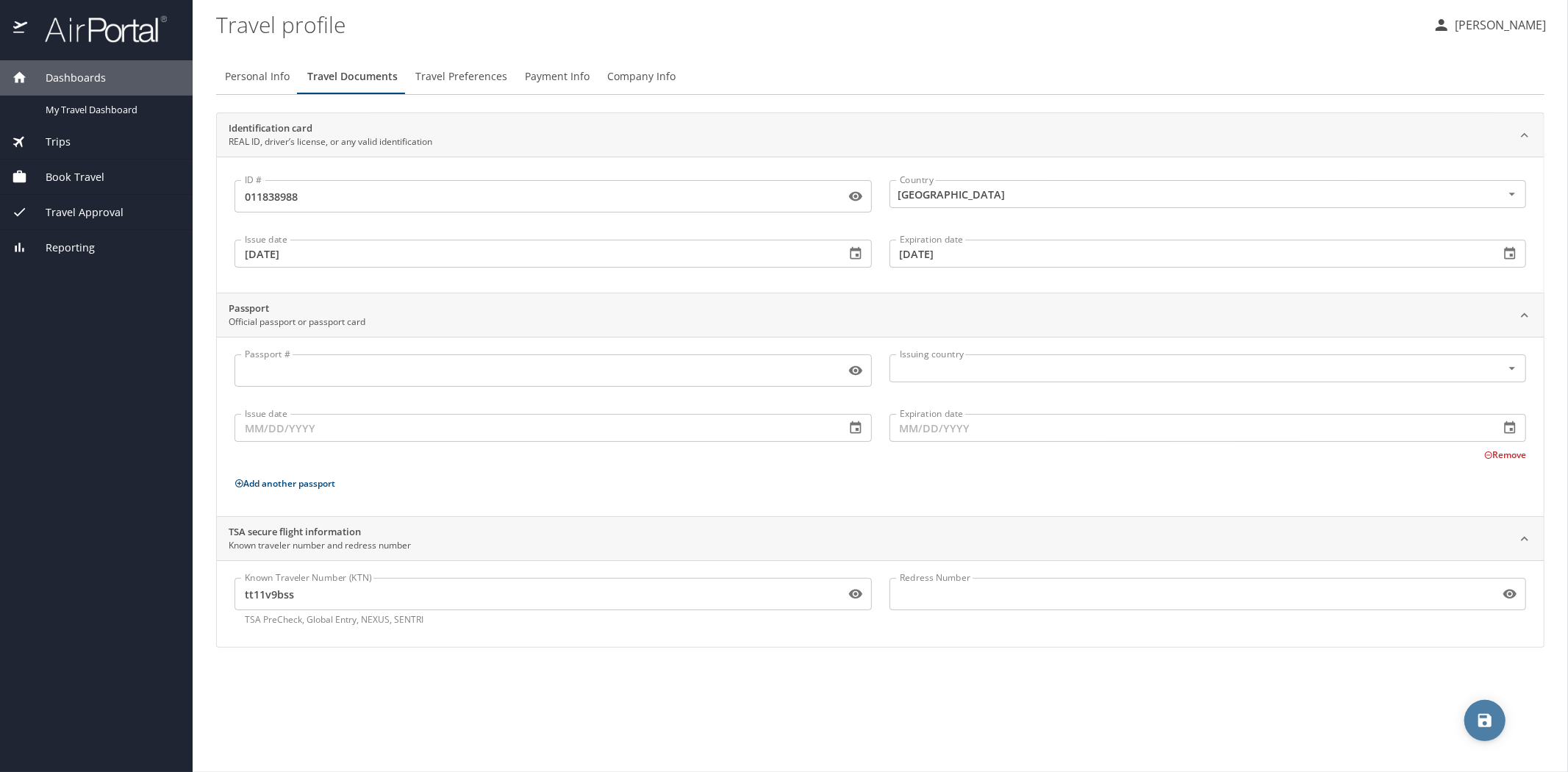
click at [1492, 724] on icon "save" at bounding box center [1484, 720] width 18 height 18
click at [466, 80] on span "Travel Preferences" at bounding box center [461, 77] width 92 height 19
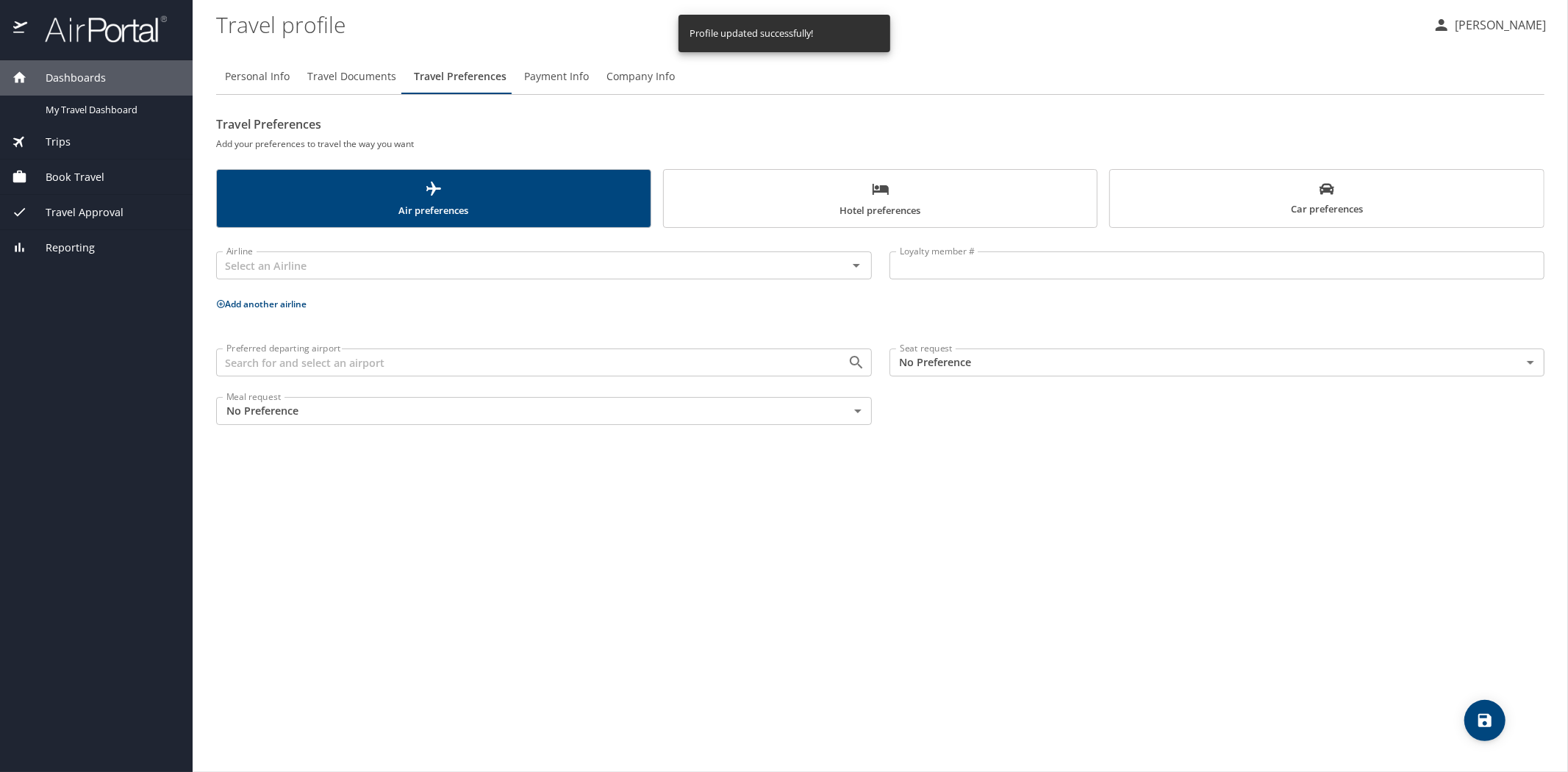
click at [562, 81] on span "Payment Info" at bounding box center [556, 77] width 65 height 19
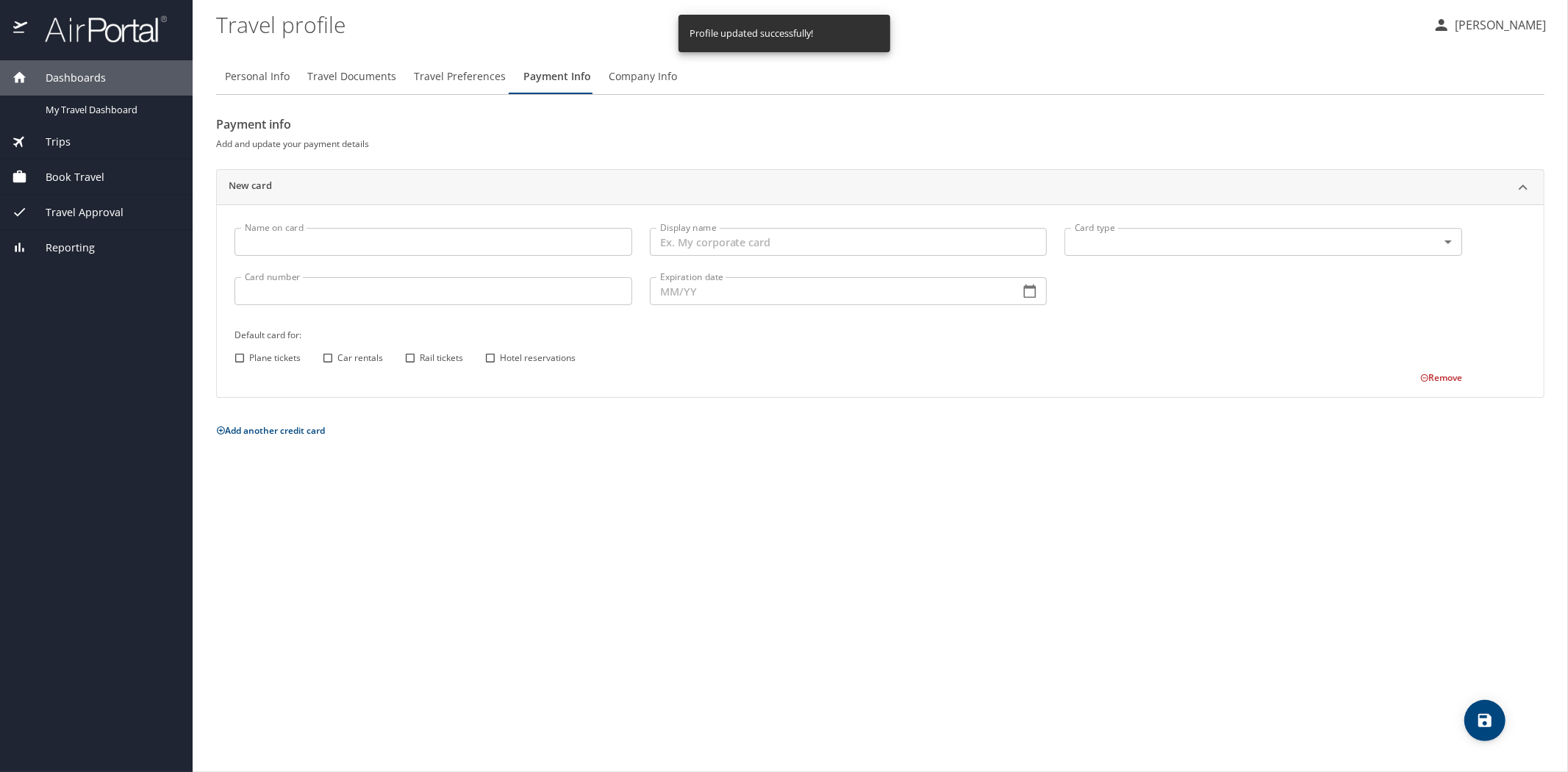
click at [635, 79] on span "Company Info" at bounding box center [642, 77] width 69 height 19
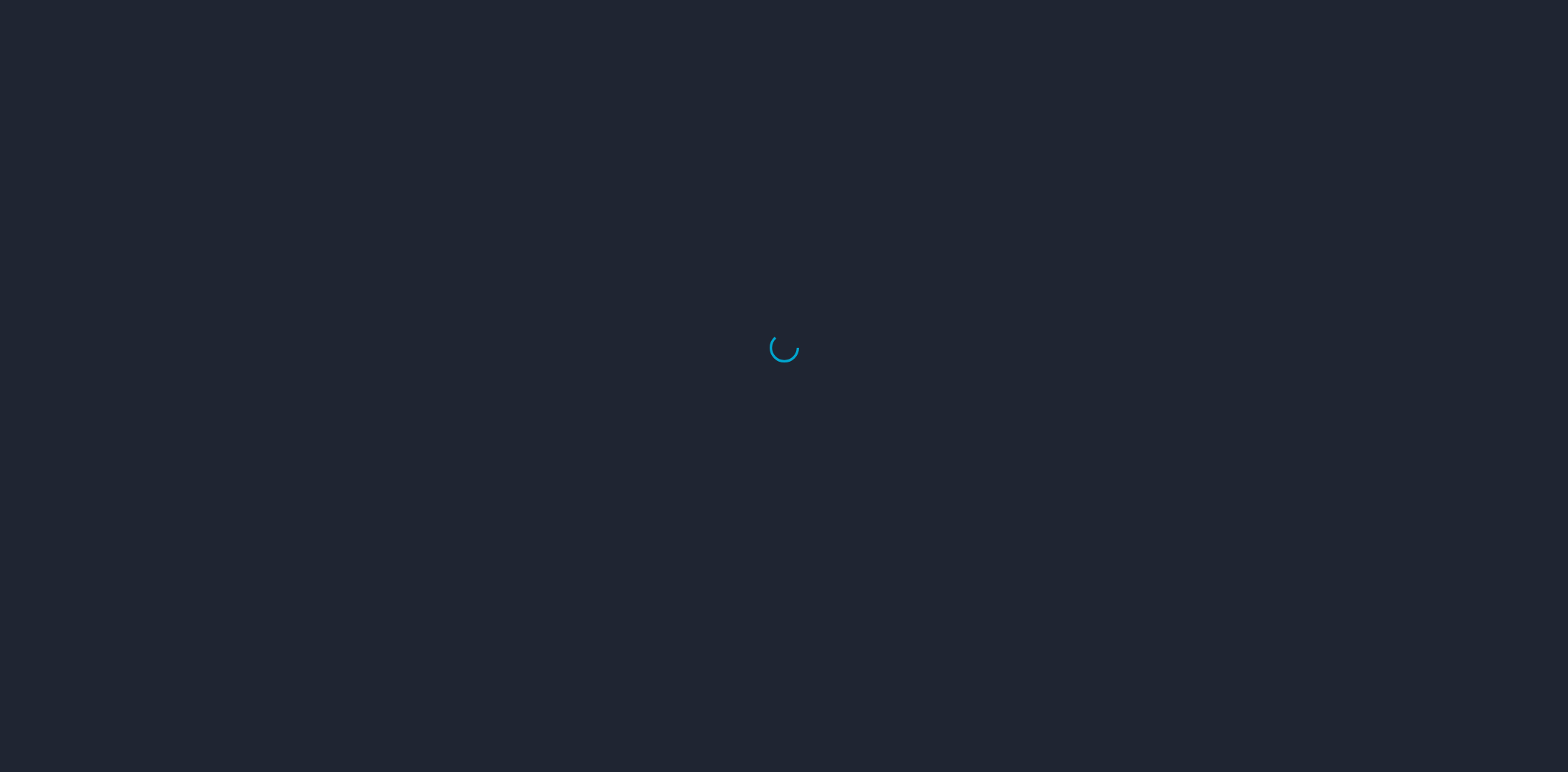
select select "US"
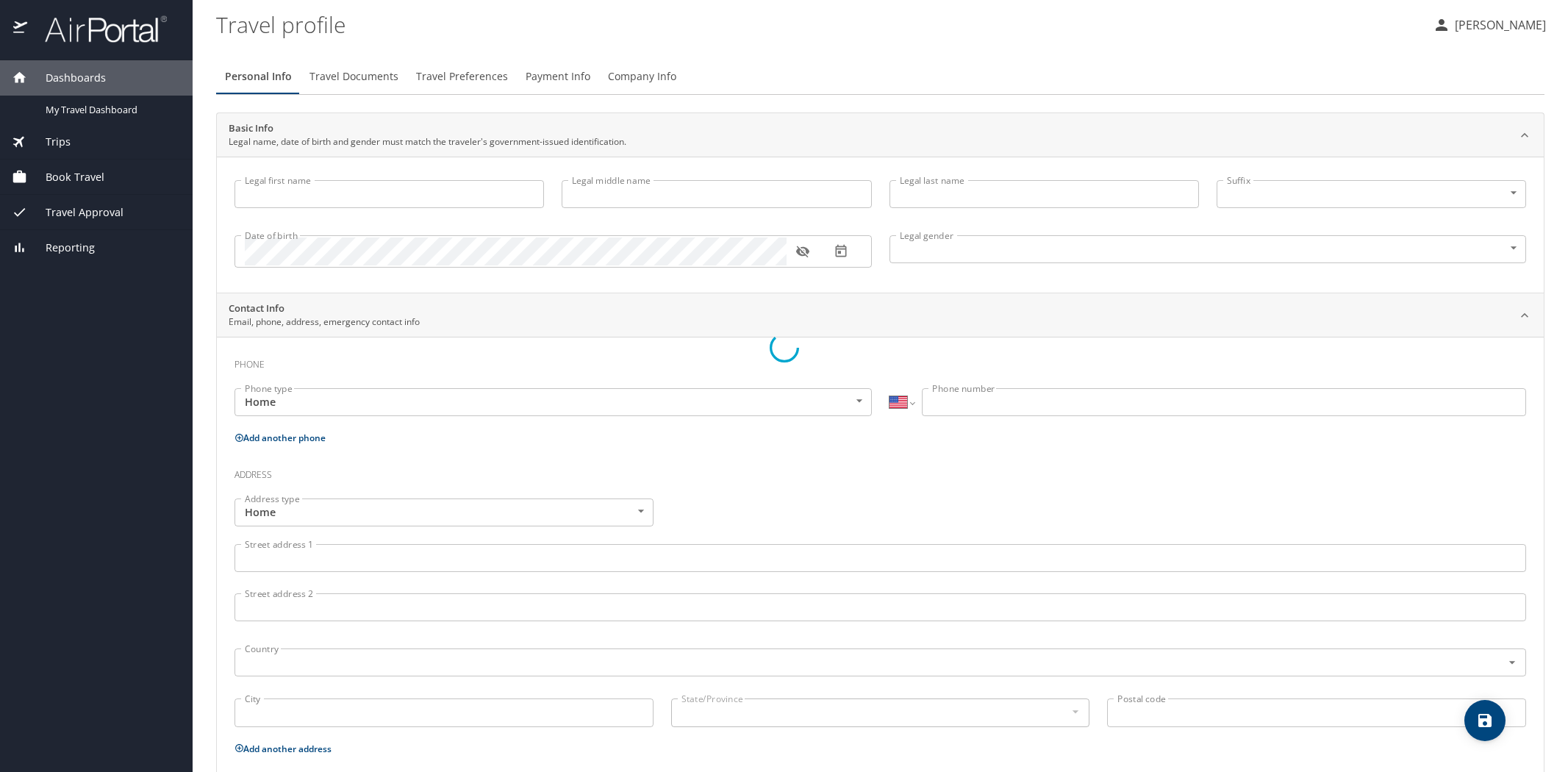
type input "[PERSON_NAME]"
type input "[DEMOGRAPHIC_DATA]"
type input "[PERSON_NAME]"
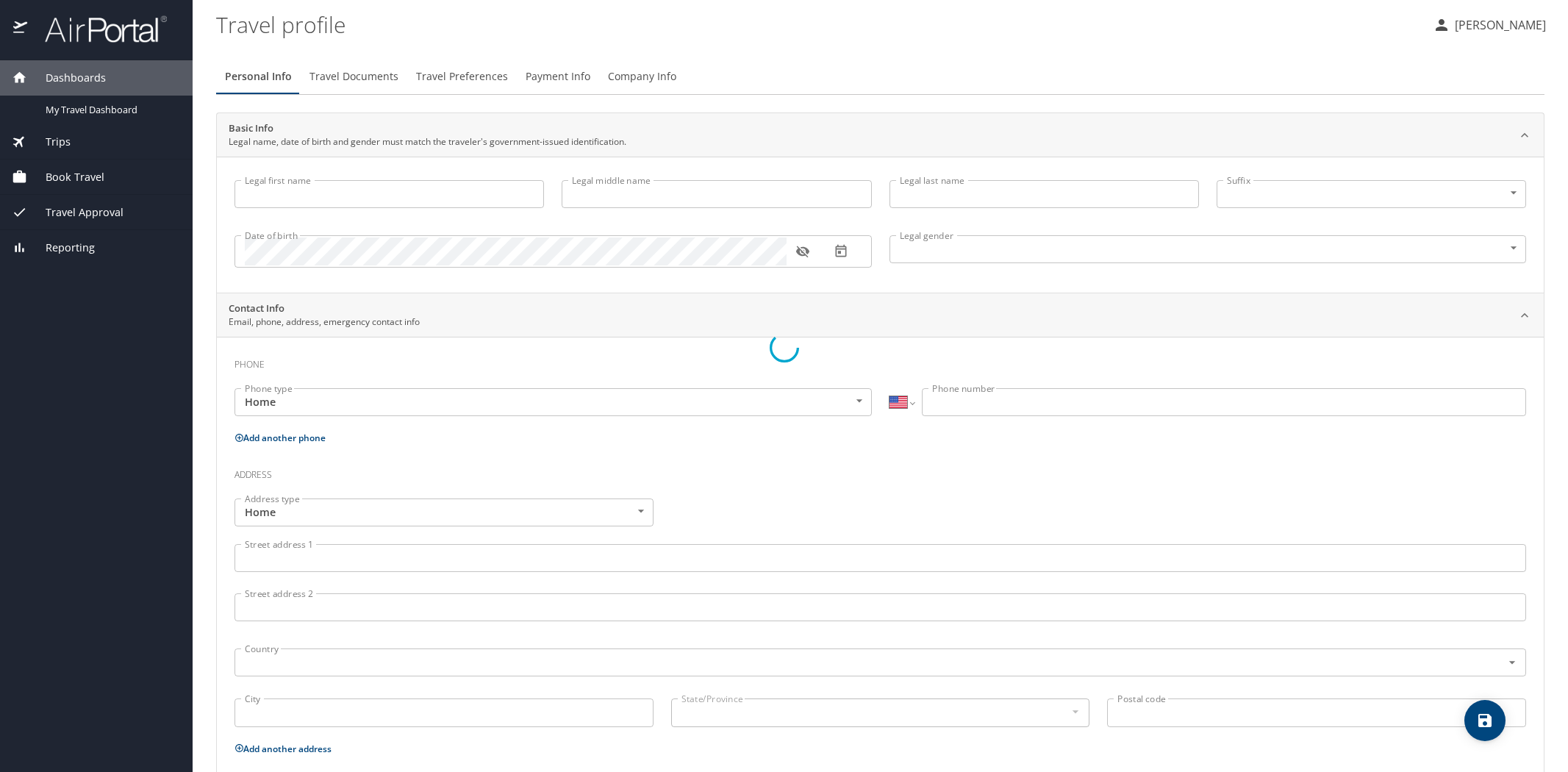
type input "[PERSON_NAME]"
type input "(225) 241-9900"
type input "derek.l.wells@hotmail.com"
select select "US"
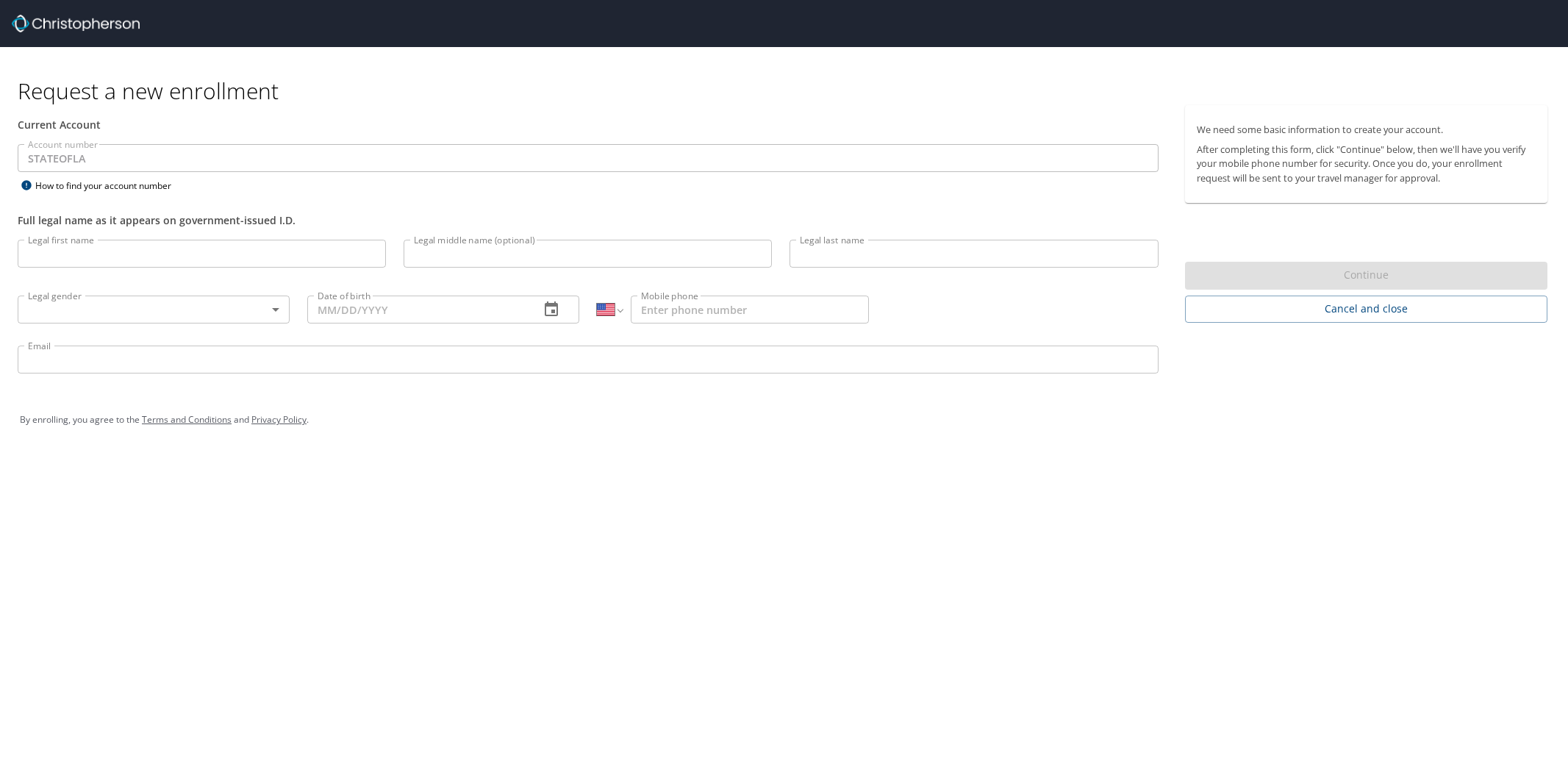
select select "US"
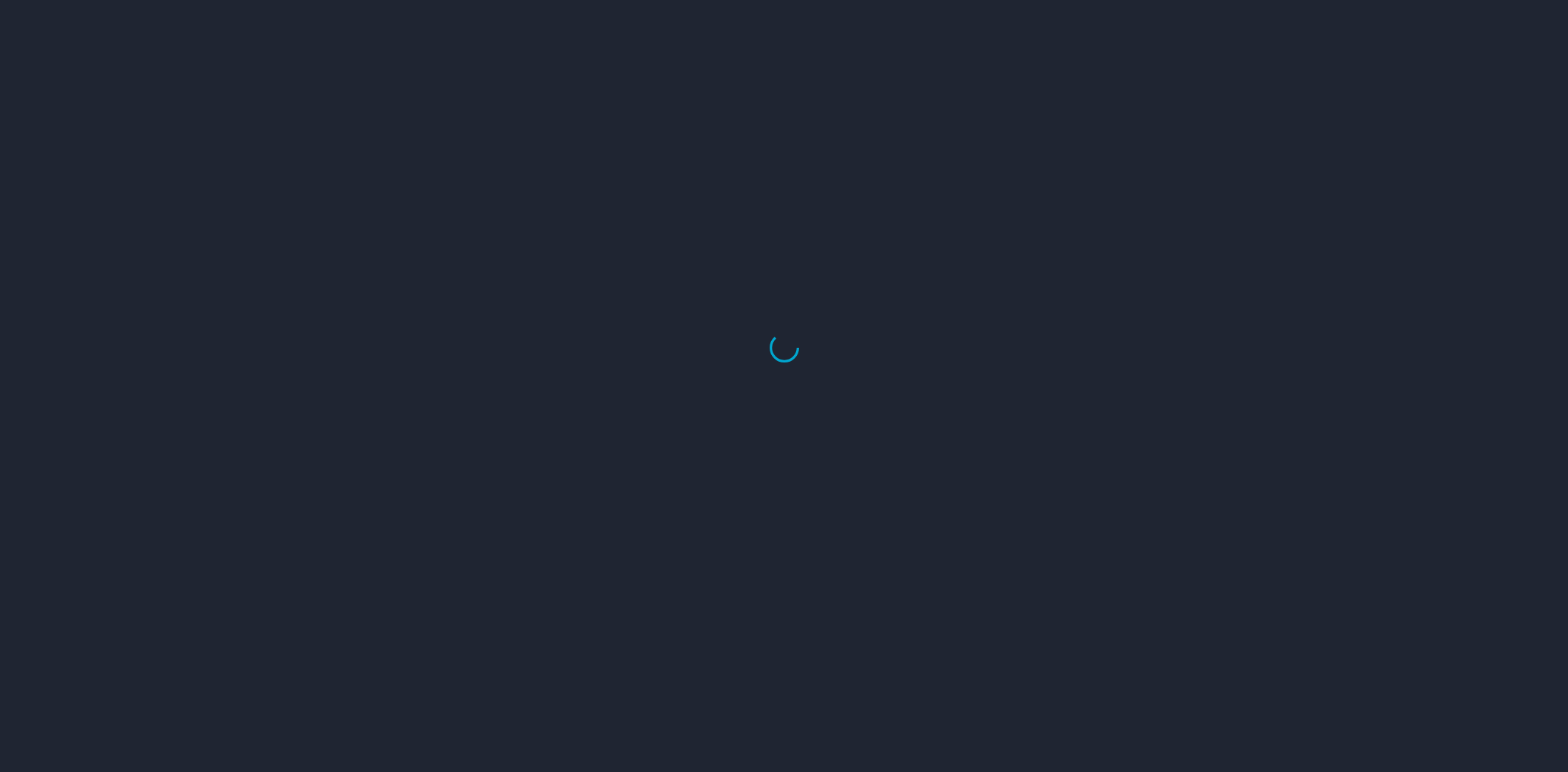
select select "US"
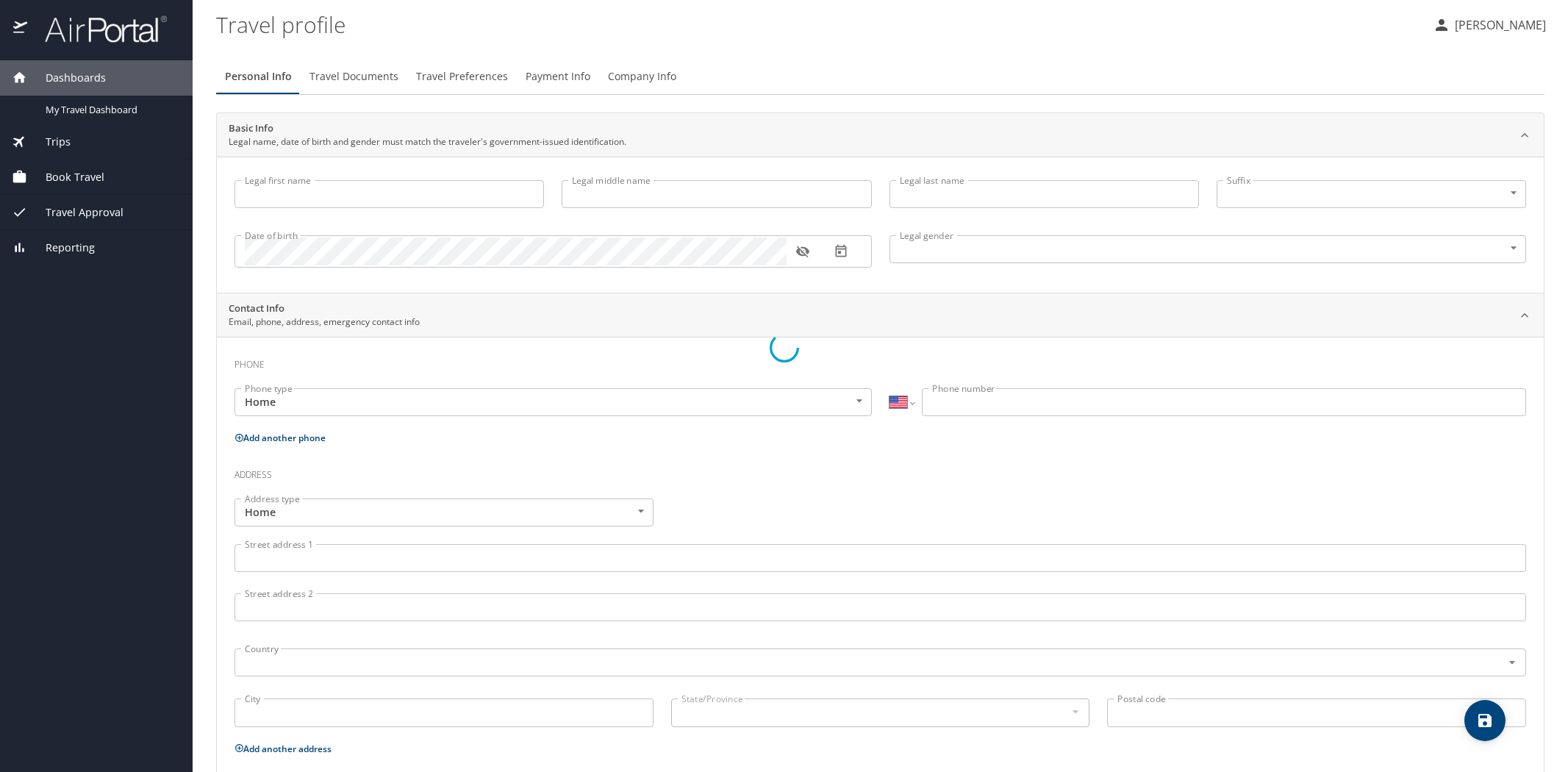
type input "[PERSON_NAME]"
type input "[DEMOGRAPHIC_DATA]"
type input "[PERSON_NAME]"
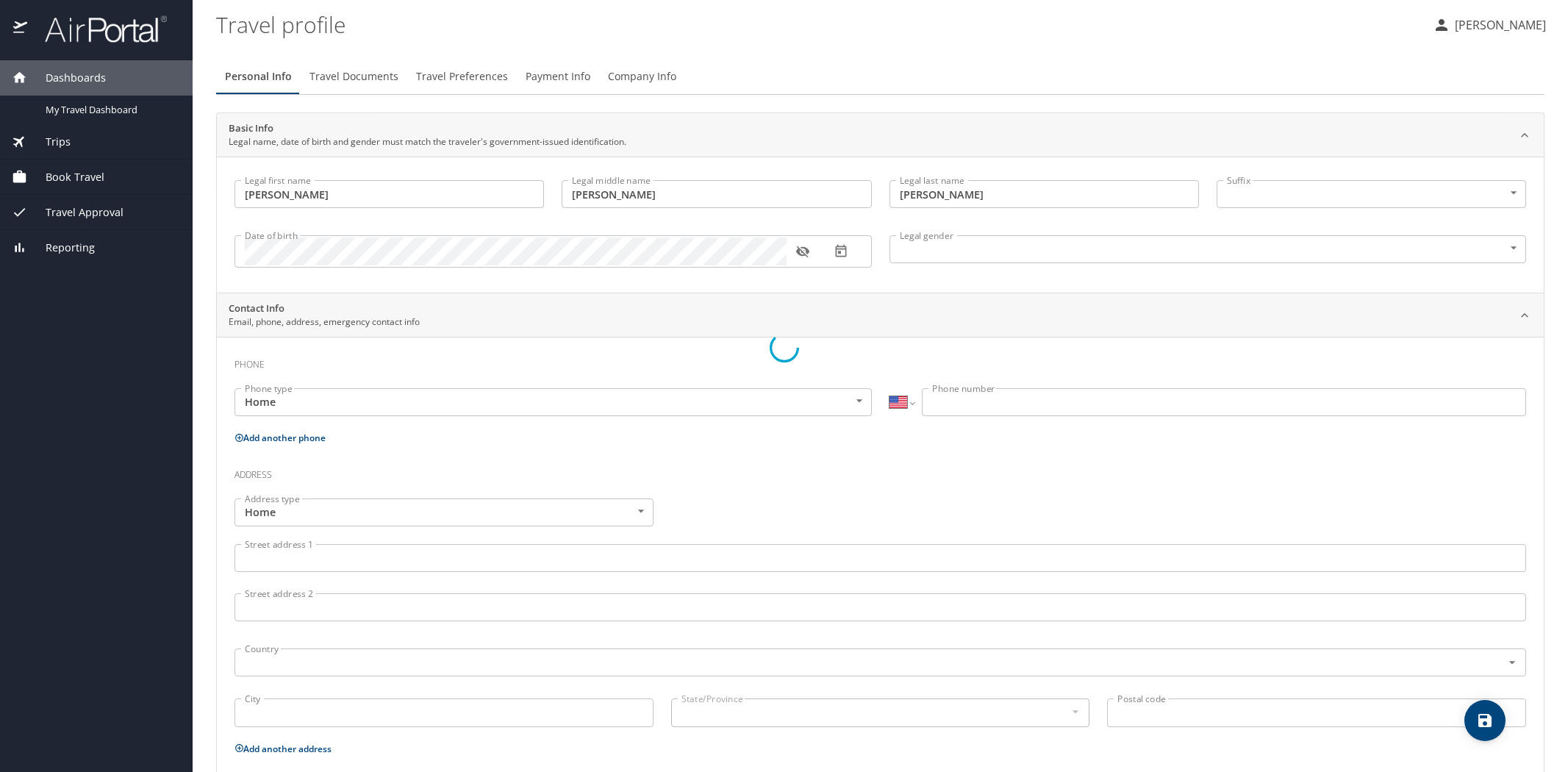
type input "[PERSON_NAME]"
type input "(225) 241-9900"
type input "derek.l.wells@hotmail.com"
select select "US"
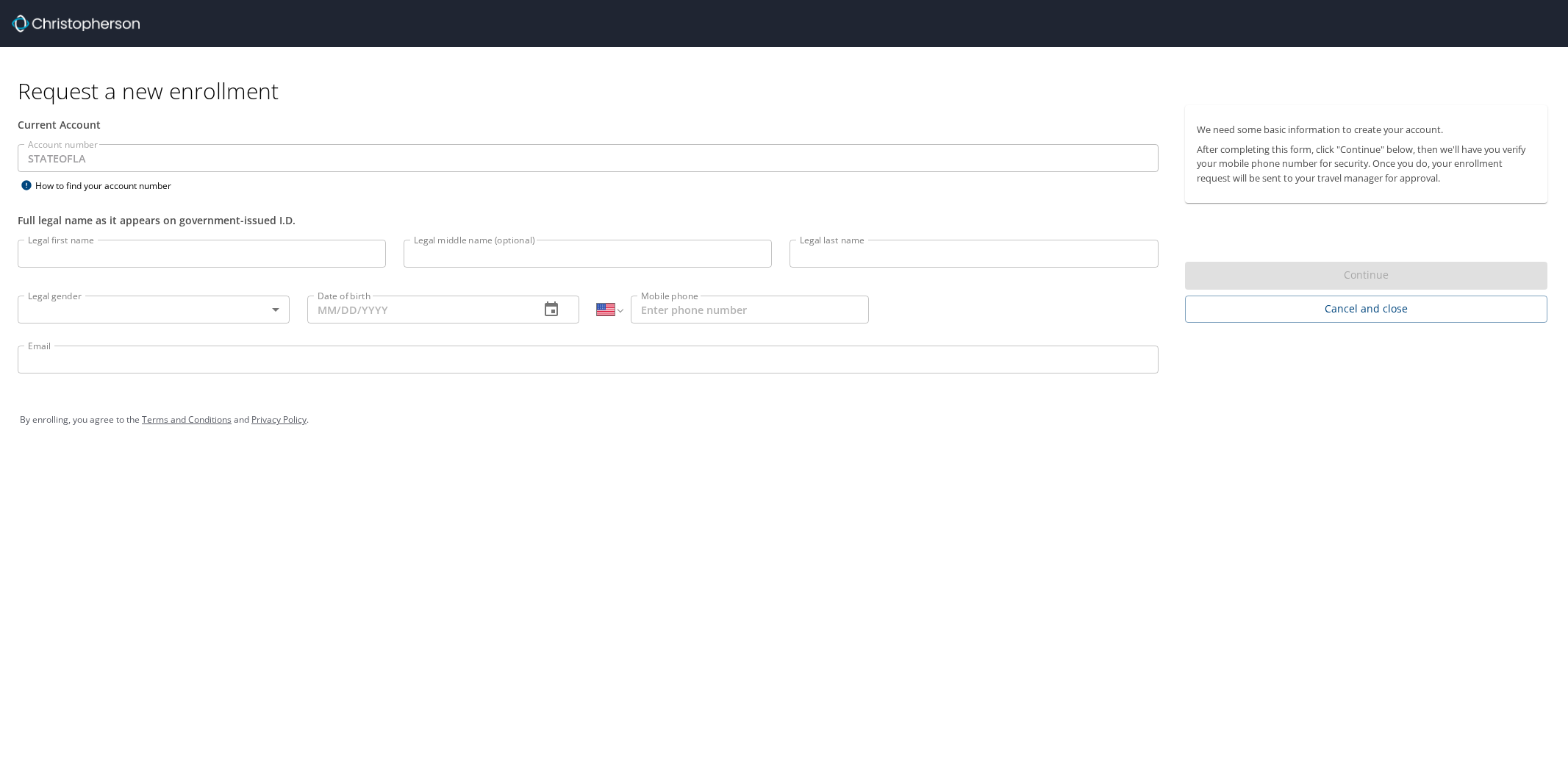
select select "US"
